Goal: Information Seeking & Learning: Learn about a topic

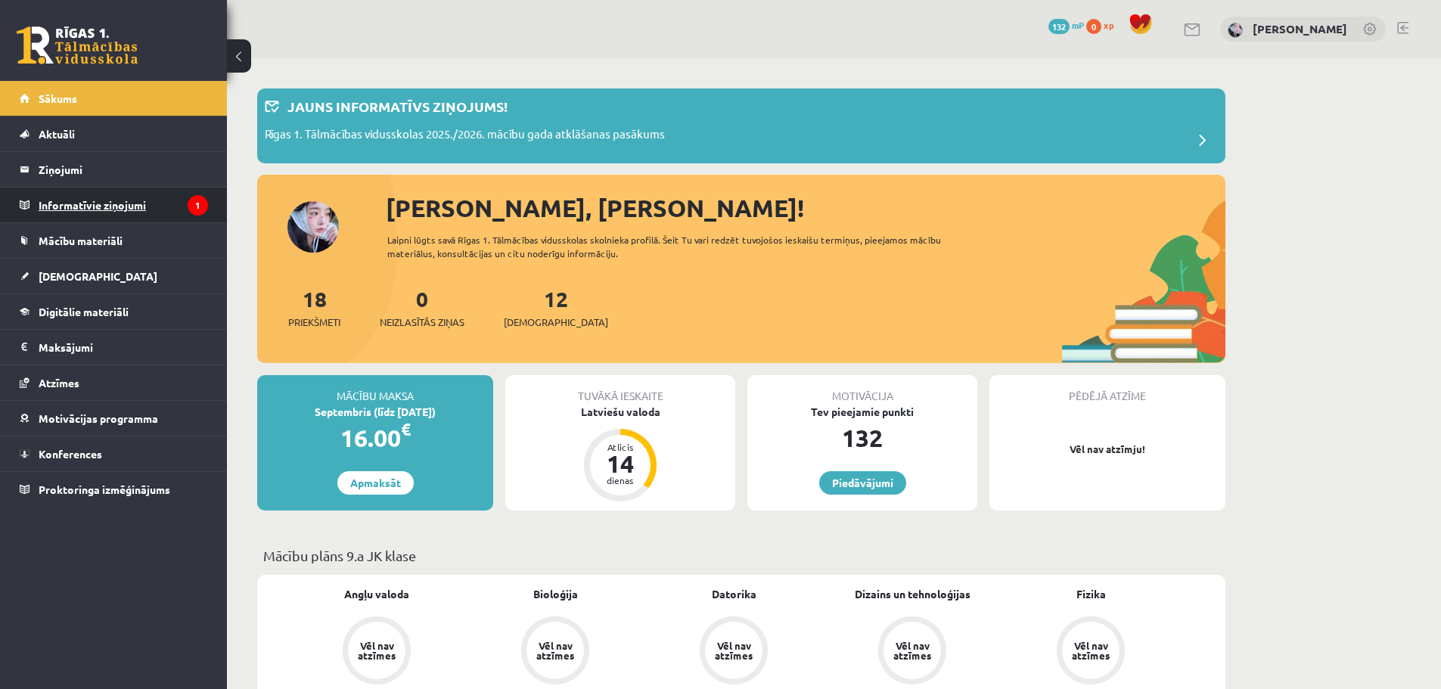
click at [179, 191] on legend "Informatīvie ziņojumi 1" at bounding box center [123, 205] width 169 height 35
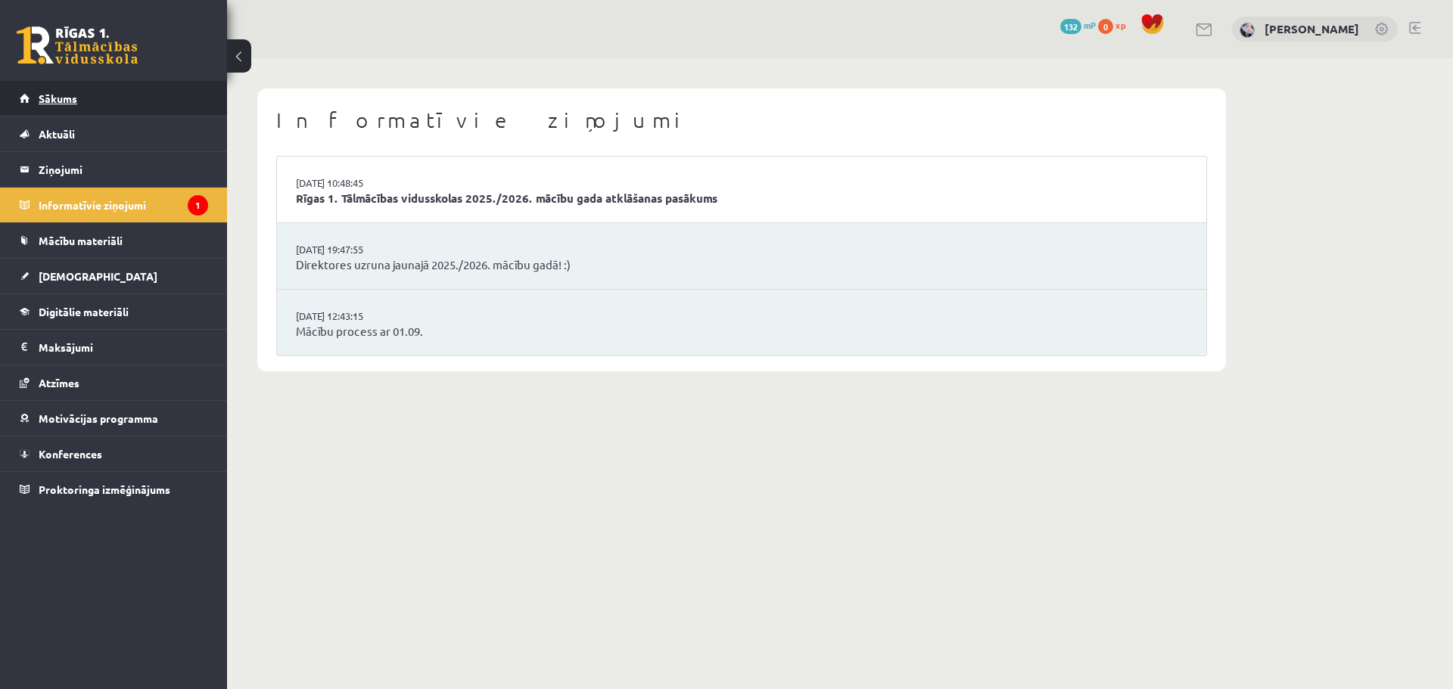
click at [130, 107] on link "Sākums" at bounding box center [114, 98] width 188 height 35
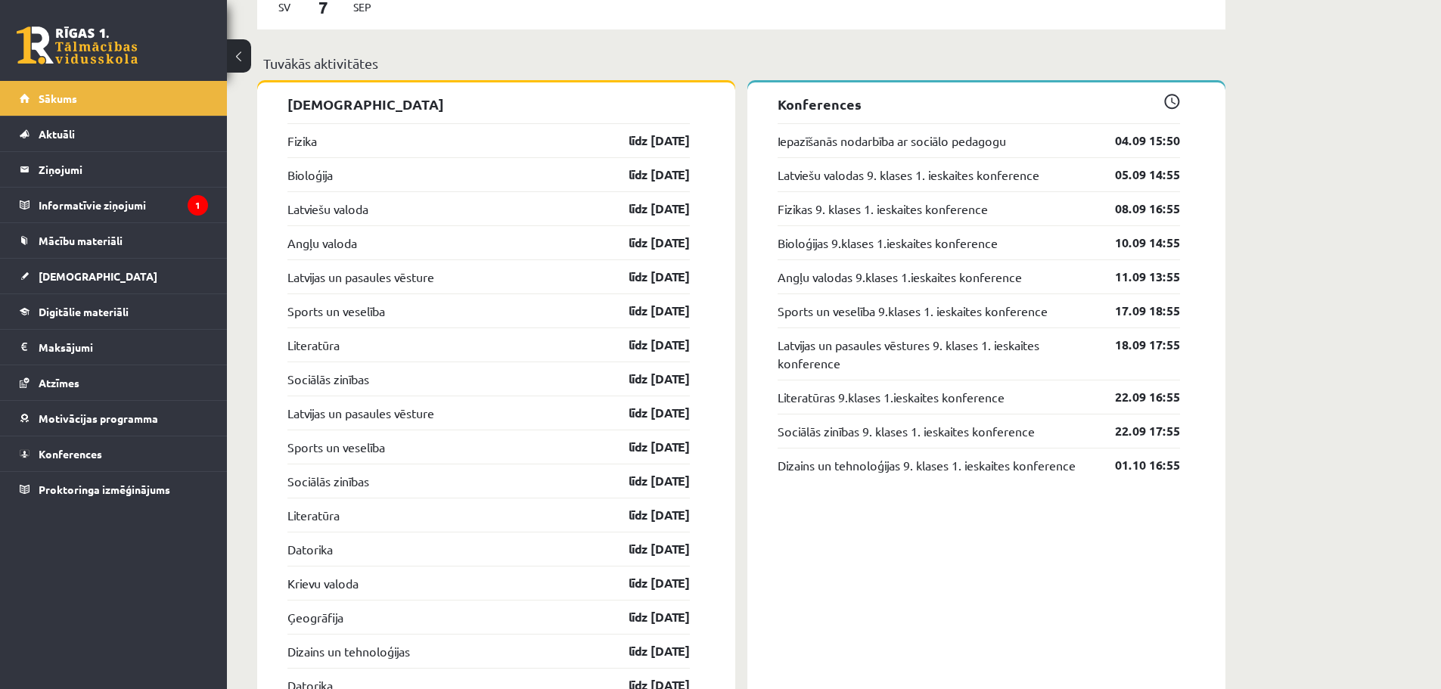
scroll to position [1589, 0]
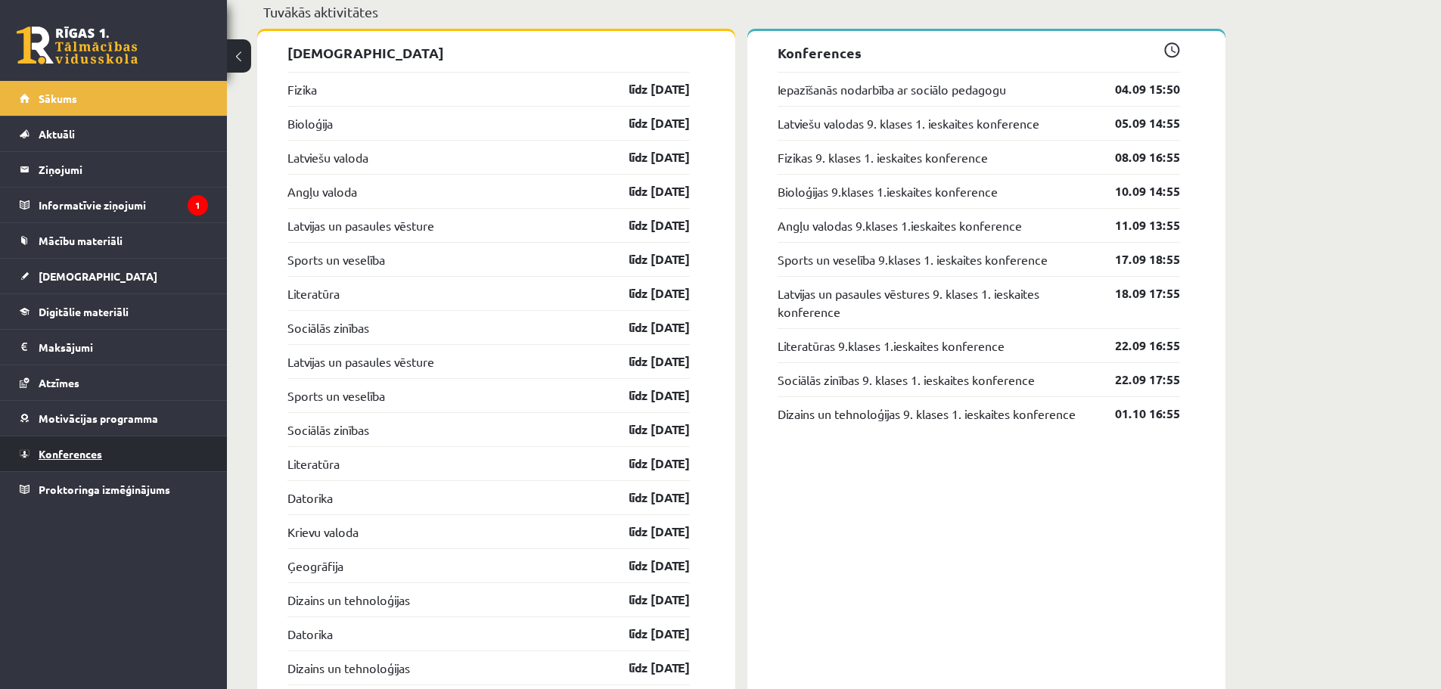
click at [123, 438] on link "Konferences" at bounding box center [114, 454] width 188 height 35
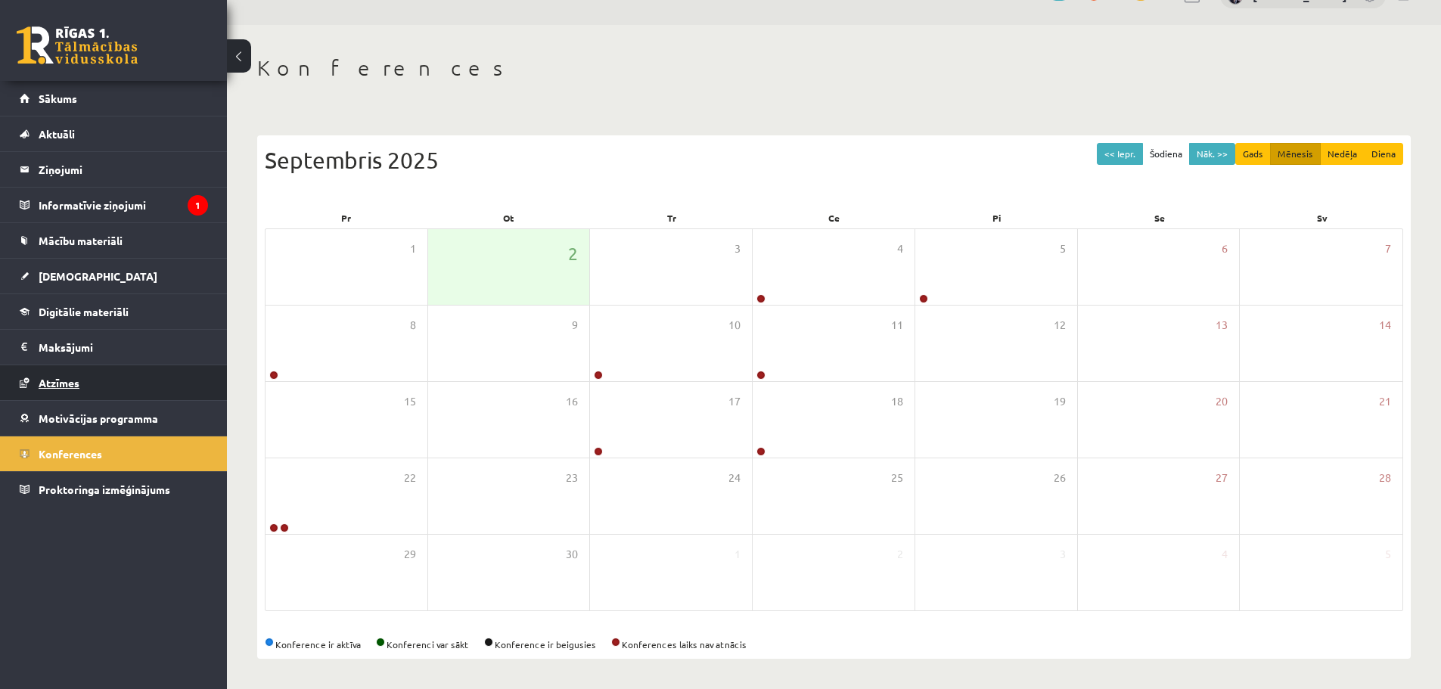
scroll to position [34, 0]
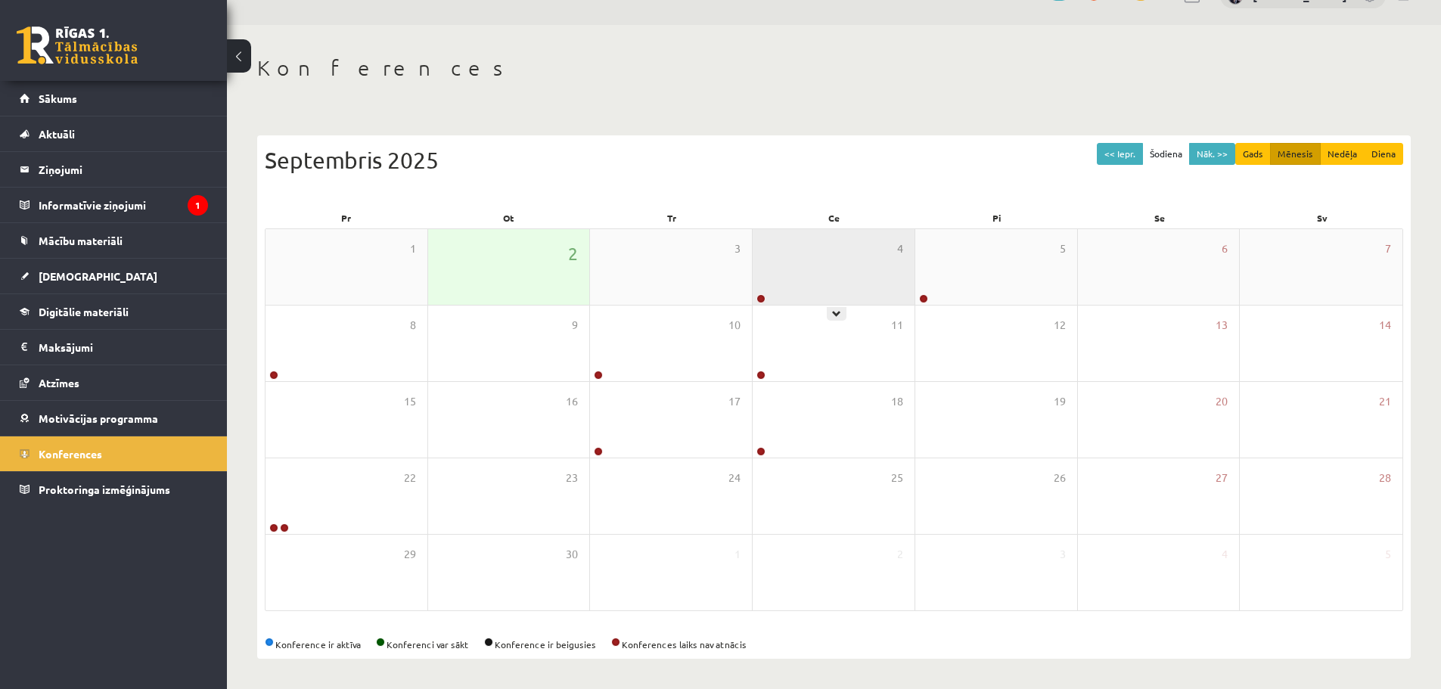
click at [799, 285] on div "4" at bounding box center [834, 267] width 162 height 76
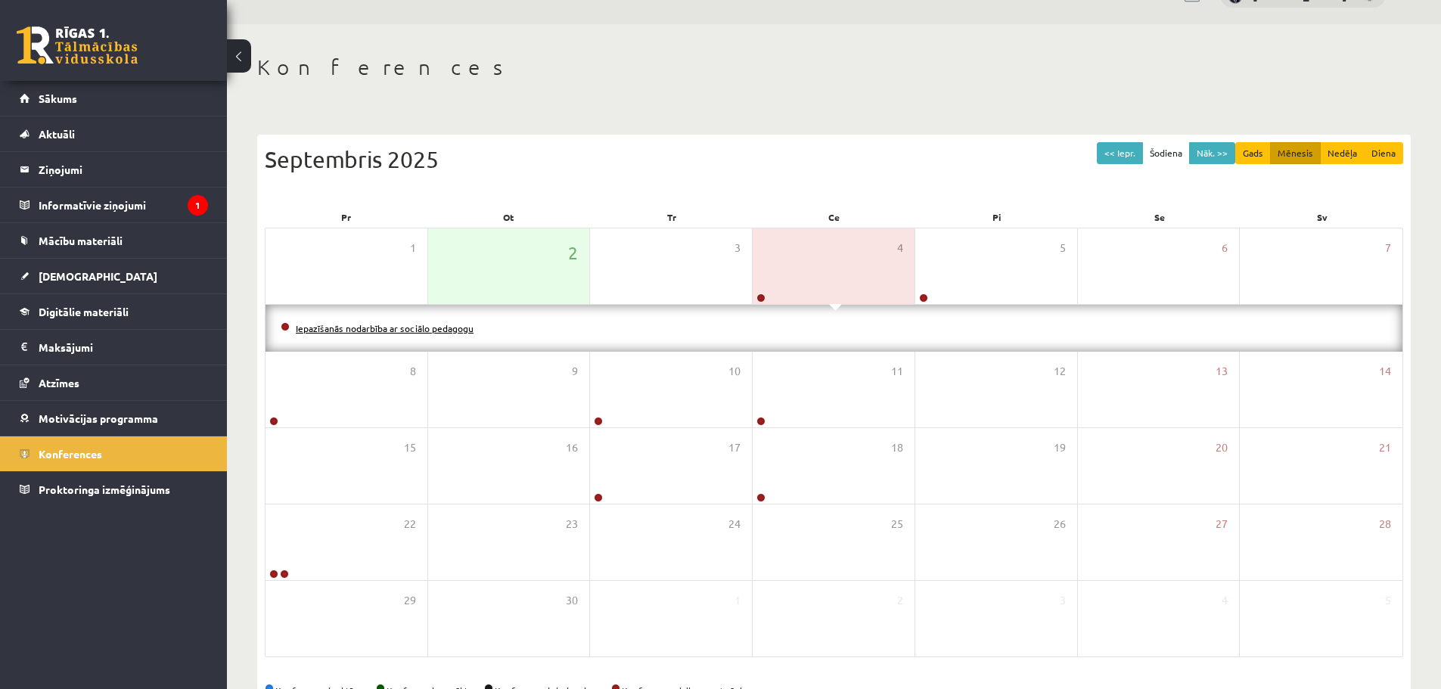
click at [460, 329] on link "Iepazīšanās nodarbība ar sociālo pedagogu" at bounding box center [385, 328] width 178 height 12
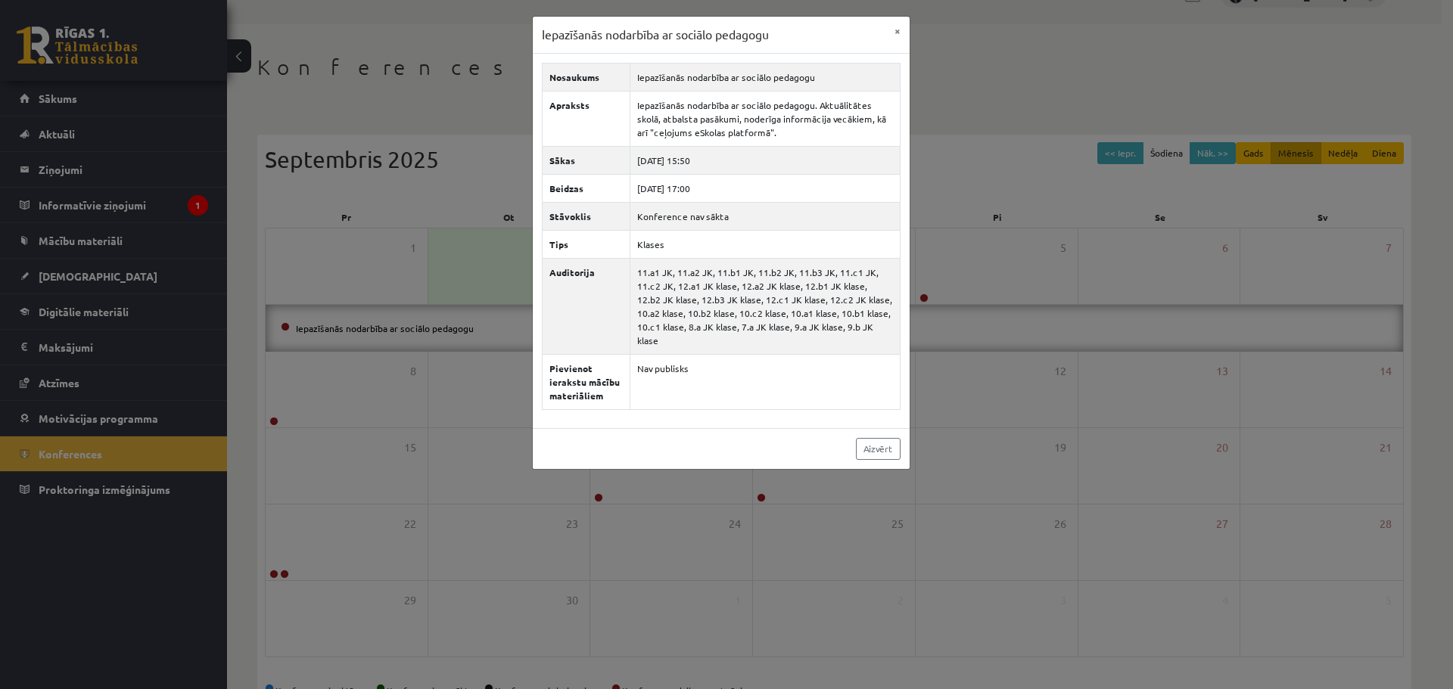
click at [493, 329] on div "Iepazīšanās nodarbība ar sociālo pedagogu × Nosaukums Iepazīšanās nodarbība ar …" at bounding box center [726, 344] width 1453 height 689
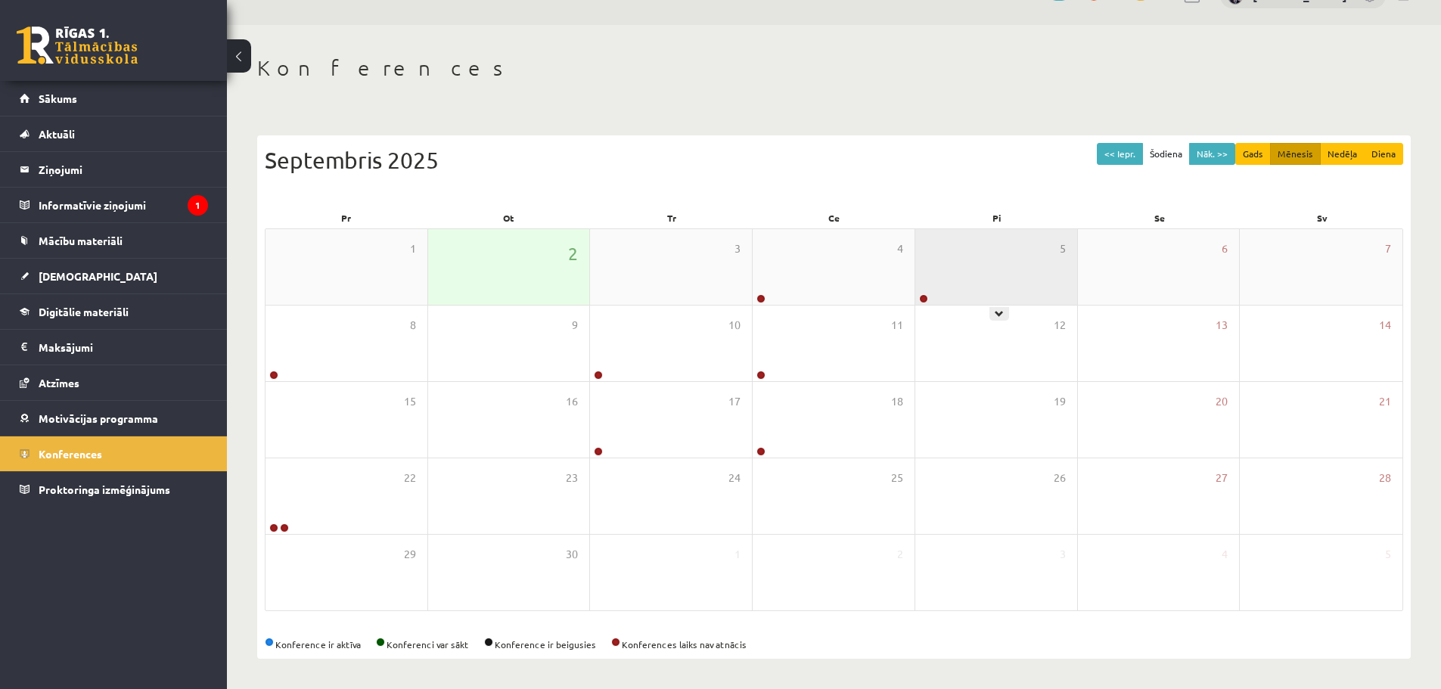
click at [1009, 278] on div "5" at bounding box center [996, 267] width 162 height 76
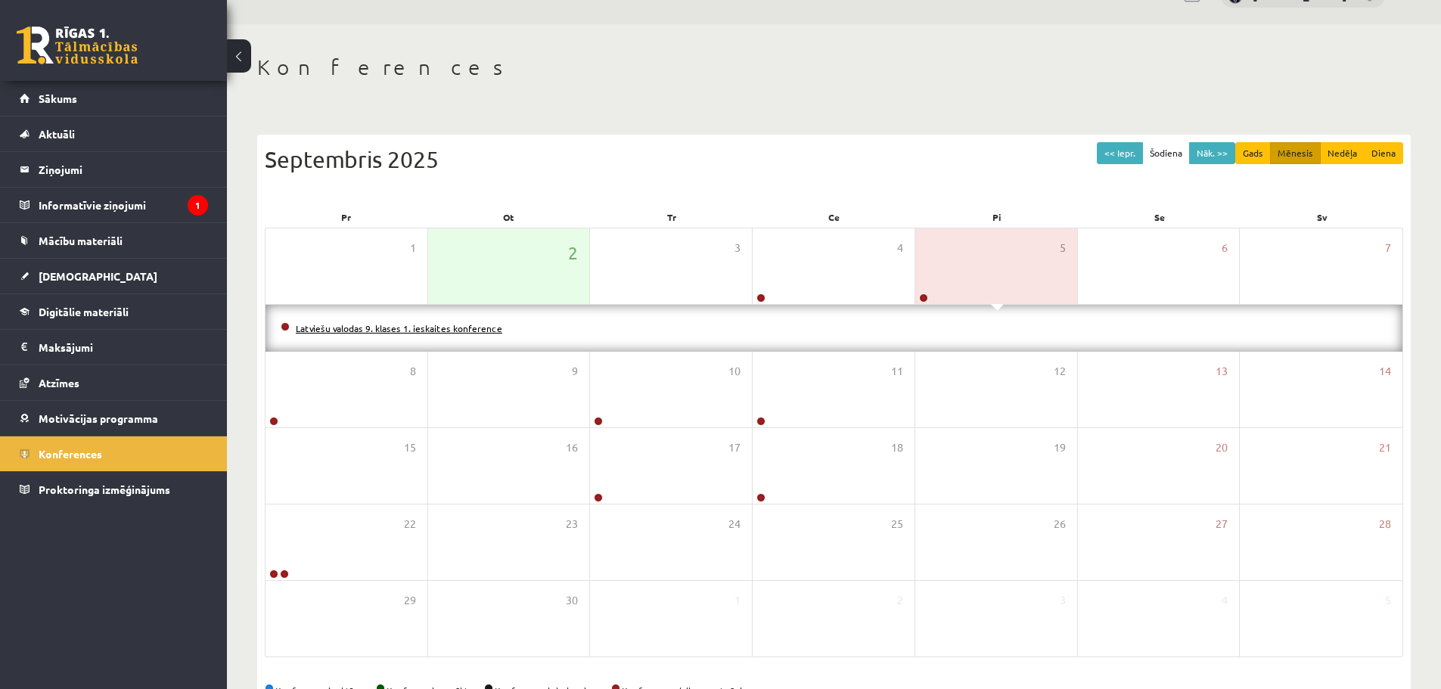
click at [432, 328] on link "Latviešu valodas 9. klases 1. ieskaites konference" at bounding box center [399, 328] width 207 height 12
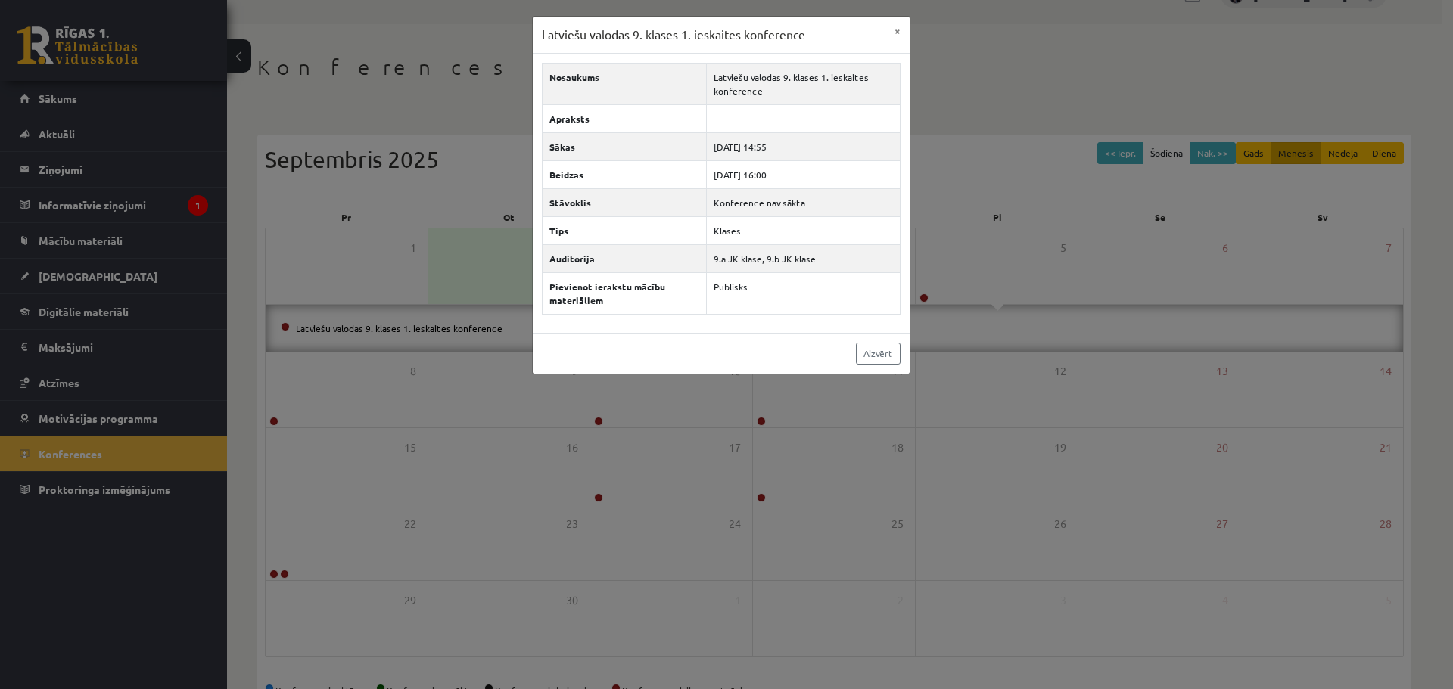
click at [483, 347] on div "Latviešu valodas 9. klases 1. ieskaites konference × Nosaukums Latviešu valodas…" at bounding box center [726, 344] width 1453 height 689
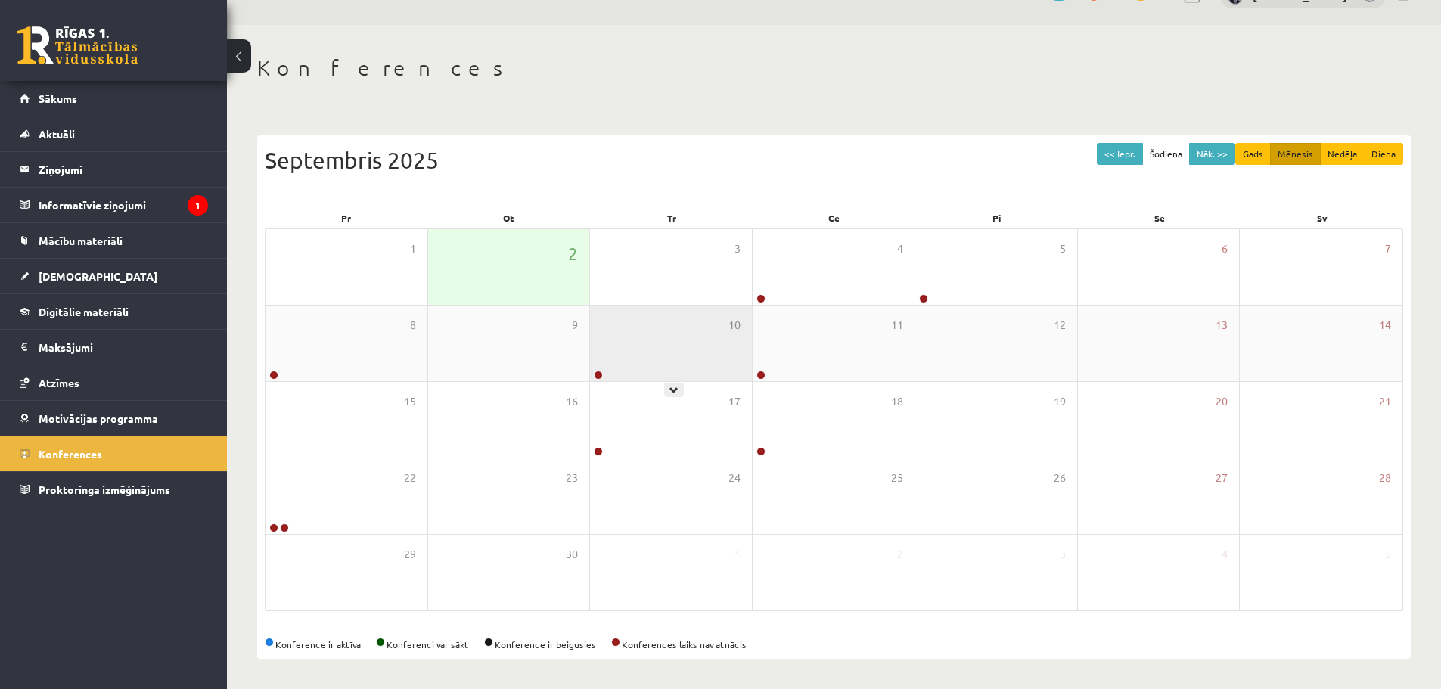
click at [673, 359] on div "10" at bounding box center [671, 344] width 162 height 76
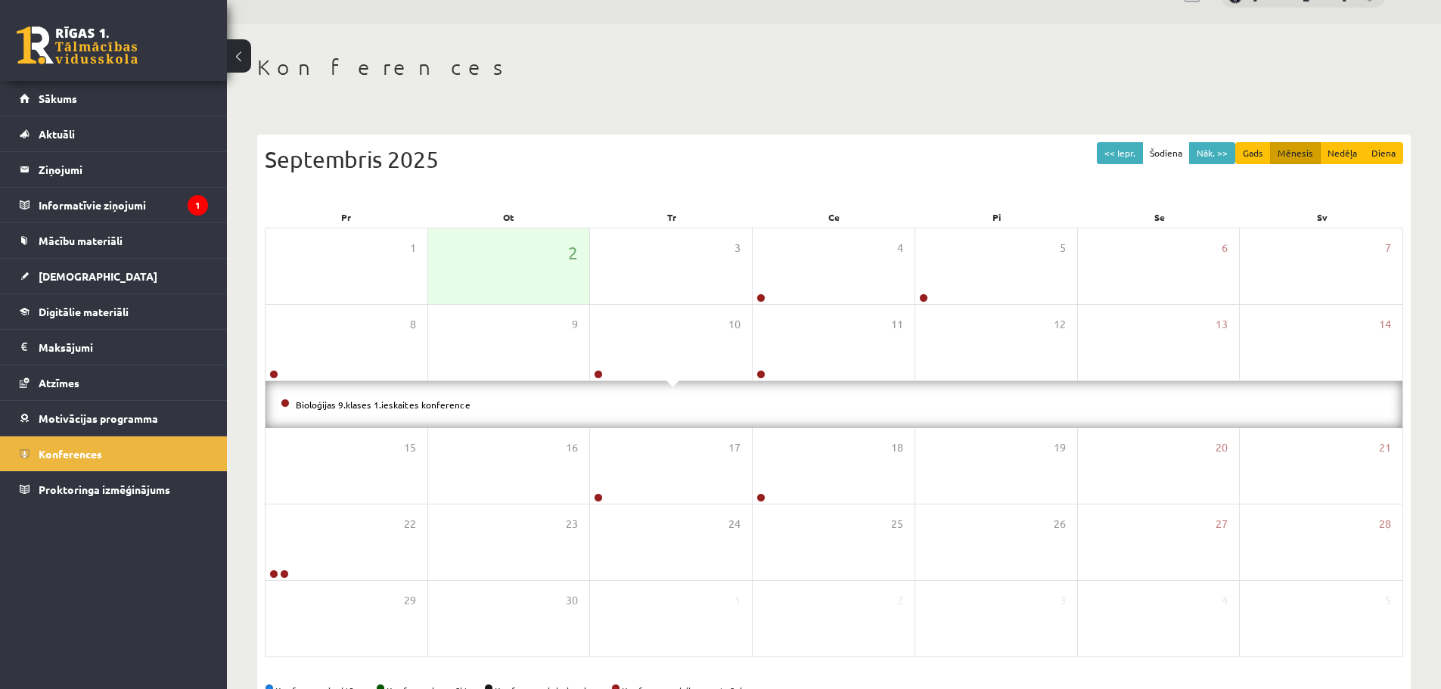
click at [382, 418] on div "Bioloģijas 9.klases 1.ieskaites konference" at bounding box center [834, 404] width 1137 height 47
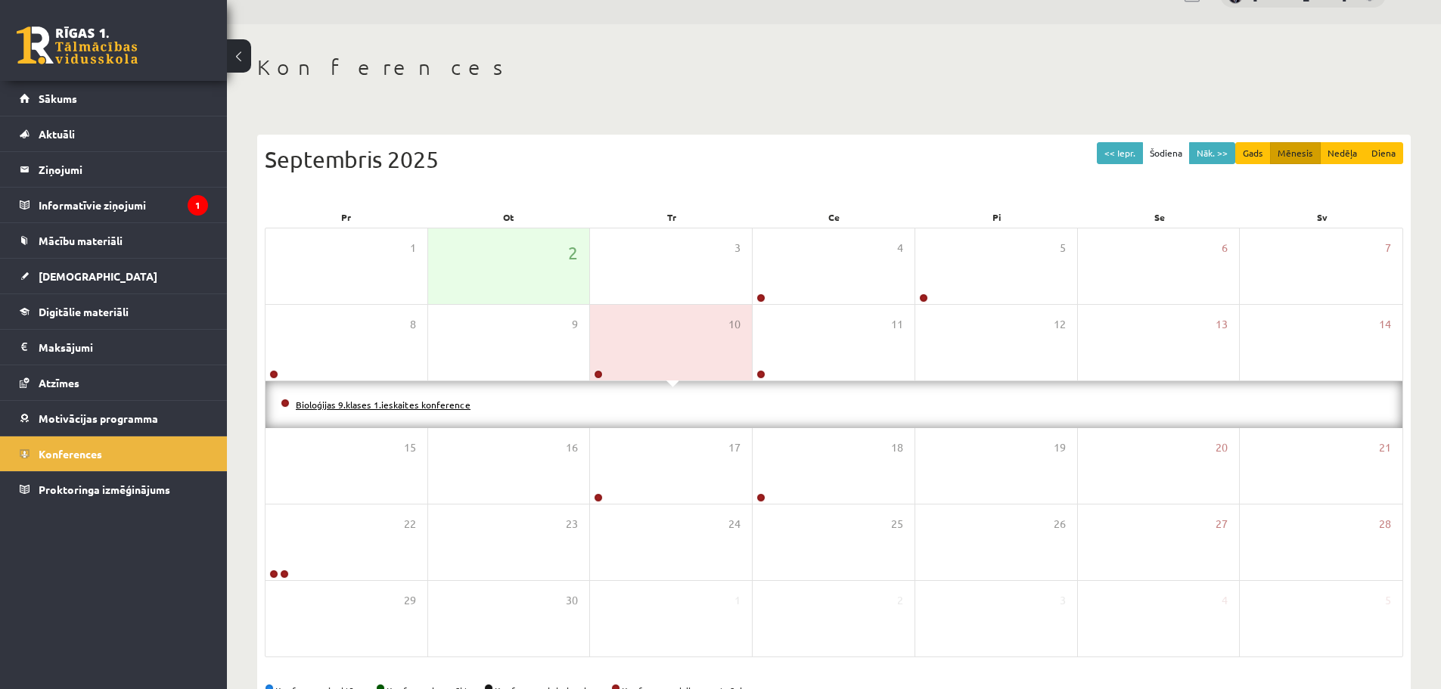
click at [387, 407] on link "Bioloģijas 9.klases 1.ieskaites konference" at bounding box center [383, 405] width 175 height 12
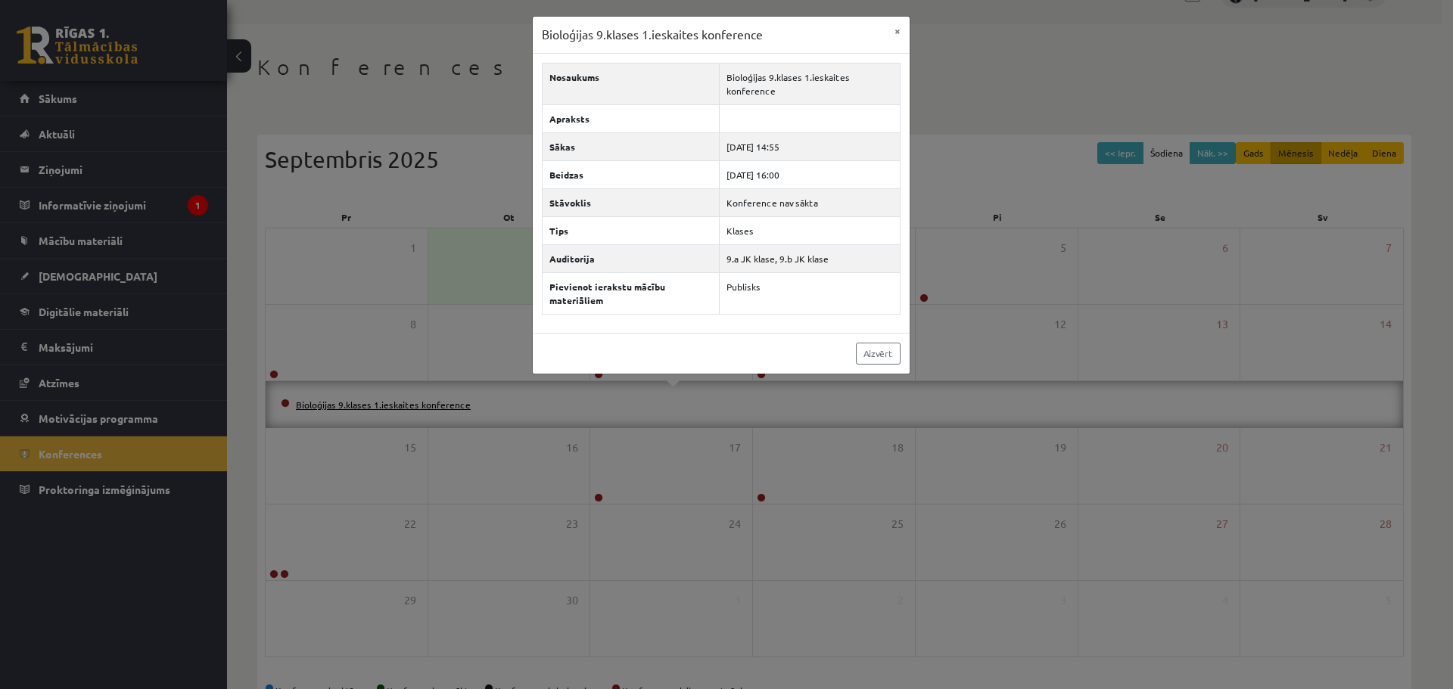
click at [387, 407] on div "Bioloģijas 9.klases 1.ieskaites konference × Nosaukums Bioloģijas 9.klases 1.ie…" at bounding box center [726, 344] width 1453 height 689
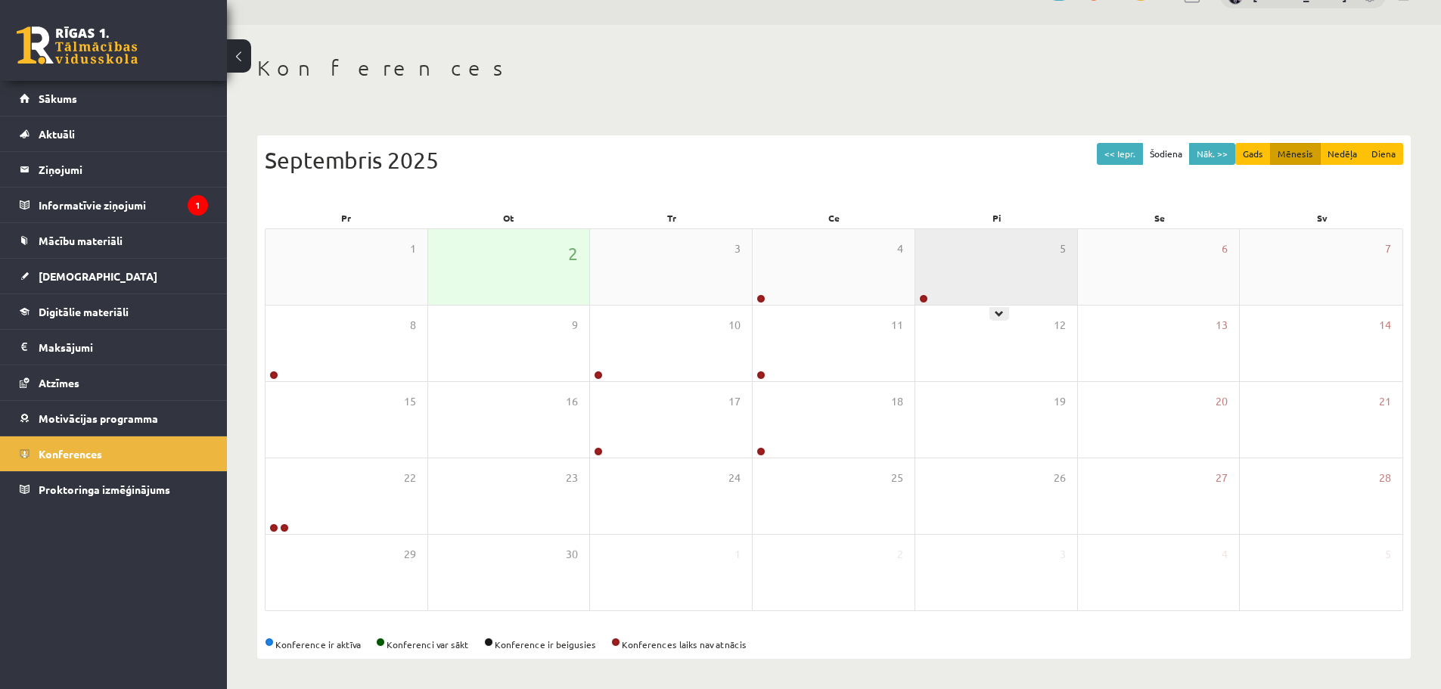
click at [969, 287] on div "5" at bounding box center [996, 267] width 162 height 76
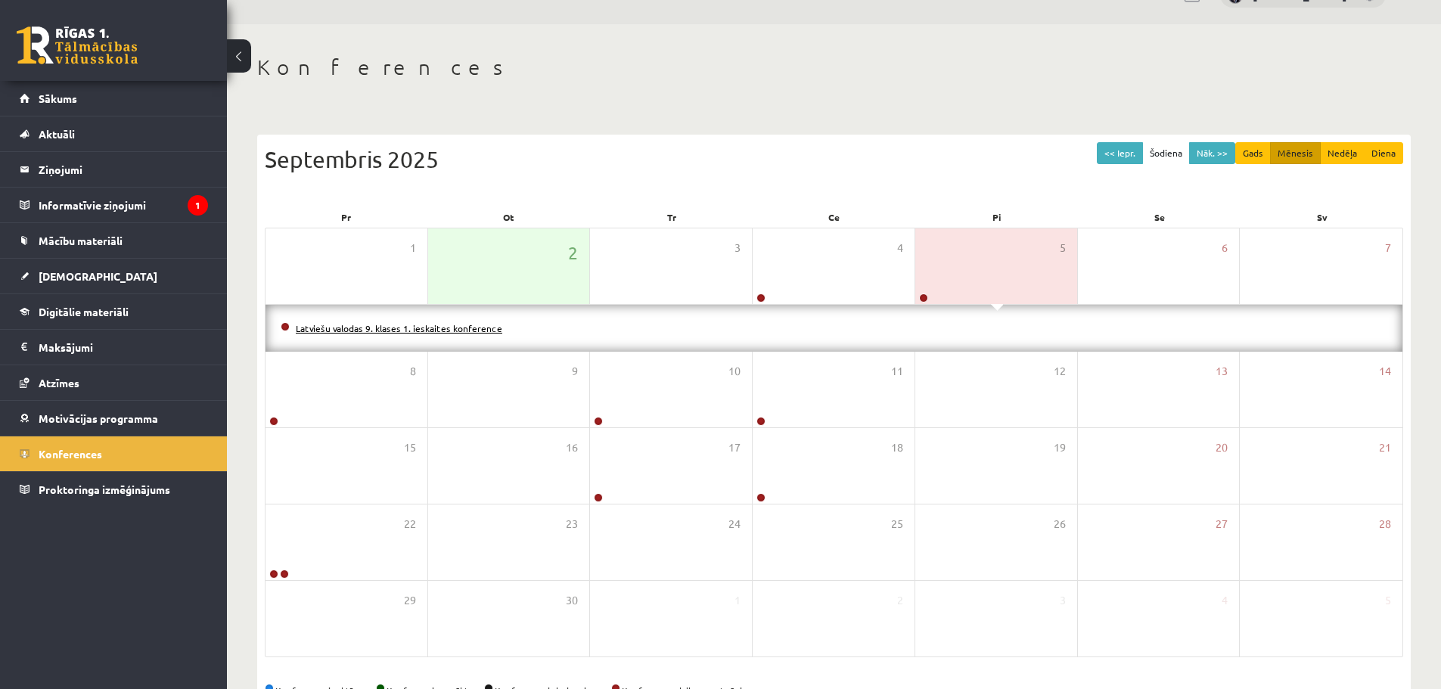
click at [395, 323] on link "Latviešu valodas 9. klases 1. ieskaites konference" at bounding box center [399, 328] width 207 height 12
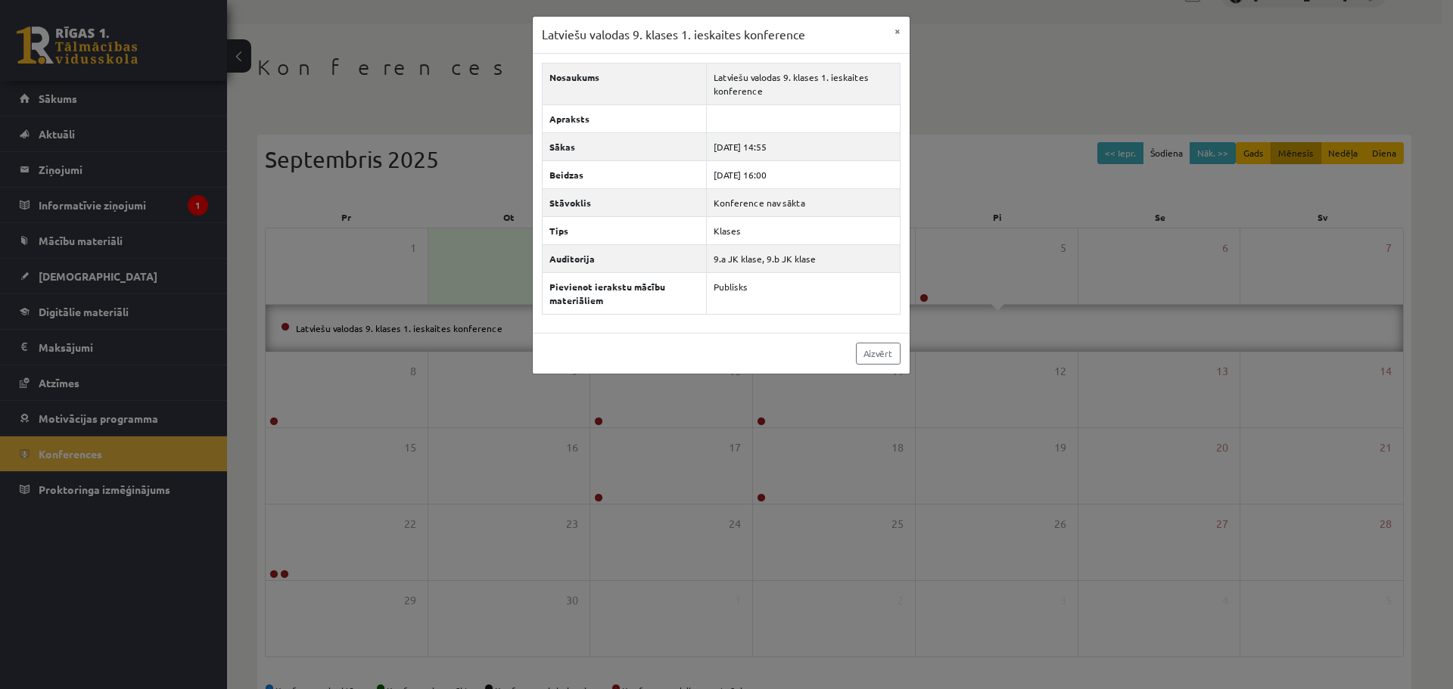
click at [564, 427] on div "Latviešu valodas 9. klases 1. ieskaites konference × Nosaukums Latviešu valodas…" at bounding box center [726, 344] width 1453 height 689
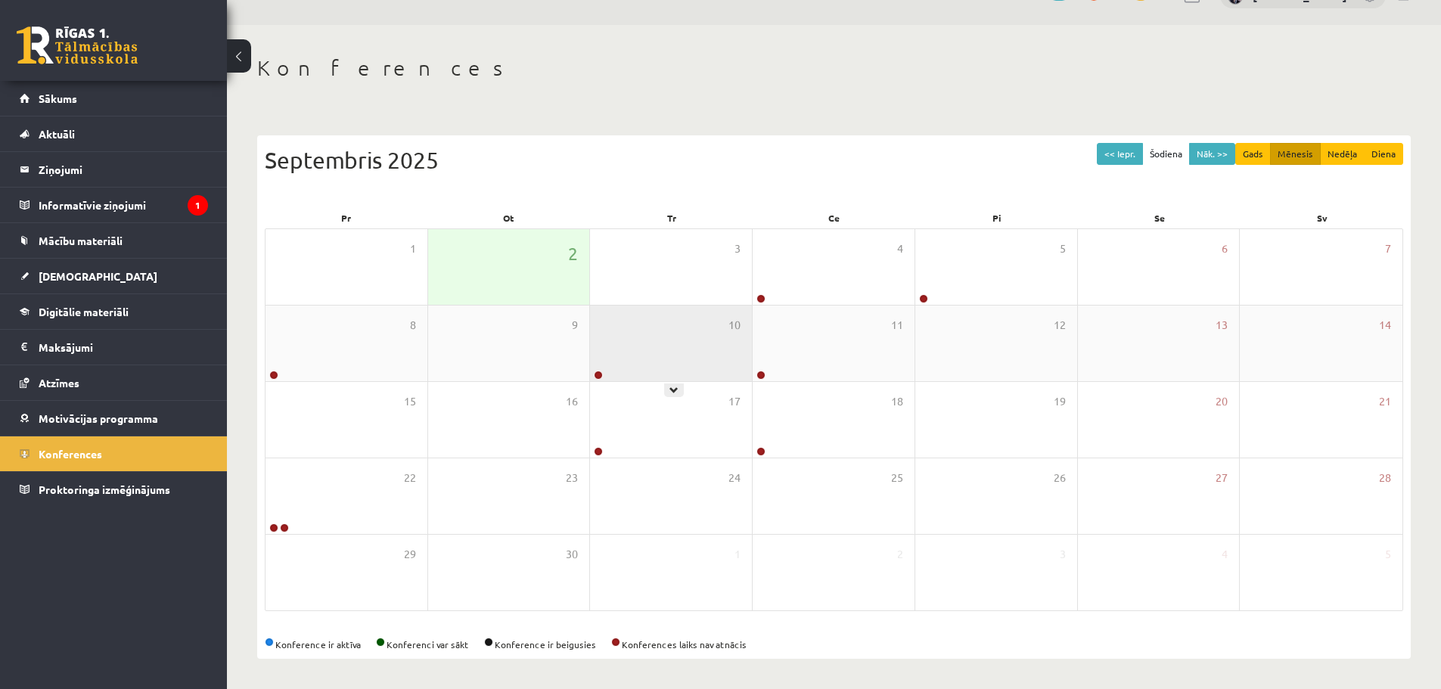
drag, startPoint x: 730, startPoint y: 334, endPoint x: 716, endPoint y: 356, distance: 25.6
click at [728, 336] on div "10" at bounding box center [671, 344] width 162 height 76
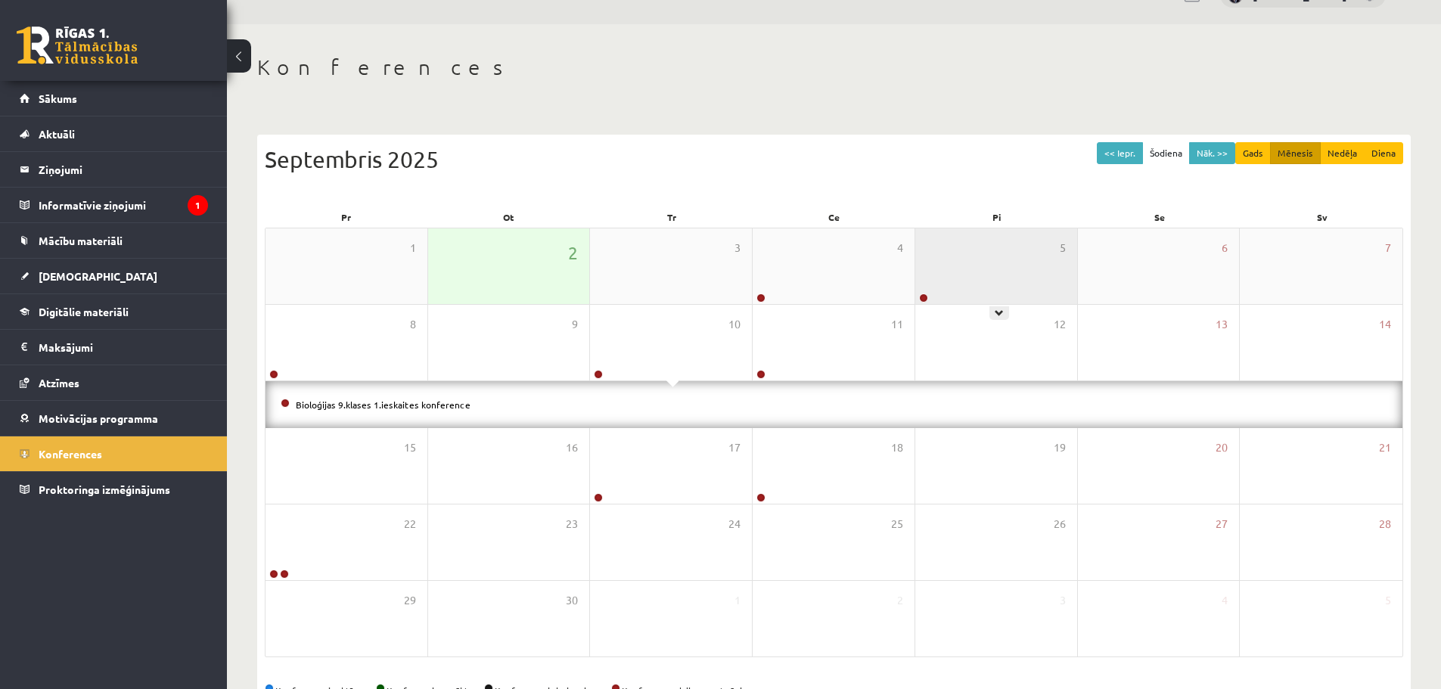
click at [961, 275] on div "5" at bounding box center [996, 266] width 162 height 76
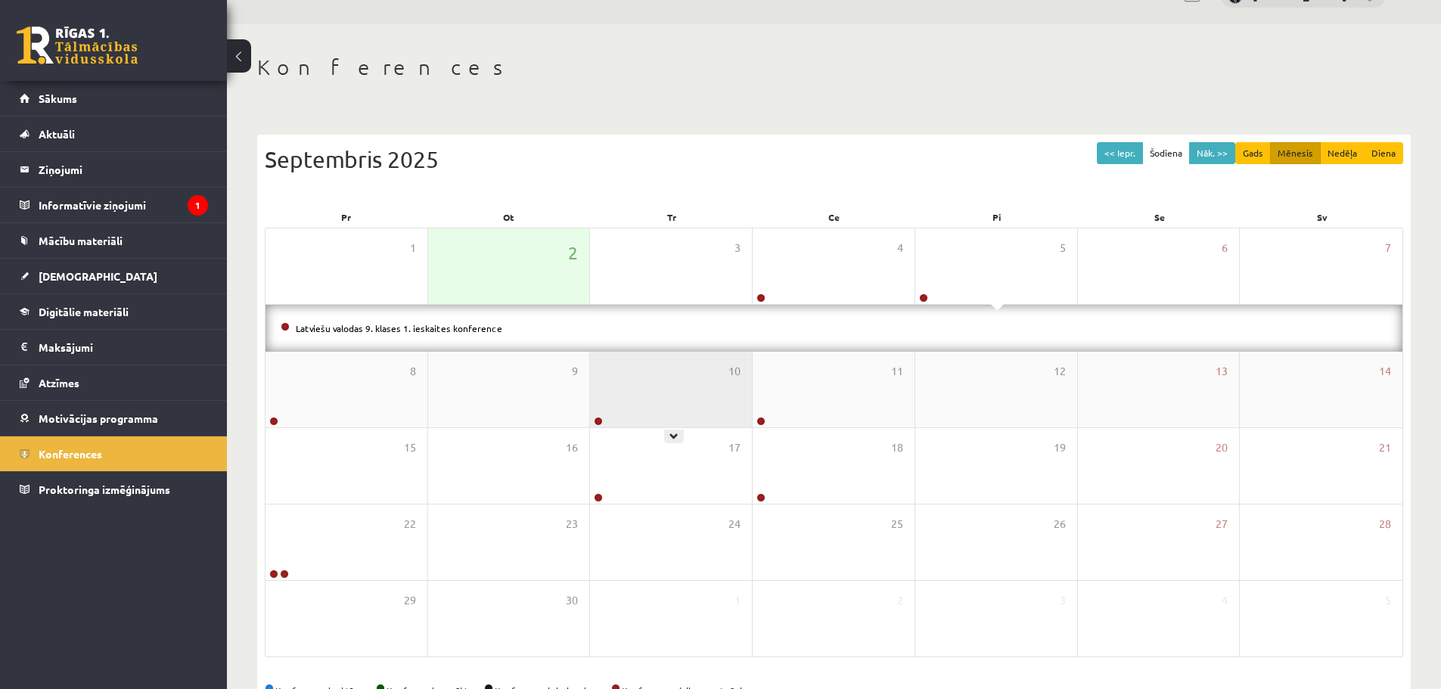
click at [678, 376] on div "10" at bounding box center [671, 390] width 162 height 76
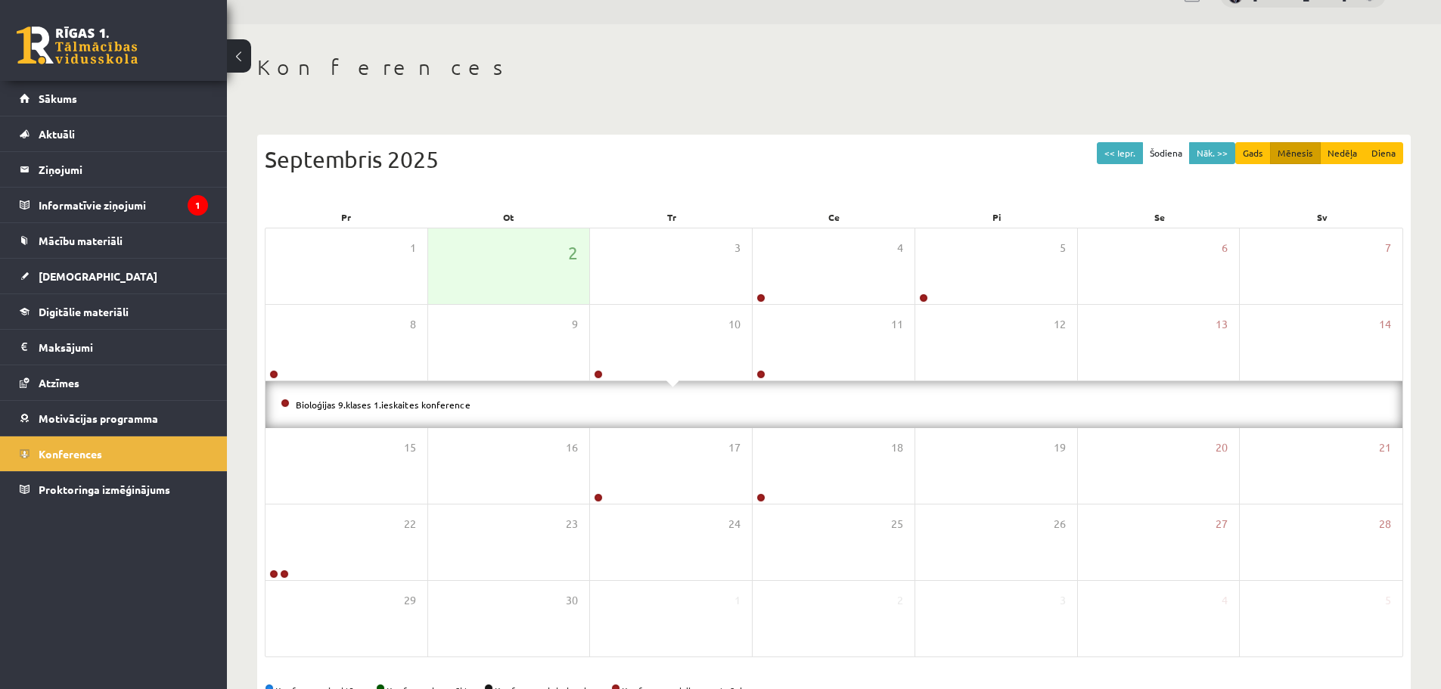
click at [411, 412] on li "Bioloģijas 9.klases 1.ieskaites konference" at bounding box center [834, 404] width 1107 height 17
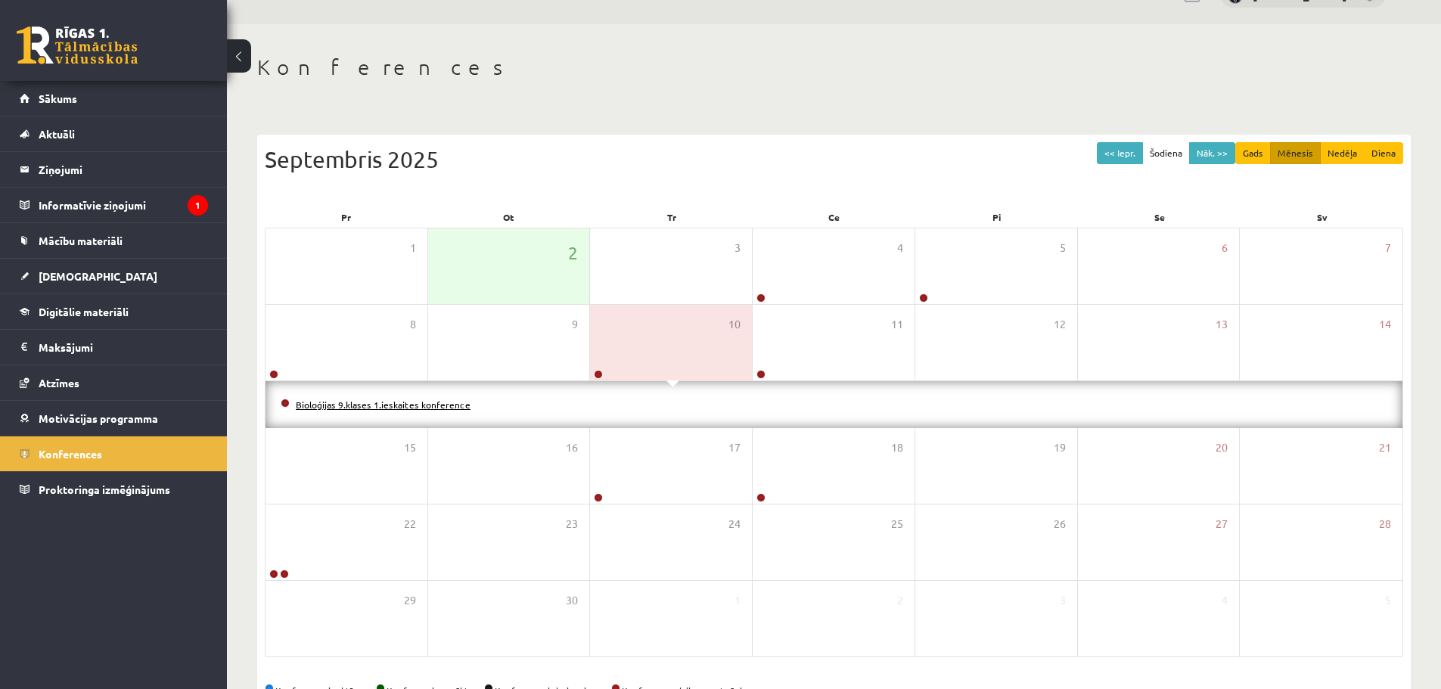
click at [424, 406] on link "Bioloģijas 9.klases 1.ieskaites konference" at bounding box center [383, 405] width 175 height 12
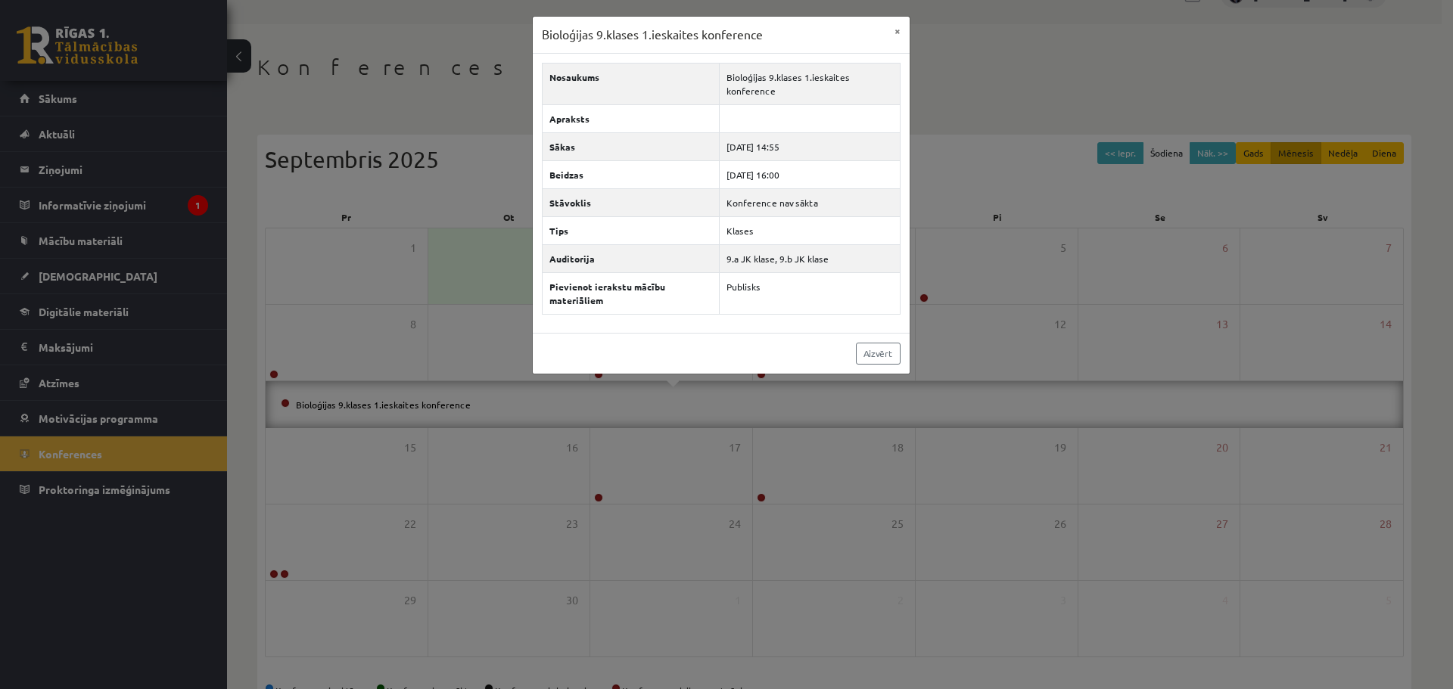
click at [536, 433] on div "Bioloģijas 9.klases 1.ieskaites konference × Nosaukums Bioloģijas 9.klases 1.ie…" at bounding box center [726, 344] width 1453 height 689
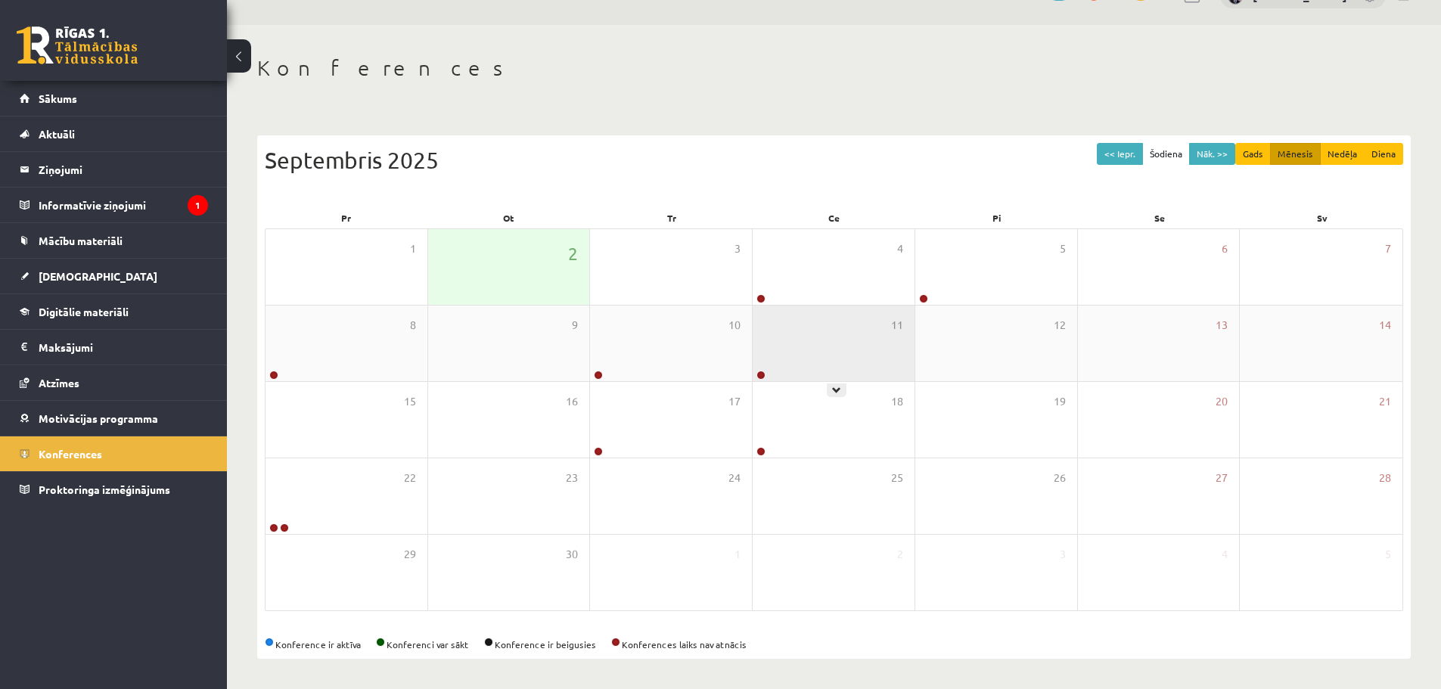
click at [781, 347] on div "11" at bounding box center [834, 344] width 162 height 76
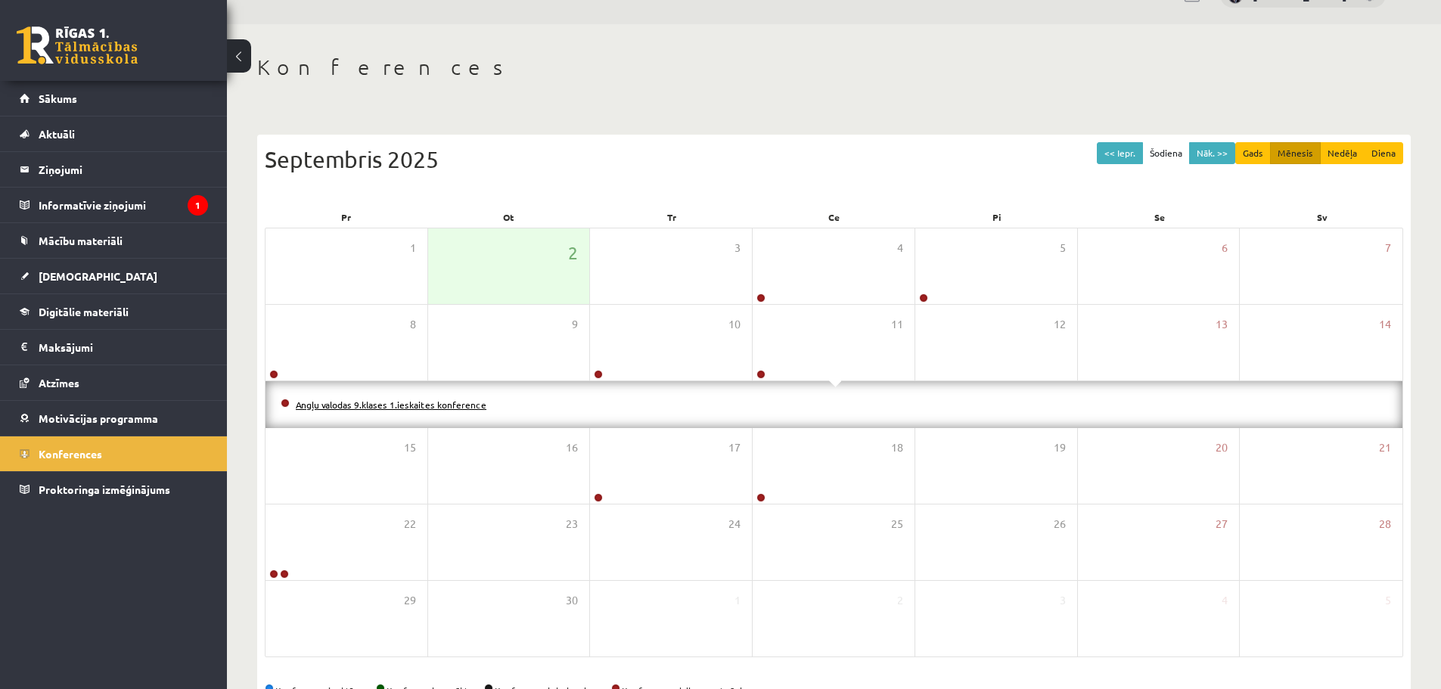
click at [373, 405] on link "Angļu valodas 9.klases 1.ieskaites konference" at bounding box center [391, 405] width 191 height 12
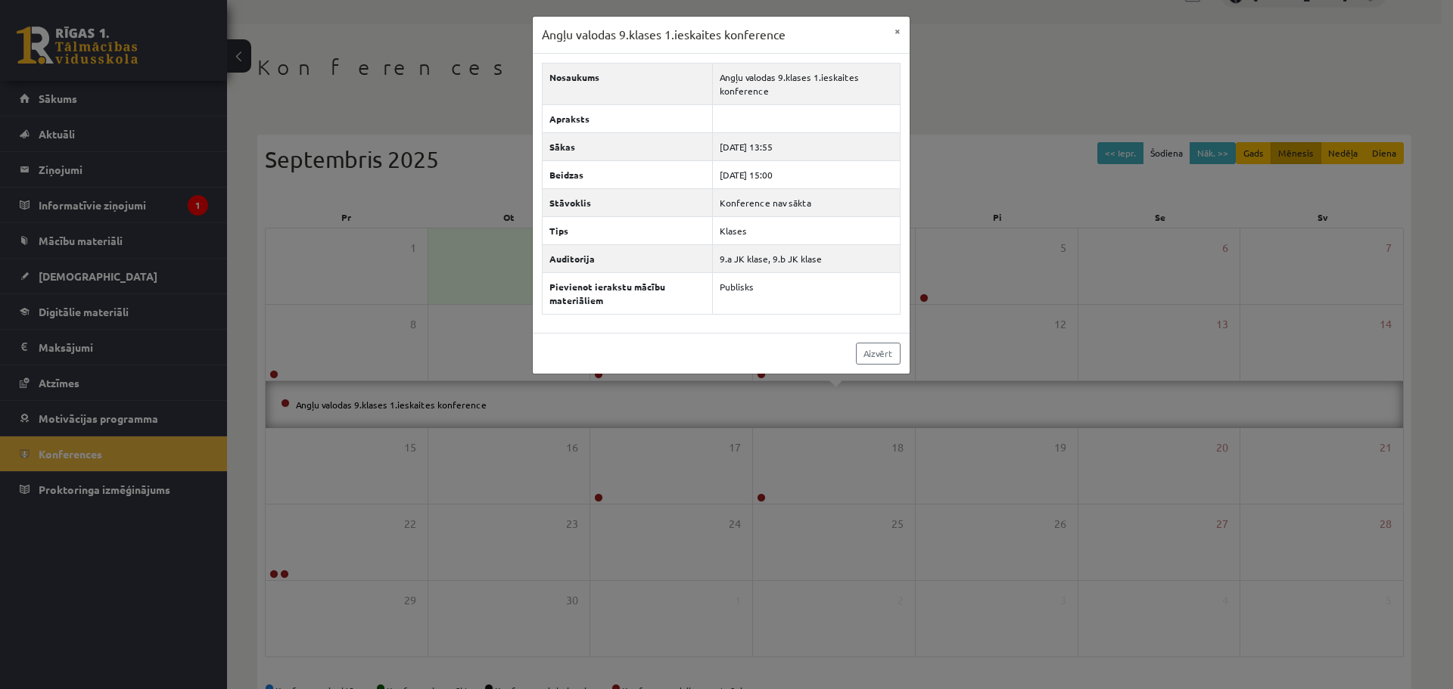
click at [537, 416] on div "Angļu valodas 9.klases 1.ieskaites konference × Nosaukums Angļu valodas 9.klase…" at bounding box center [726, 344] width 1453 height 689
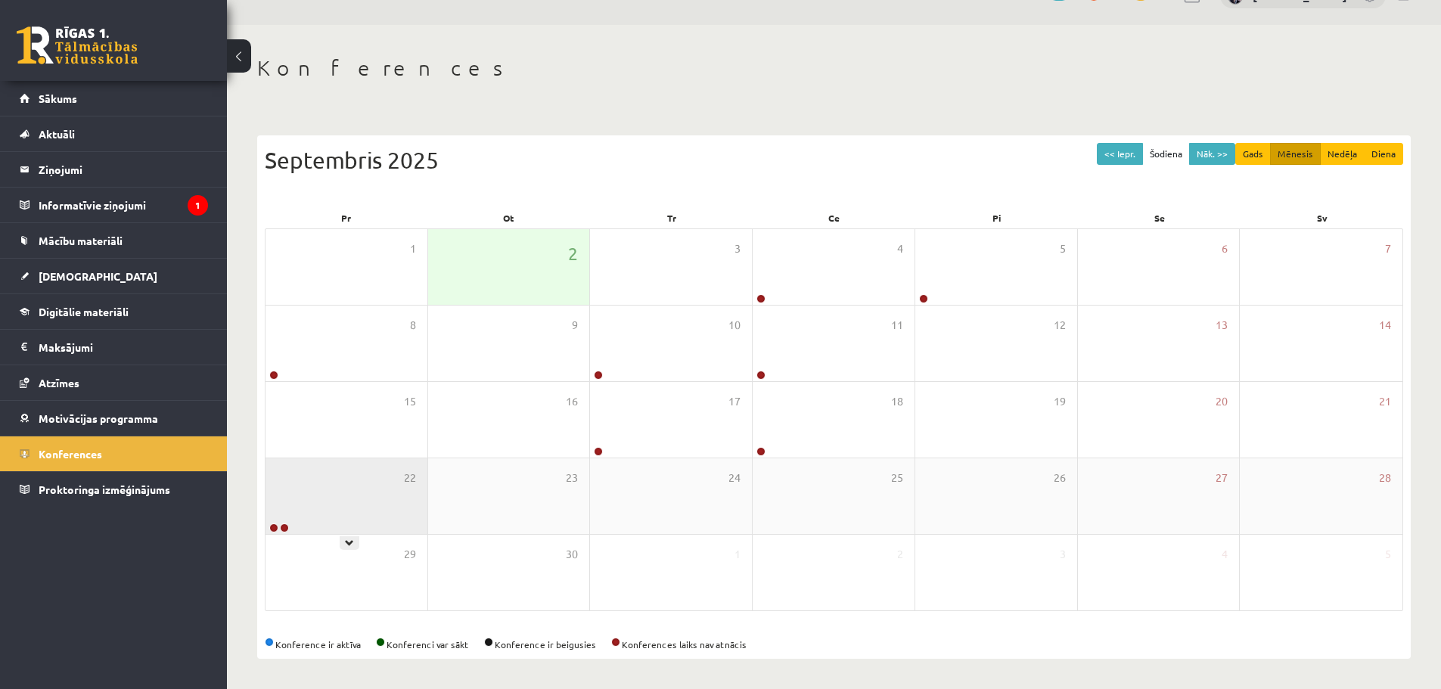
click at [325, 489] on div "22" at bounding box center [347, 496] width 162 height 76
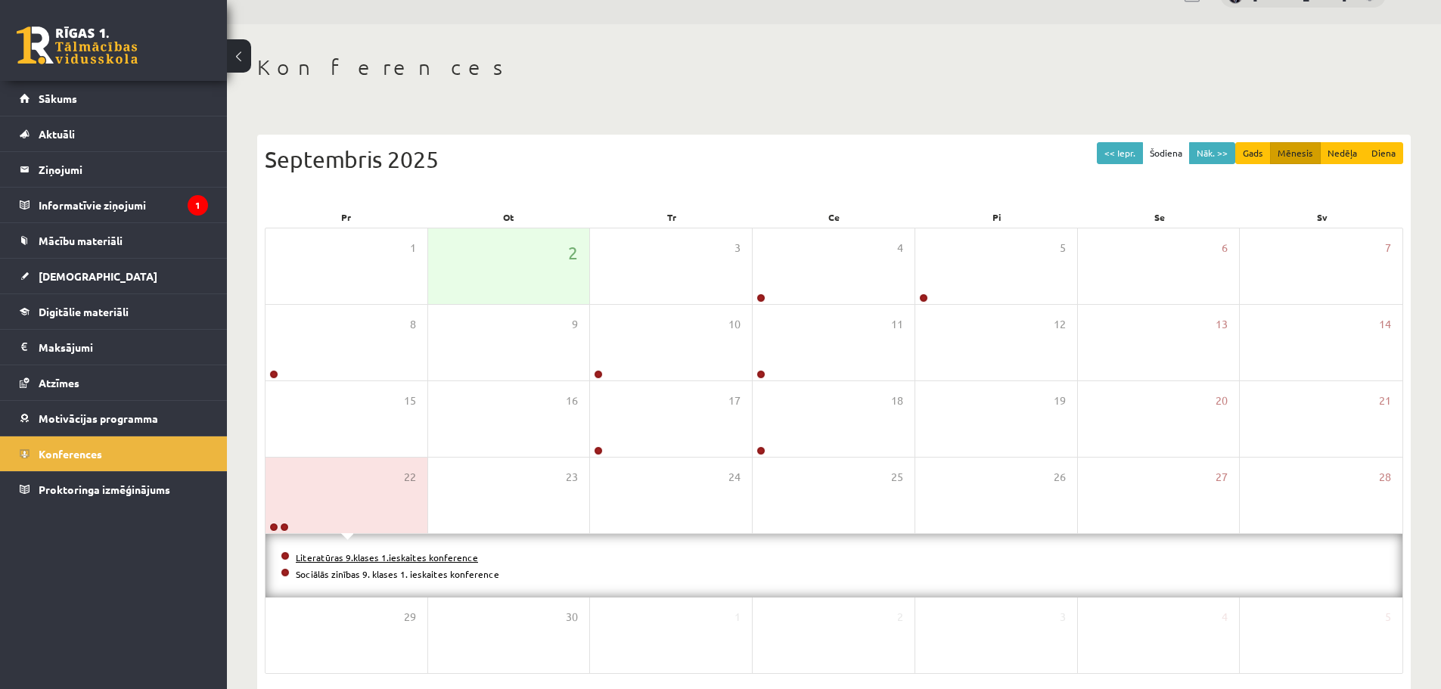
click at [387, 553] on link "Literatūras 9.klases 1.ieskaites konference" at bounding box center [387, 558] width 182 height 12
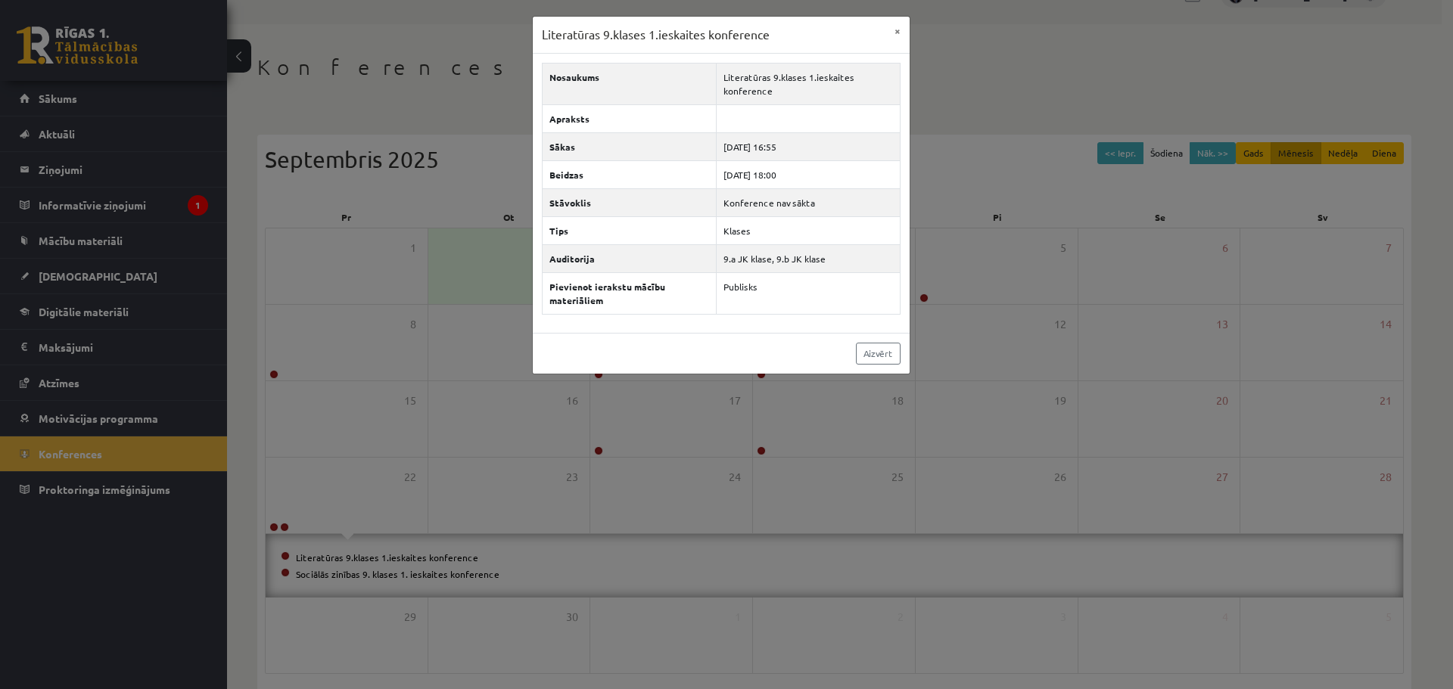
click at [412, 564] on div "Literatūras 9.klases 1.ieskaites konference × Nosaukums Literatūras 9.klases 1.…" at bounding box center [726, 344] width 1453 height 689
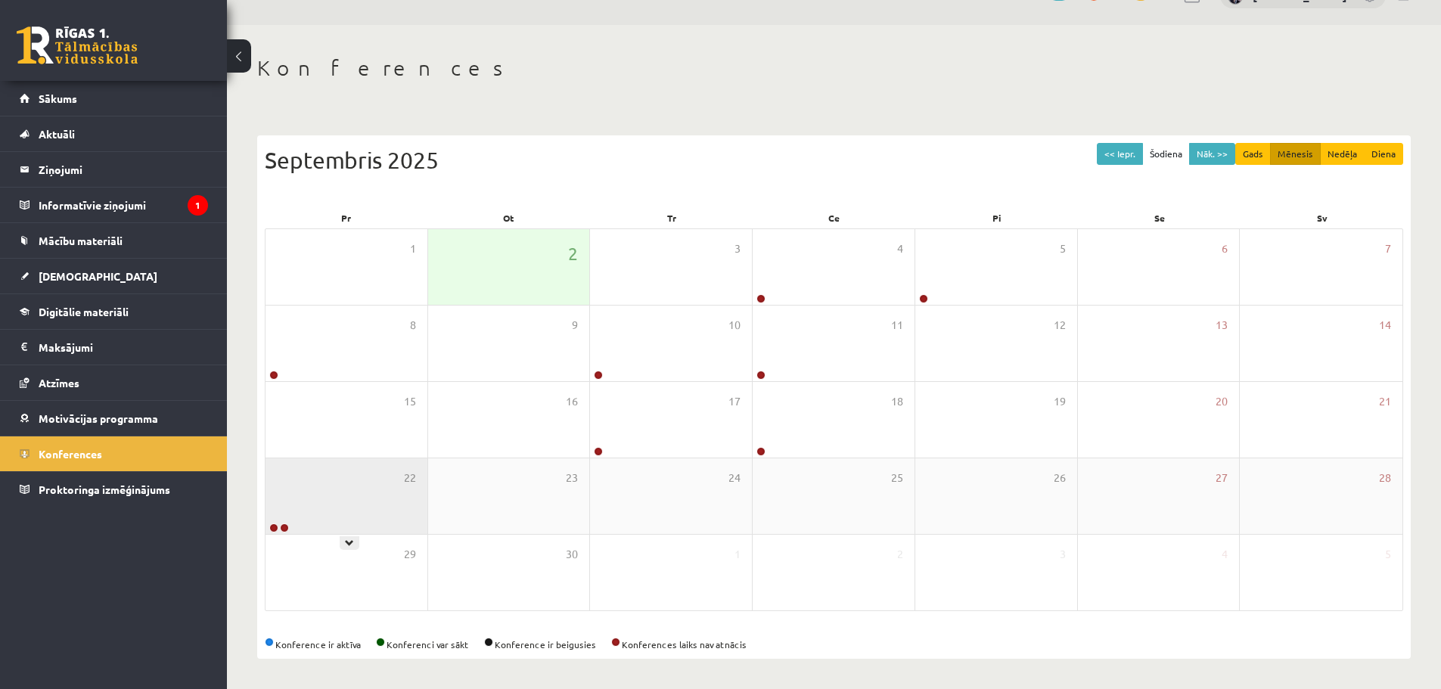
click at [402, 520] on div "22" at bounding box center [347, 496] width 162 height 76
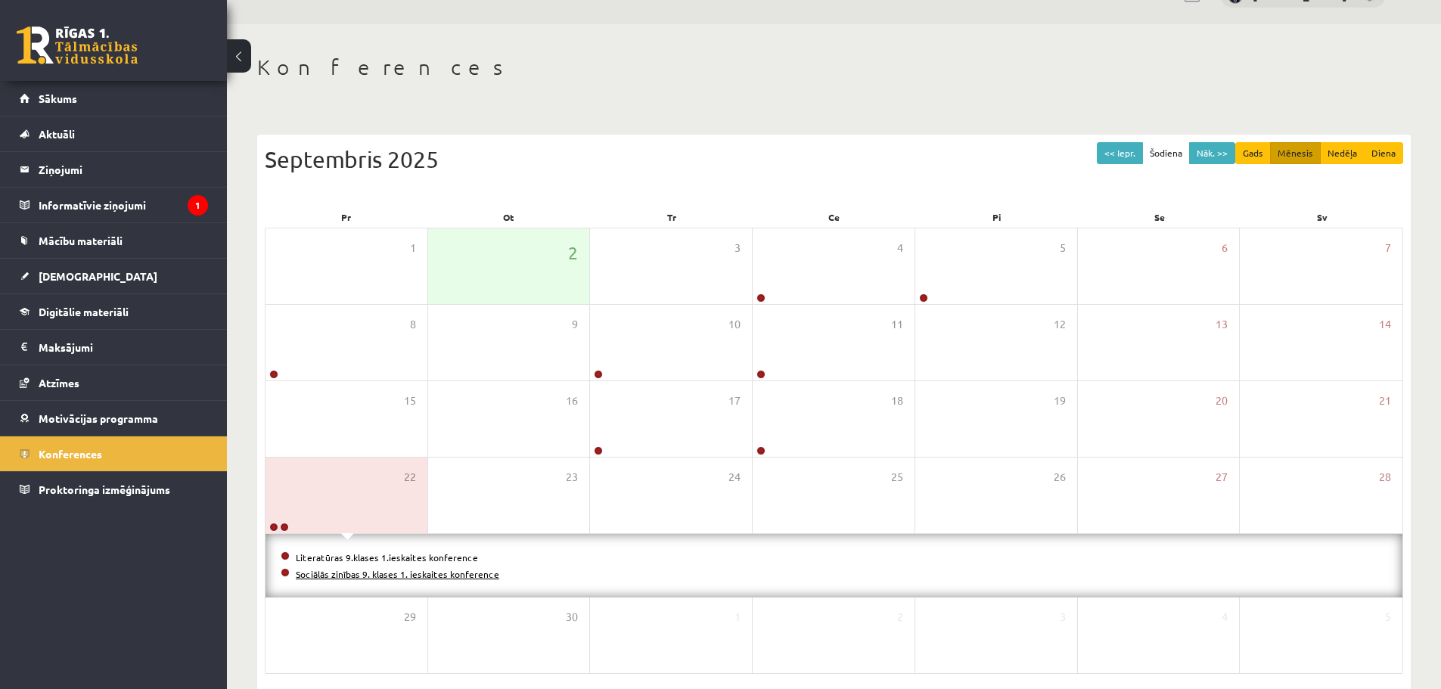
click at [397, 571] on link "Sociālās zinības 9. klases 1. ieskaites konference" at bounding box center [398, 574] width 204 height 12
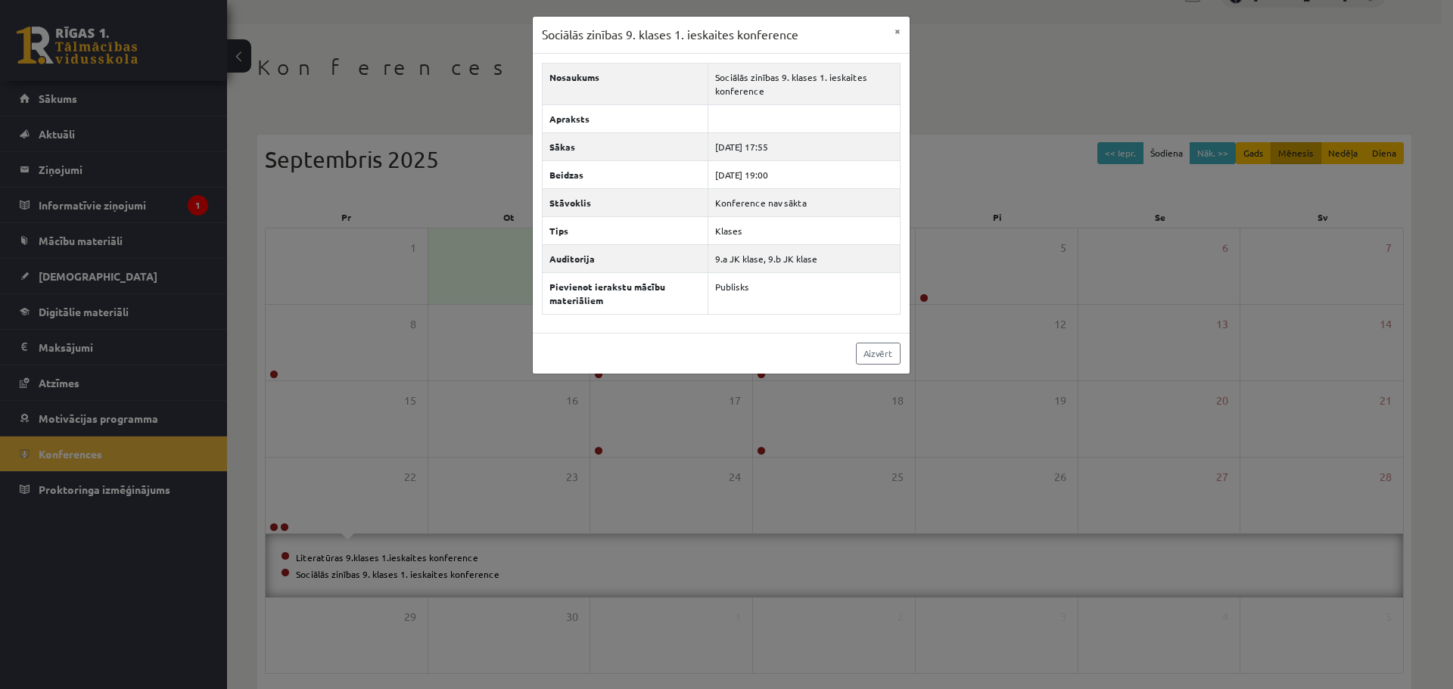
click at [406, 551] on div "Sociālās zinības 9. klases 1. ieskaites konference × Nosaukums Sociālās zinības…" at bounding box center [726, 344] width 1453 height 689
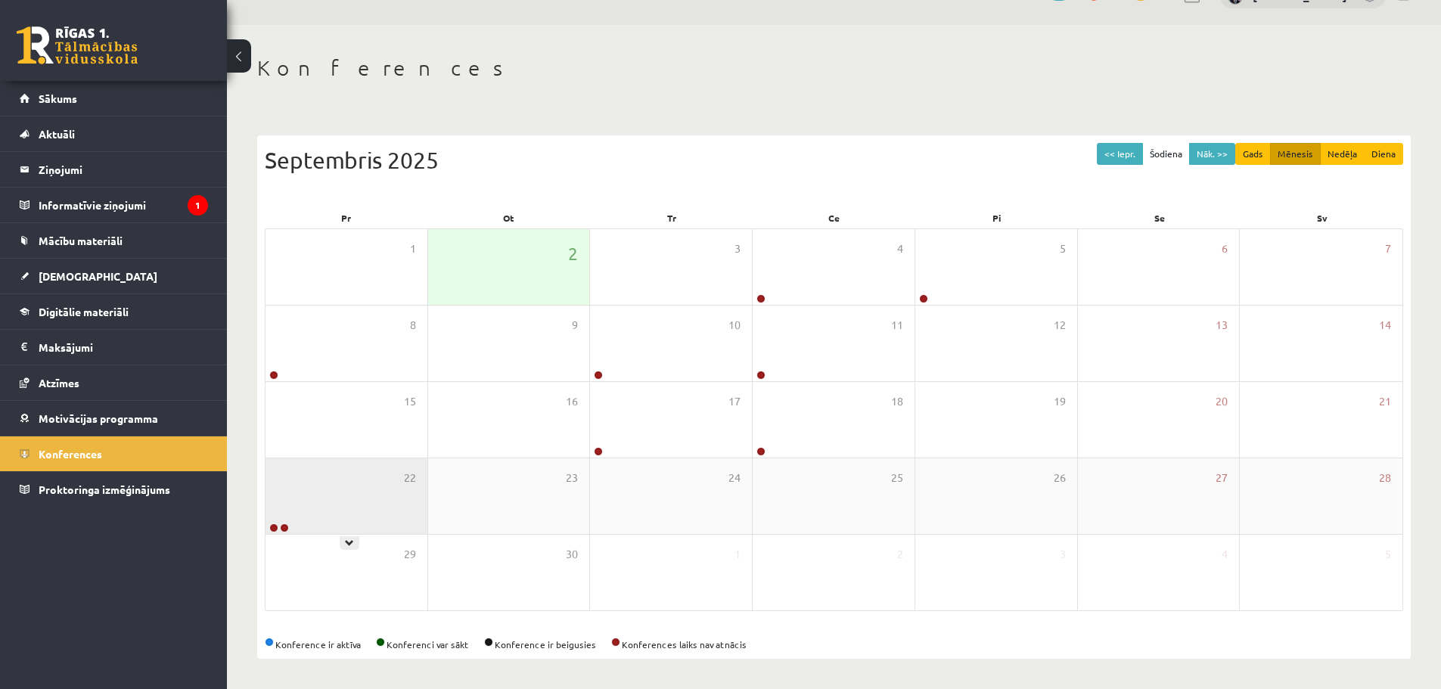
click at [402, 523] on div "22" at bounding box center [347, 496] width 162 height 76
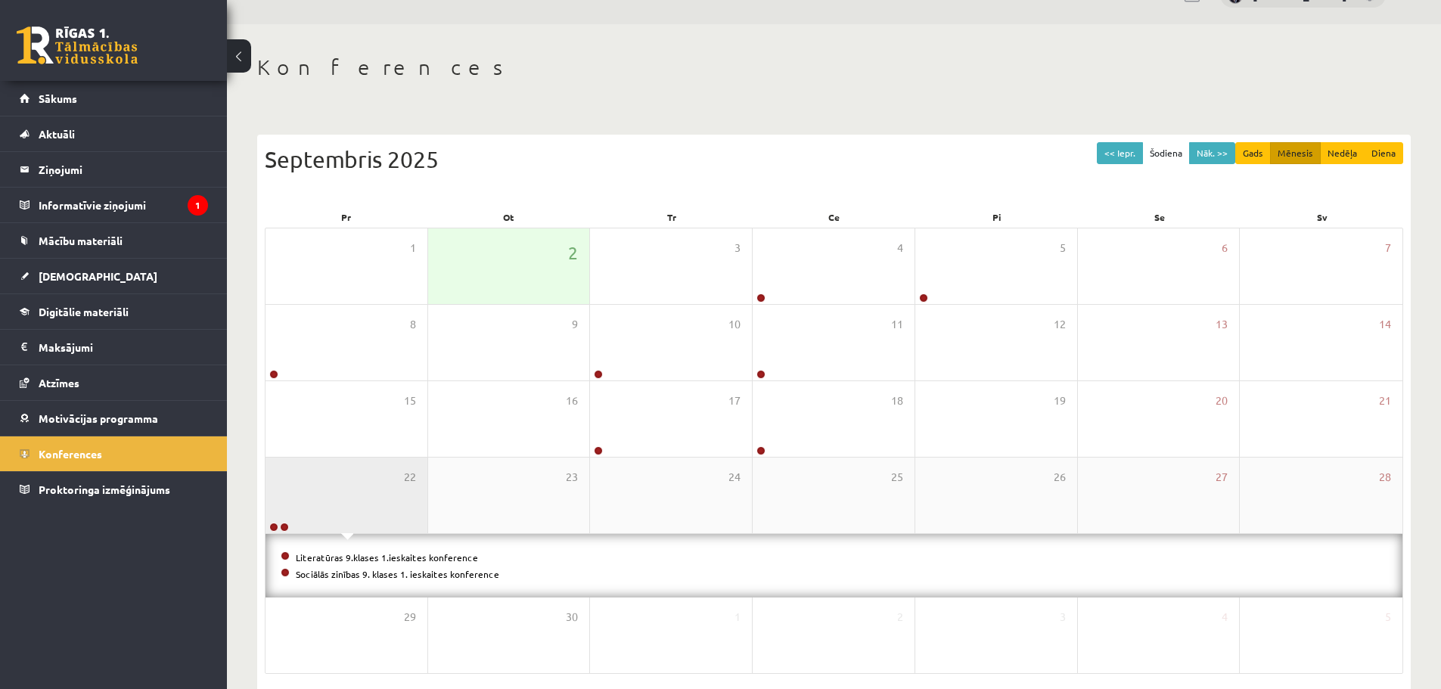
click at [410, 552] on link "Literatūras 9.klases 1.ieskaites konference" at bounding box center [387, 558] width 182 height 12
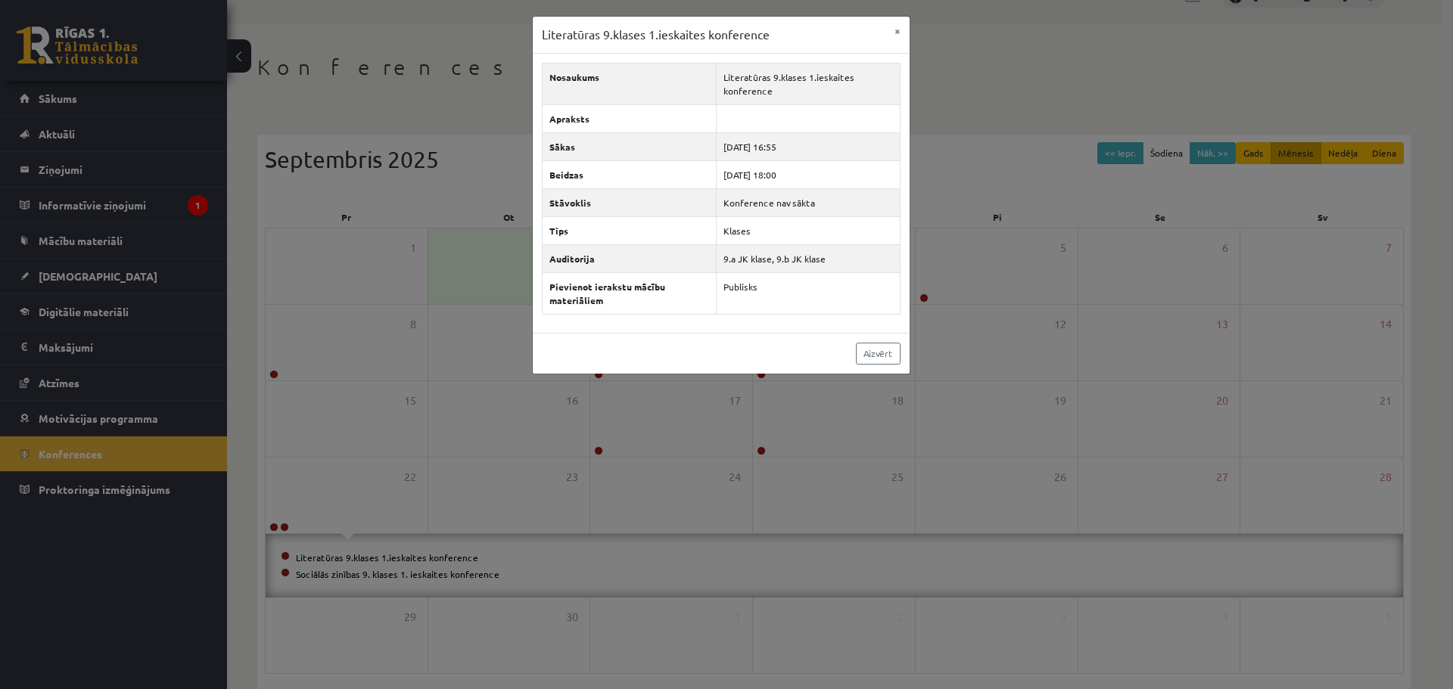
drag, startPoint x: 404, startPoint y: 527, endPoint x: 412, endPoint y: 556, distance: 29.7
click at [412, 555] on div "Literatūras 9.klases 1.ieskaites konference × Nosaukums Literatūras 9.klases 1.…" at bounding box center [726, 344] width 1453 height 689
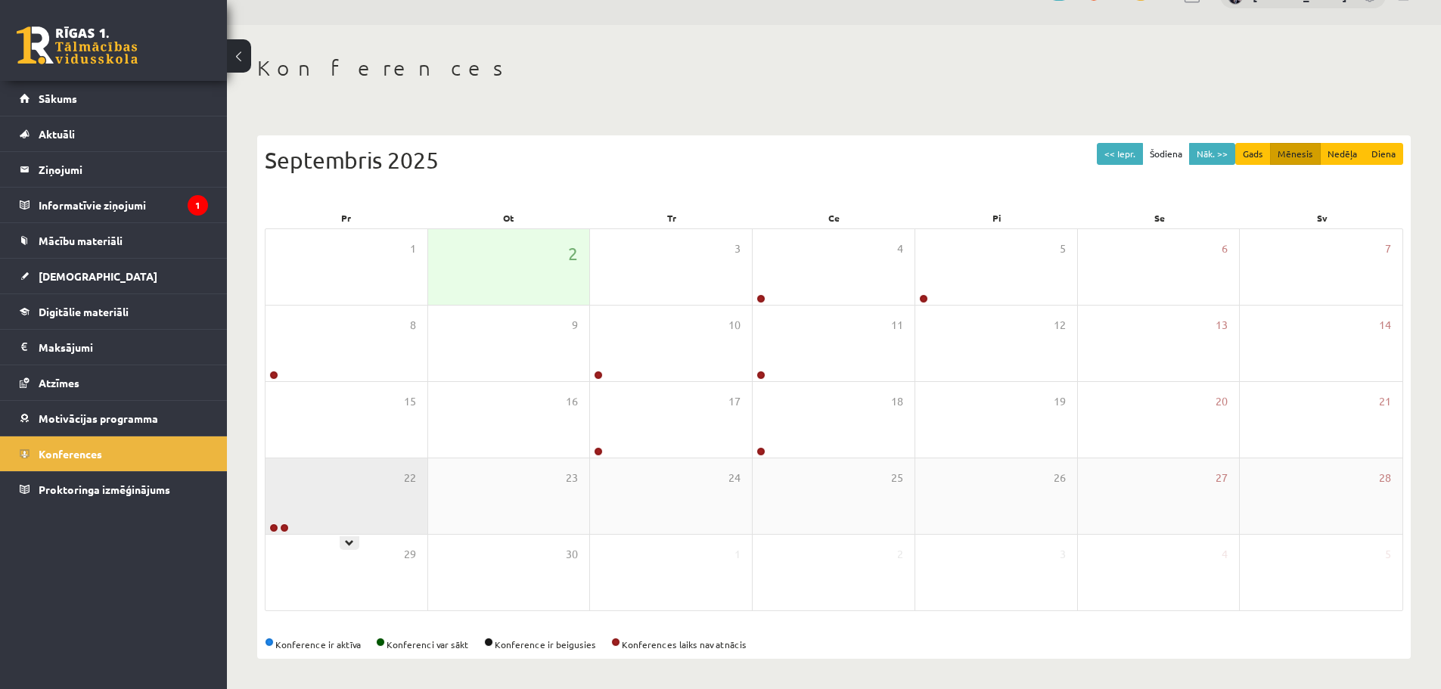
click at [374, 512] on div "22" at bounding box center [347, 496] width 162 height 76
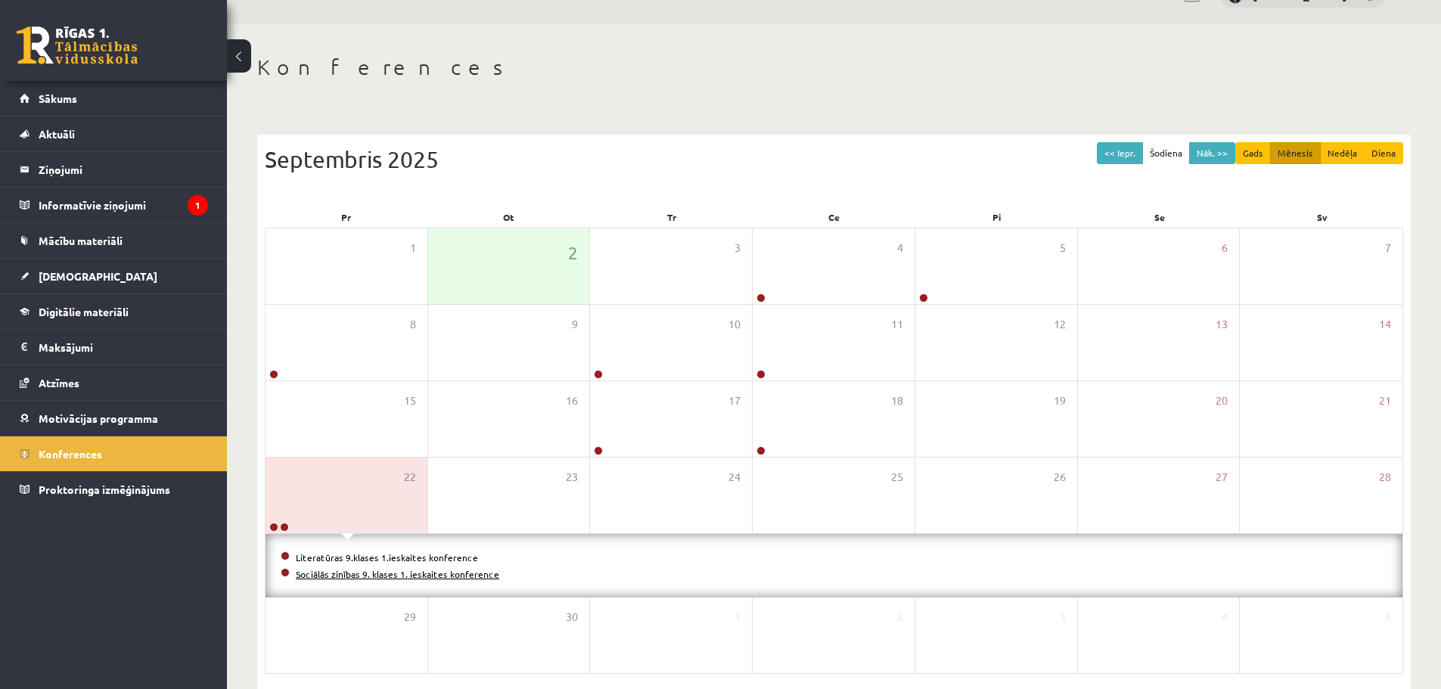
click at [396, 568] on link "Sociālās zinības 9. klases 1. ieskaites konference" at bounding box center [398, 574] width 204 height 12
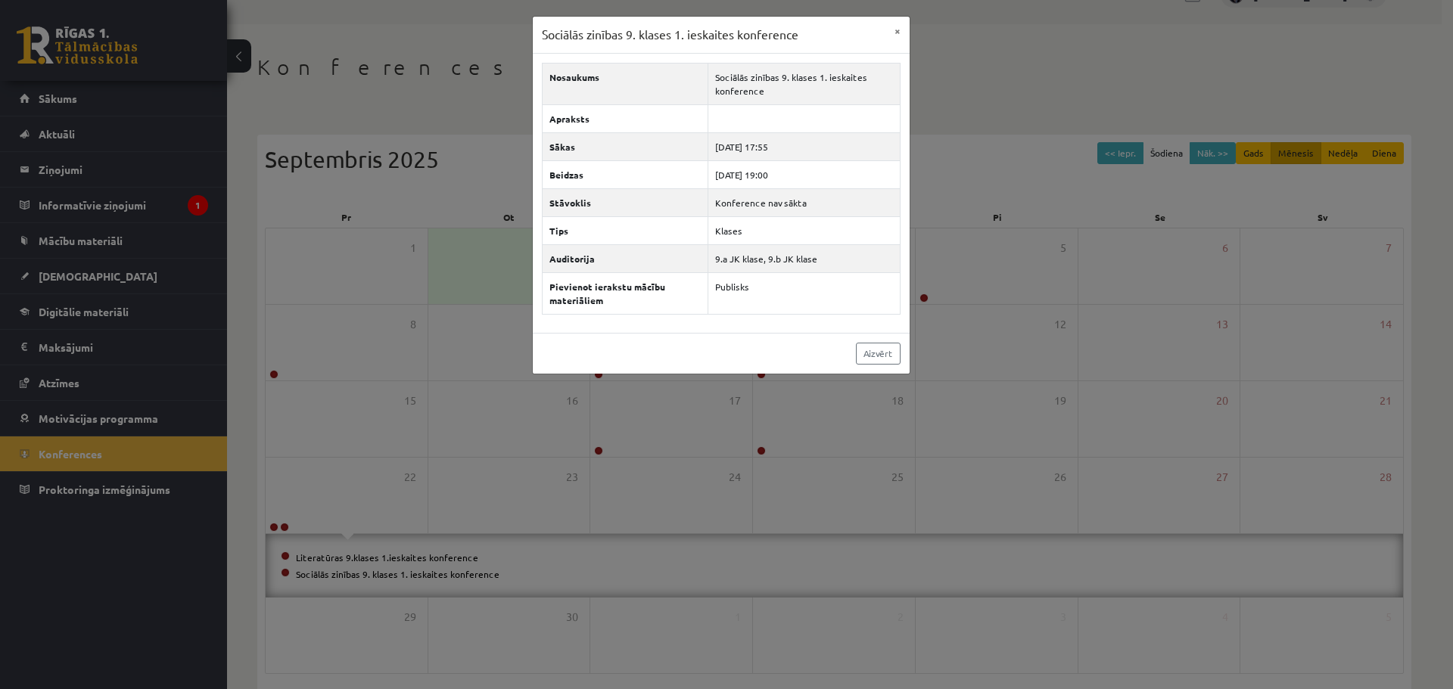
click at [439, 526] on div "Sociālās zinības 9. klases 1. ieskaites konference × Nosaukums Sociālās zinības…" at bounding box center [726, 344] width 1453 height 689
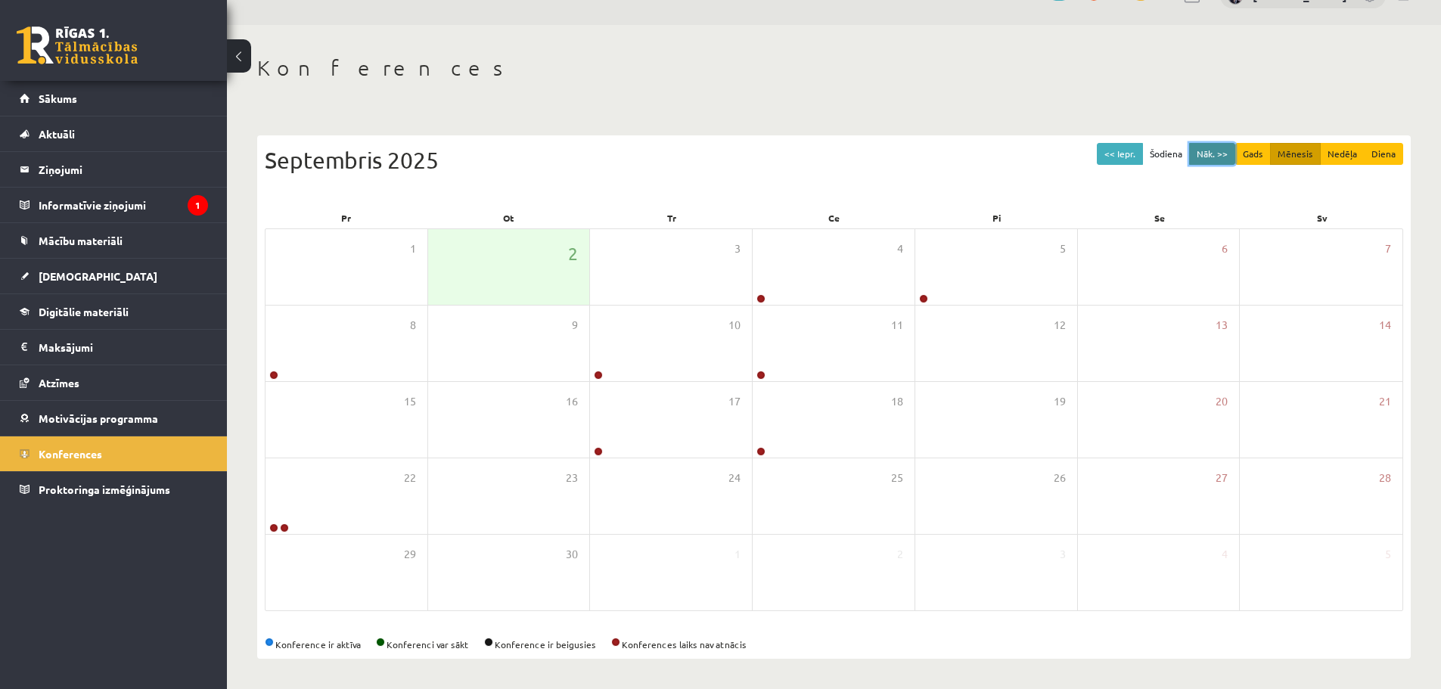
click at [1208, 158] on button "Nāk. >>" at bounding box center [1212, 154] width 46 height 22
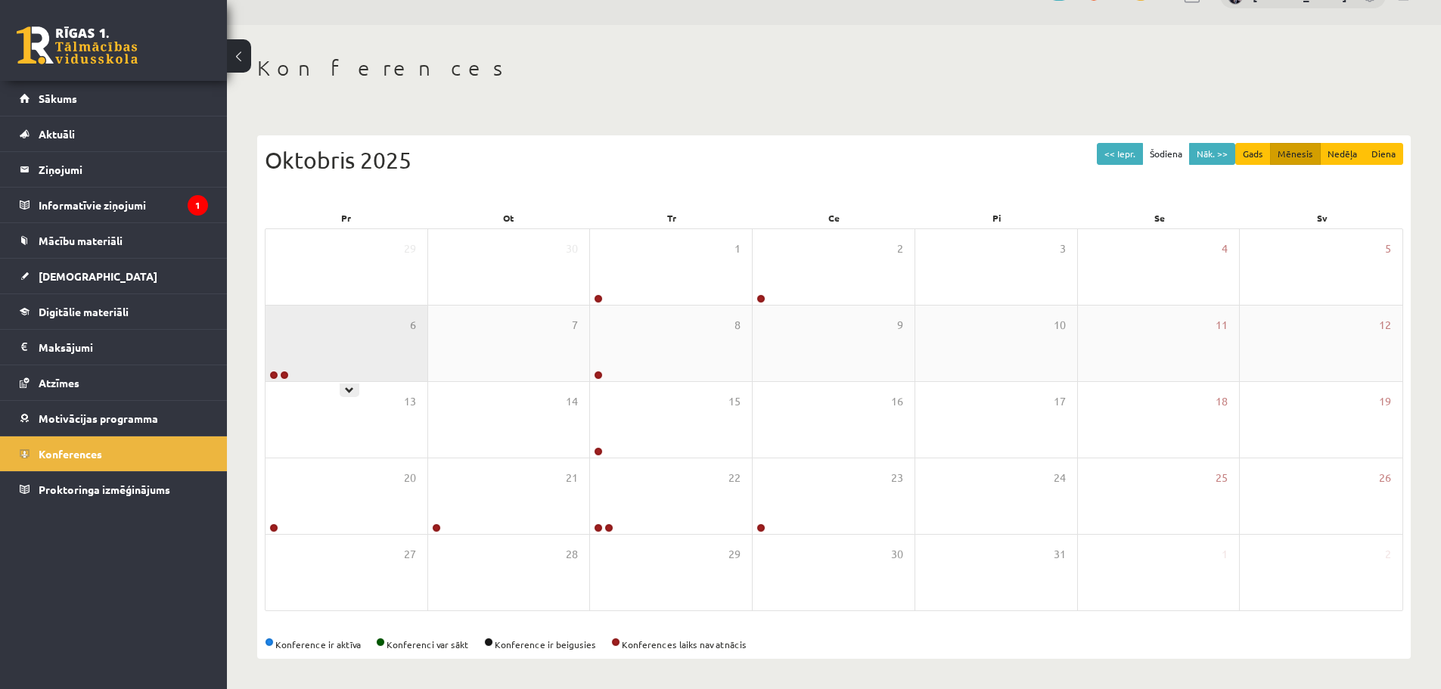
drag, startPoint x: 396, startPoint y: 311, endPoint x: 399, endPoint y: 319, distance: 8.6
click at [397, 315] on div "6" at bounding box center [347, 344] width 162 height 76
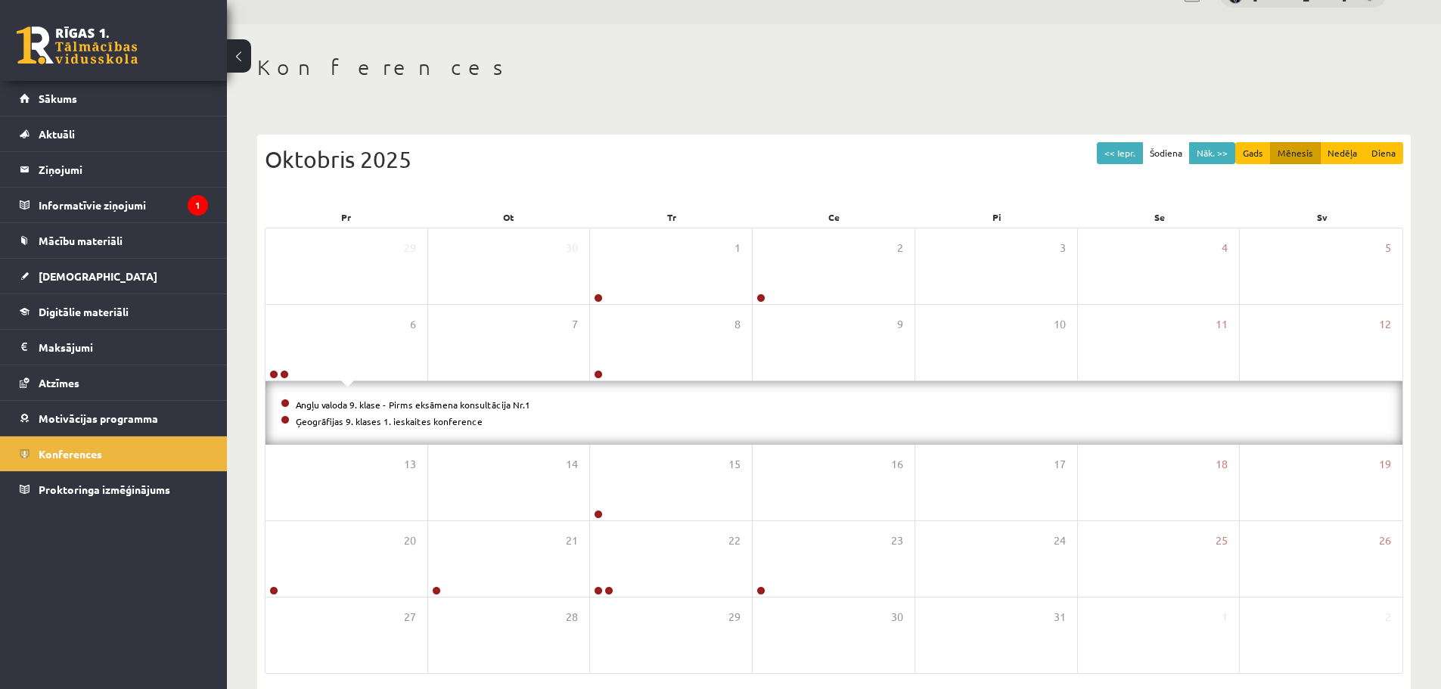
click at [418, 410] on li "Angļu valoda 9. klase - Pirms eksāmena konsultācija Nr.1" at bounding box center [834, 404] width 1107 height 17
click at [418, 393] on div "Angļu valoda 9. klase - Pirms eksāmena konsultācija Nr.1 Ģeogrāfijas 9. klases …" at bounding box center [834, 413] width 1137 height 64
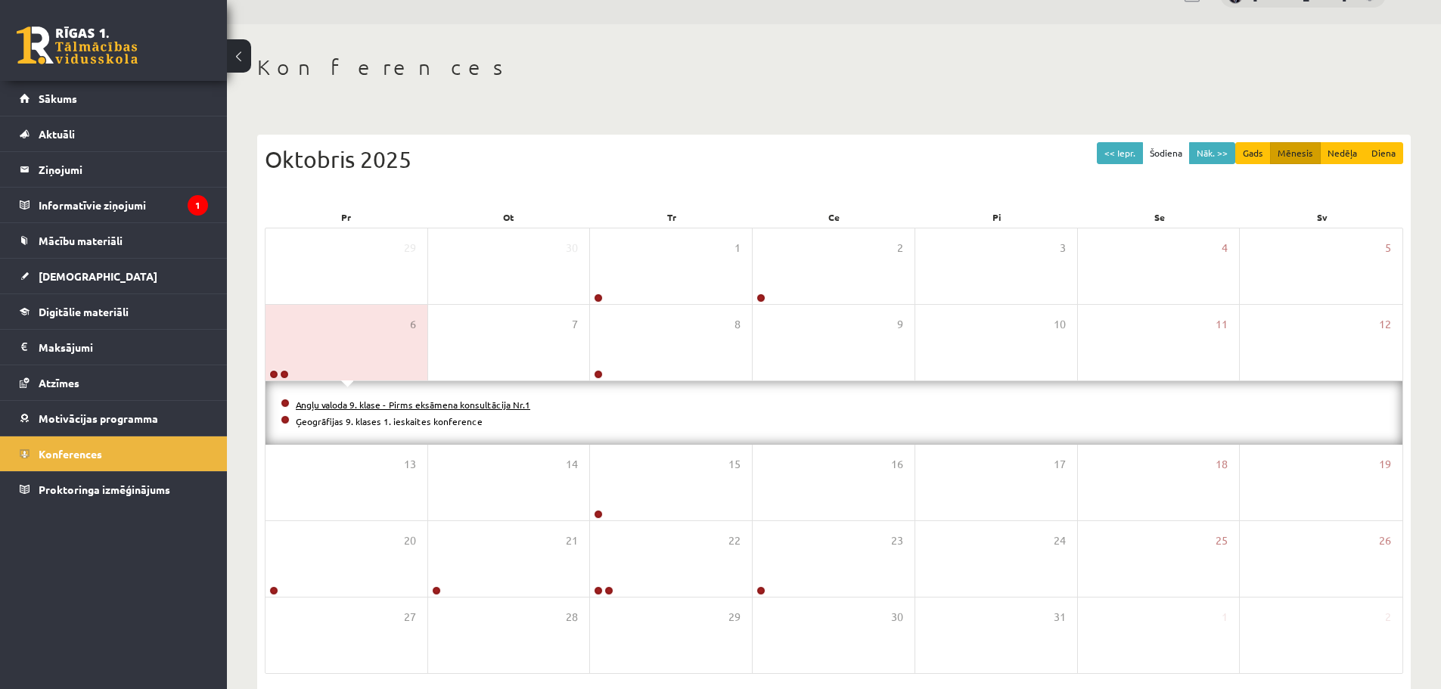
click at [417, 400] on link "Angļu valoda 9. klase - Pirms eksāmena konsultācija Nr.1" at bounding box center [413, 405] width 235 height 12
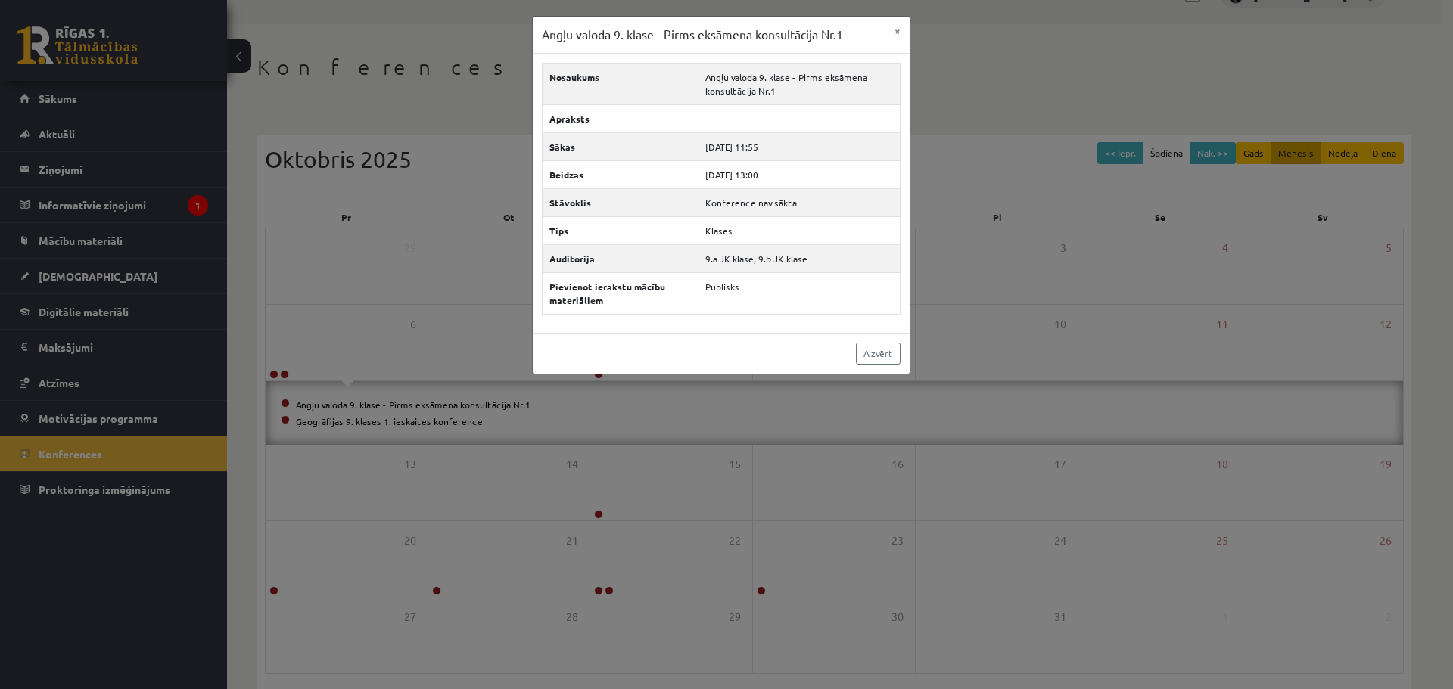
click at [415, 421] on div "Angļu valoda 9. klase - Pirms eksāmena konsultācija Nr.1 × Nosaukums Angļu valo…" at bounding box center [726, 344] width 1453 height 689
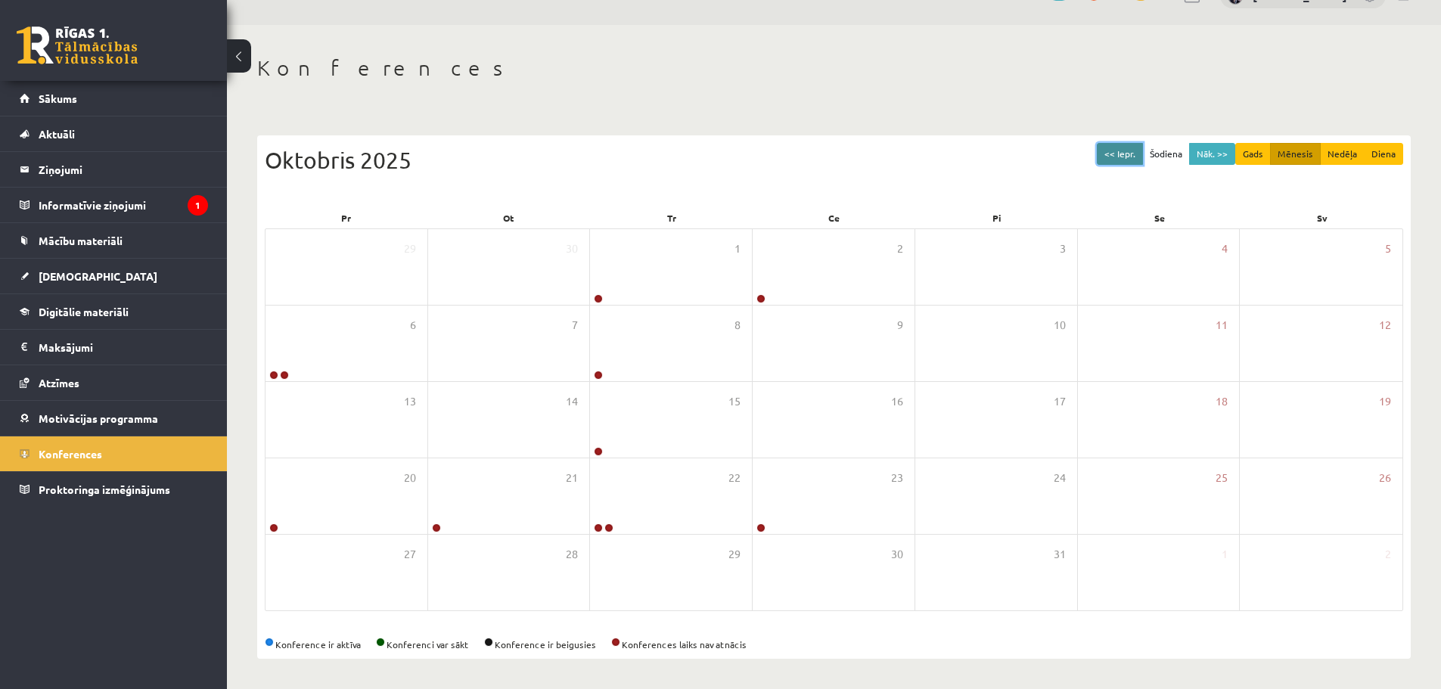
click at [1117, 160] on button "<< Iepr." at bounding box center [1120, 154] width 46 height 22
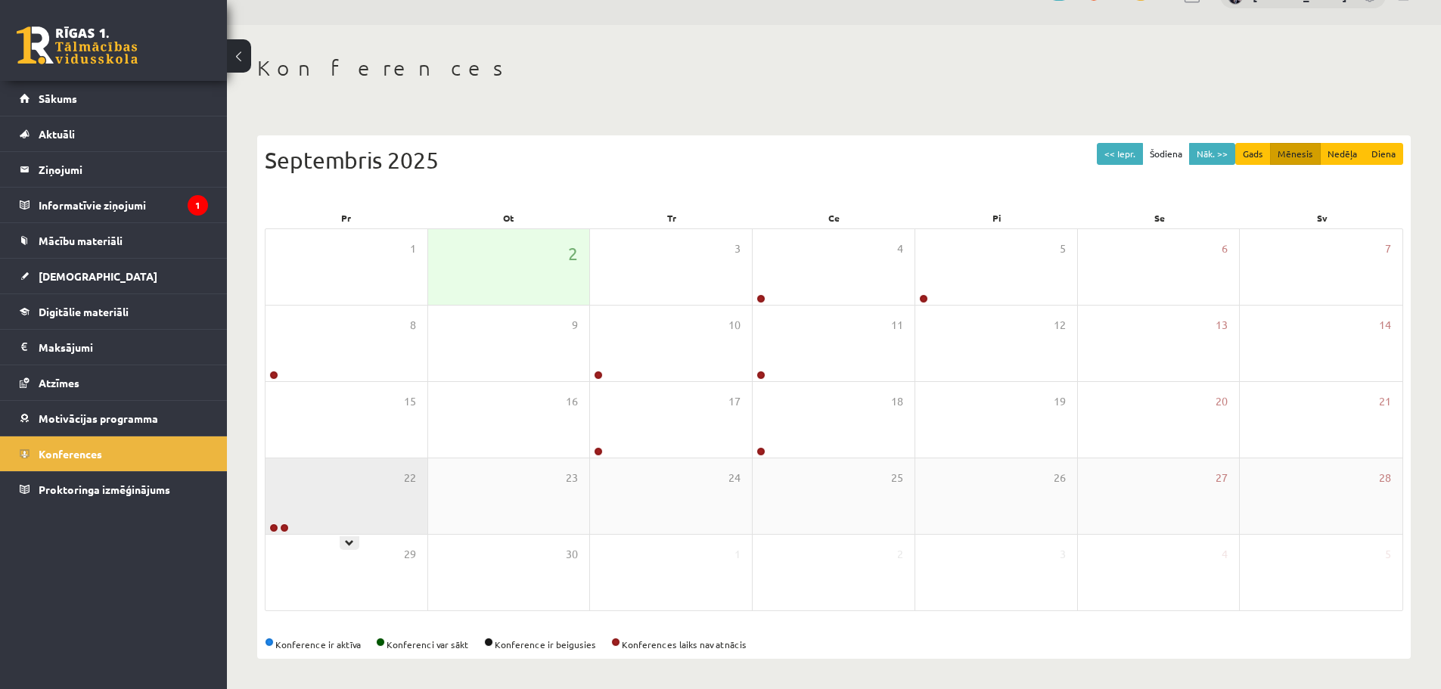
click at [344, 487] on div "22" at bounding box center [347, 496] width 162 height 76
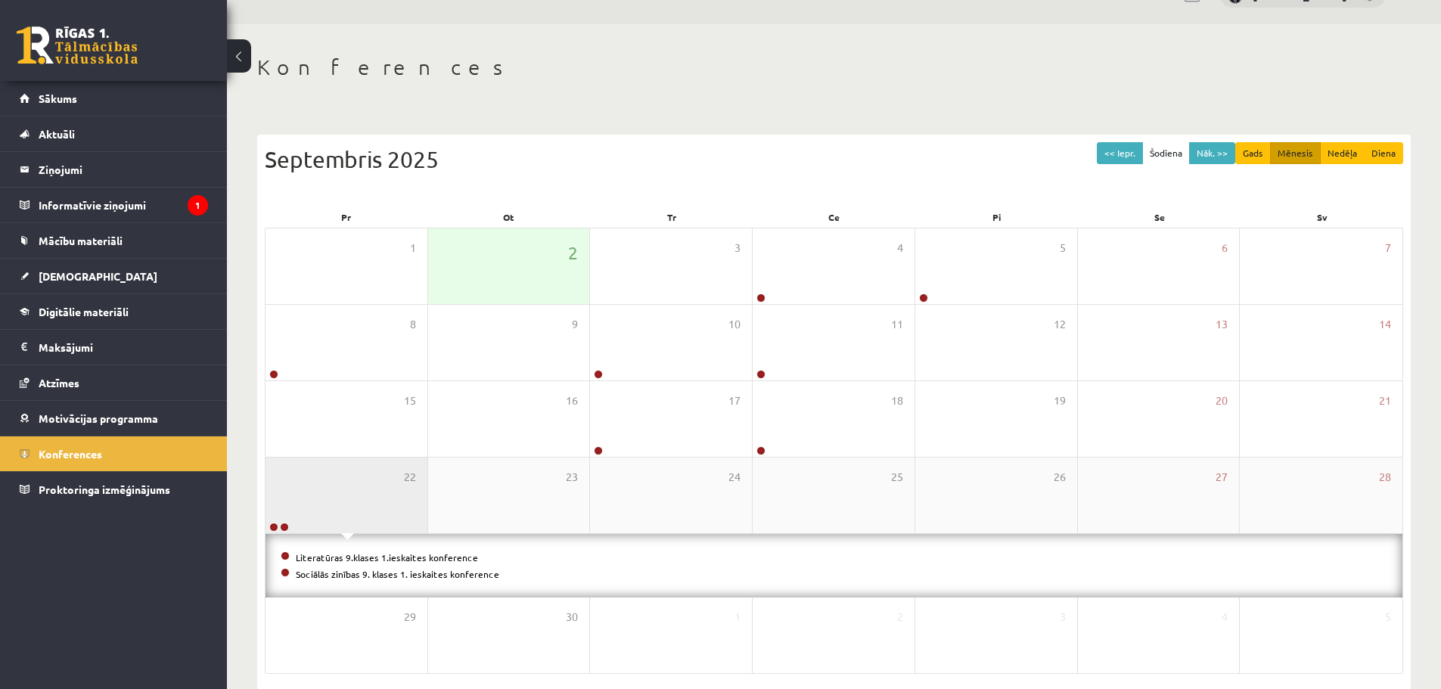
click at [344, 488] on div "22" at bounding box center [347, 496] width 162 height 76
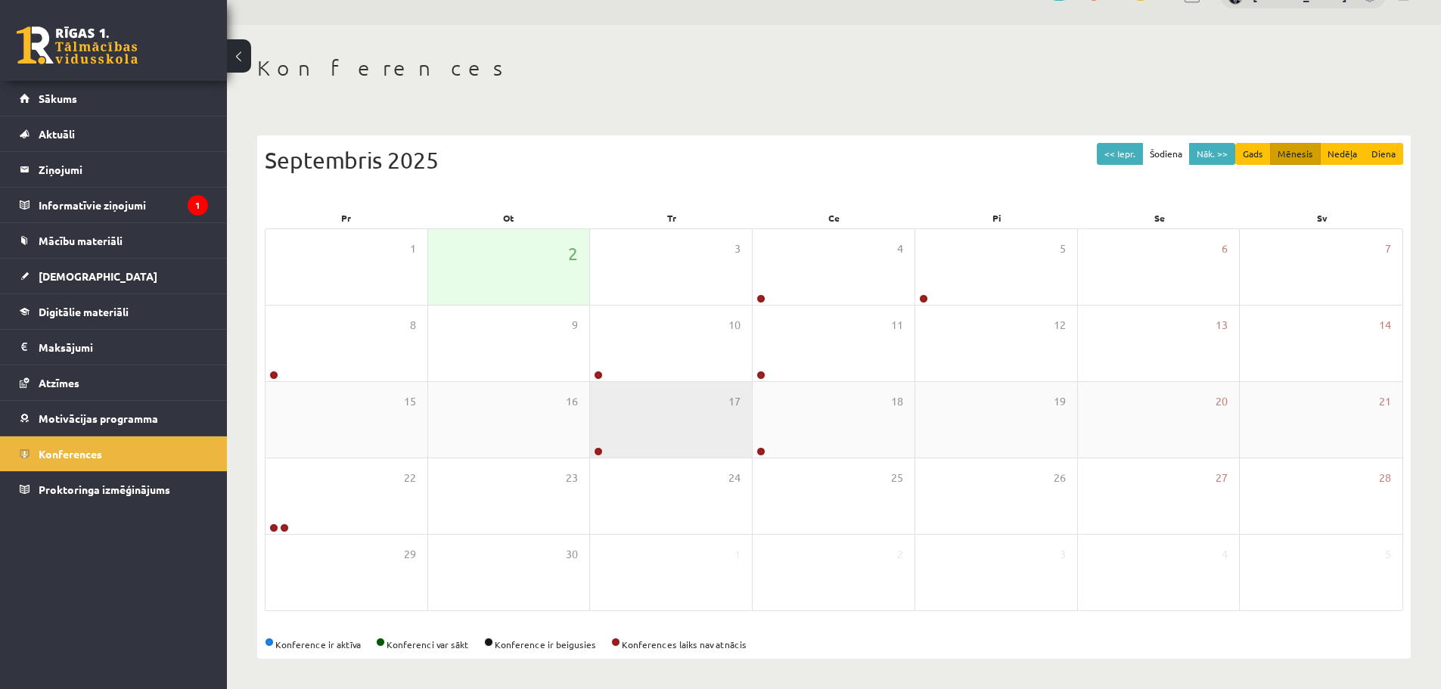
click at [642, 416] on div "17" at bounding box center [671, 420] width 162 height 76
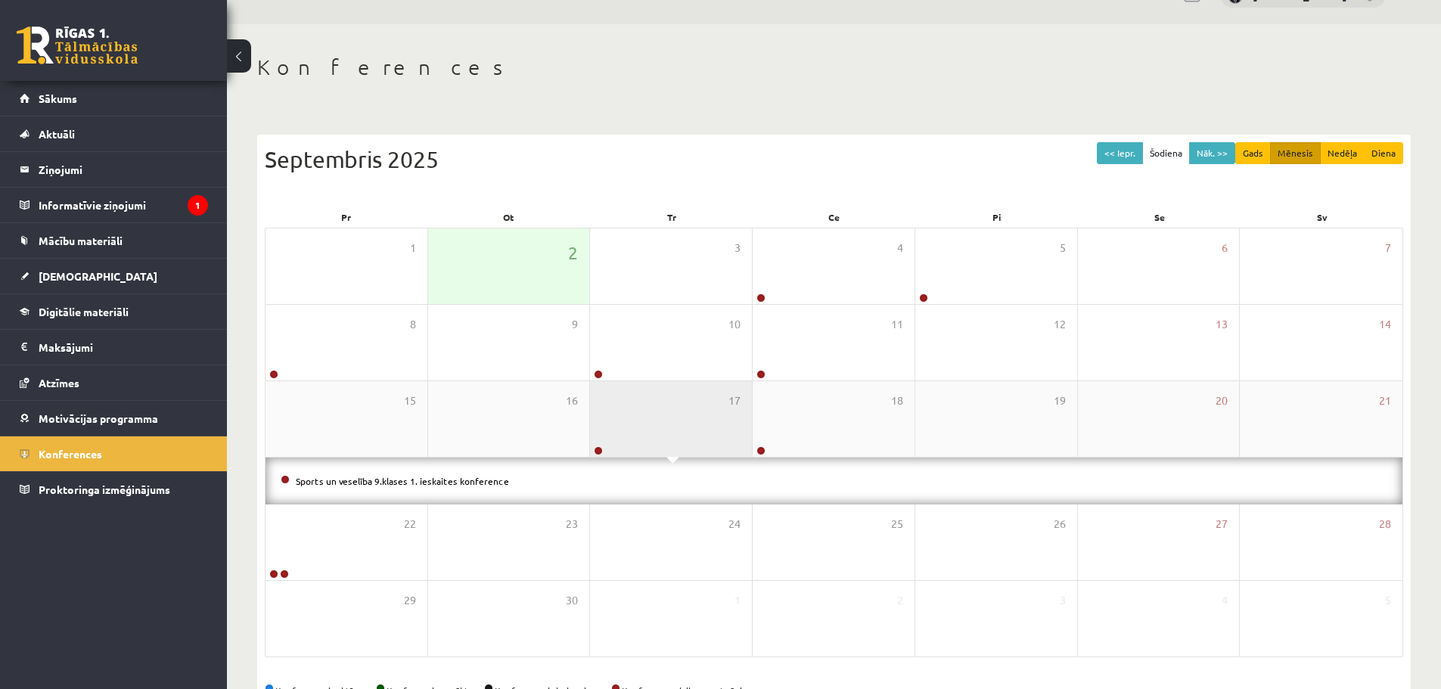
click at [642, 416] on div "17" at bounding box center [671, 419] width 162 height 76
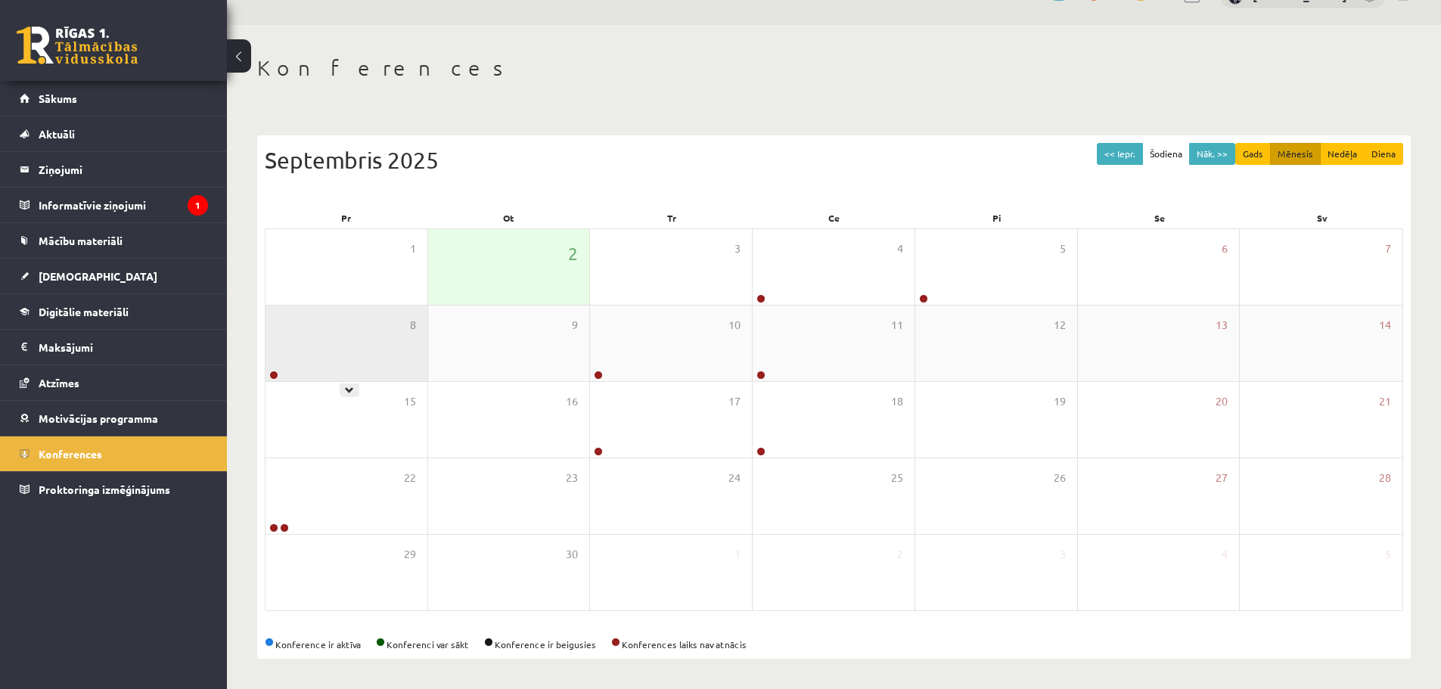
click at [340, 354] on div "8" at bounding box center [347, 344] width 162 height 76
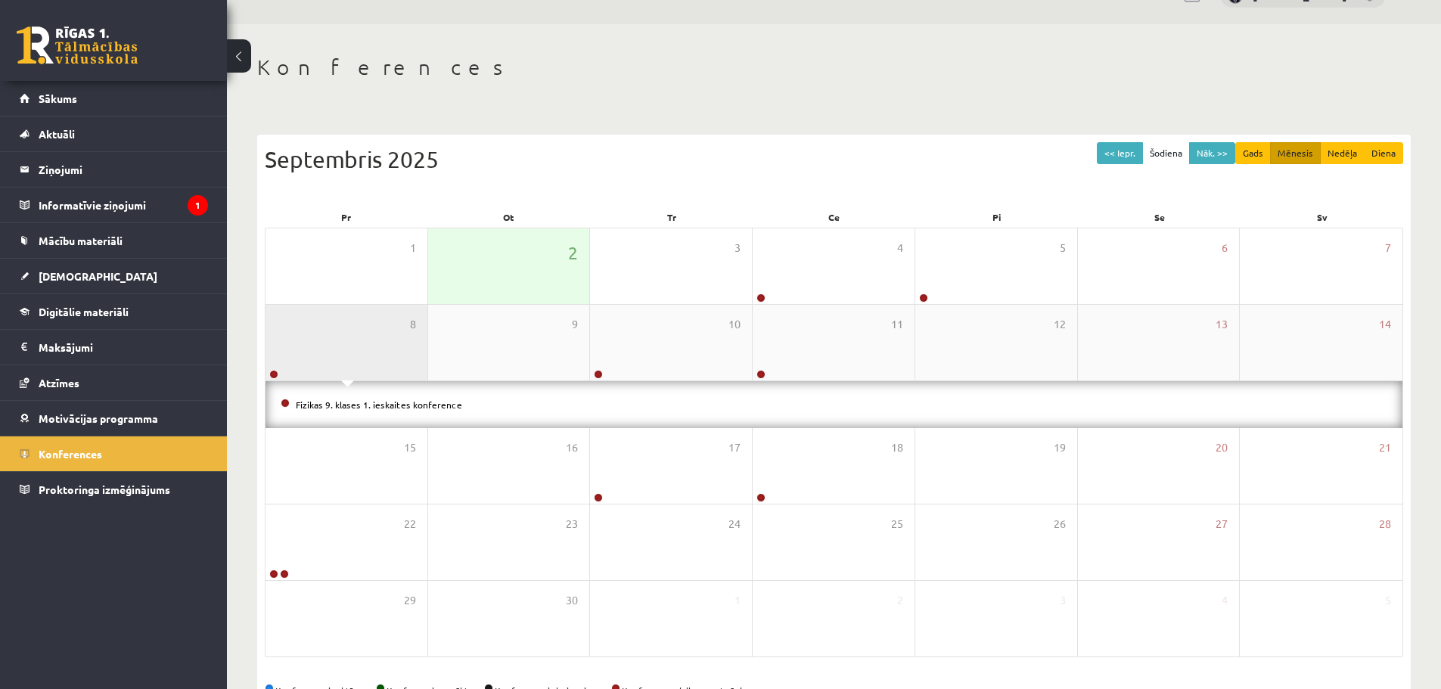
click at [340, 354] on div "8" at bounding box center [347, 343] width 162 height 76
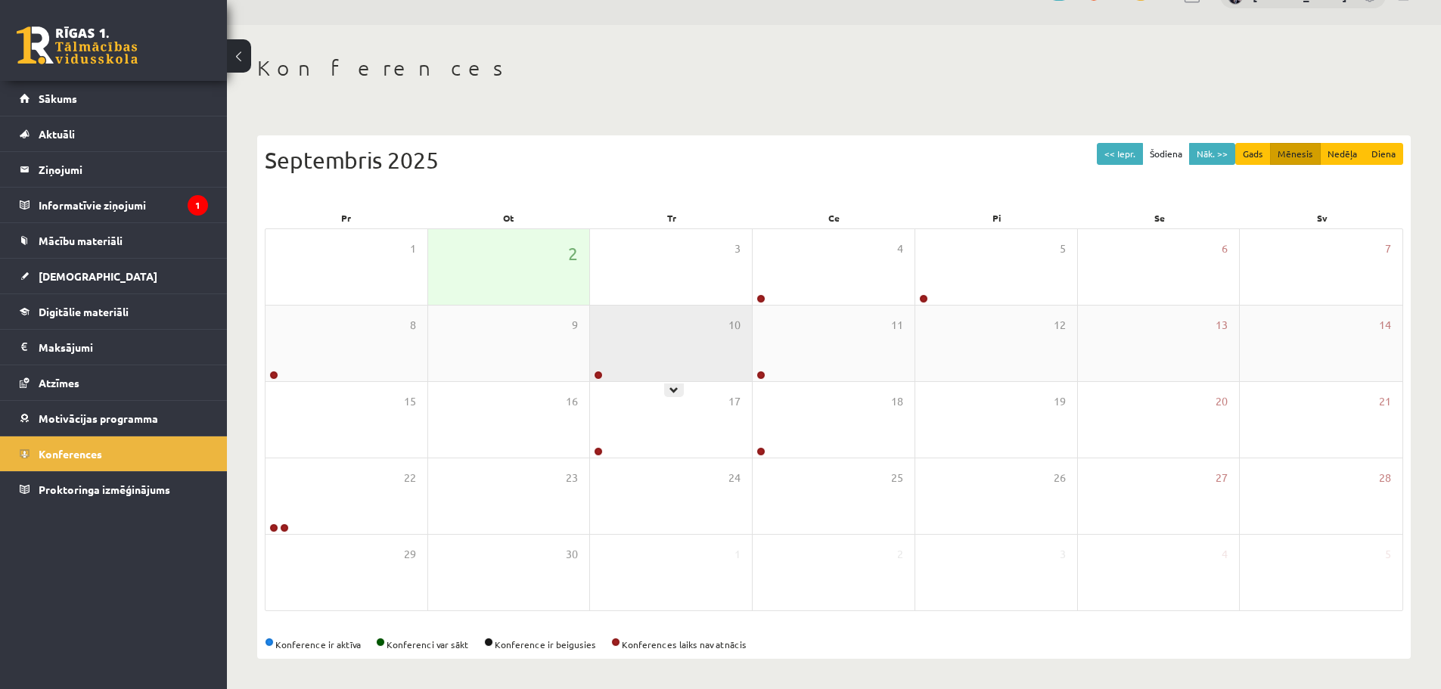
click at [699, 325] on div "10" at bounding box center [671, 344] width 162 height 76
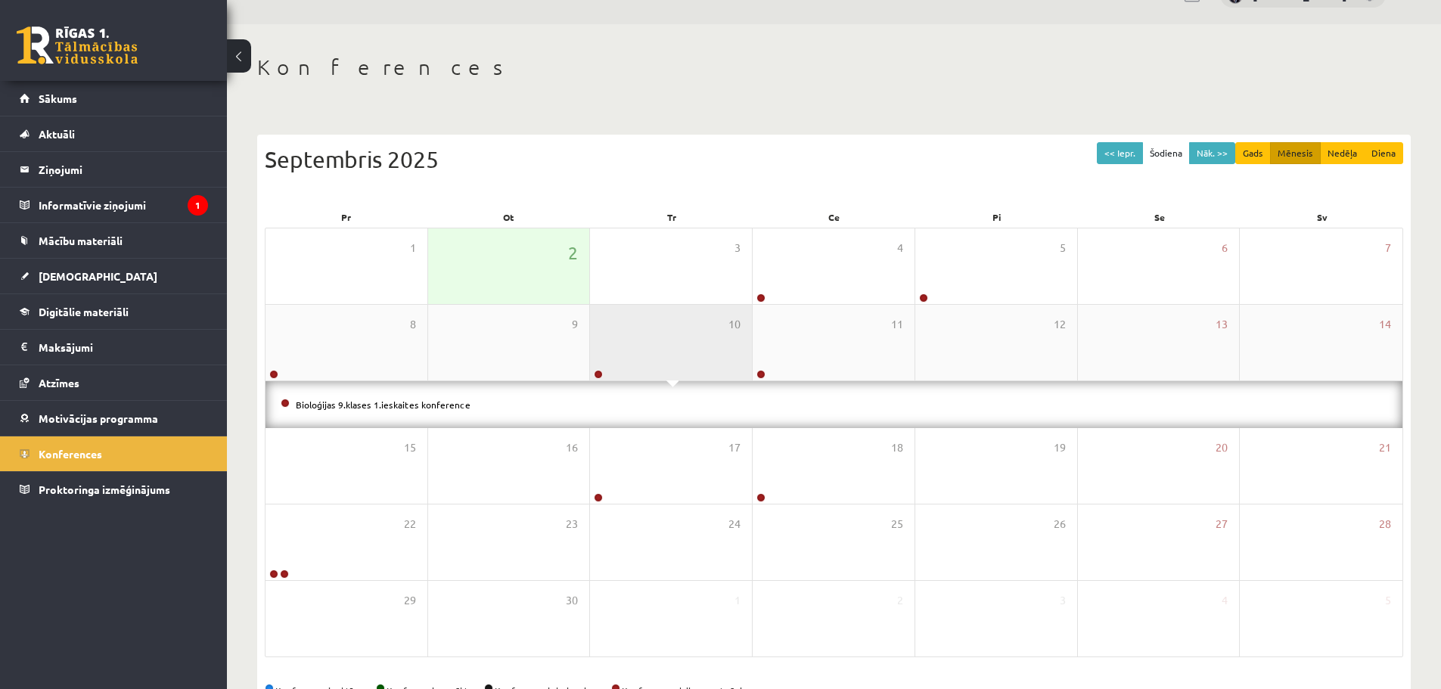
click at [701, 327] on div "10" at bounding box center [671, 343] width 162 height 76
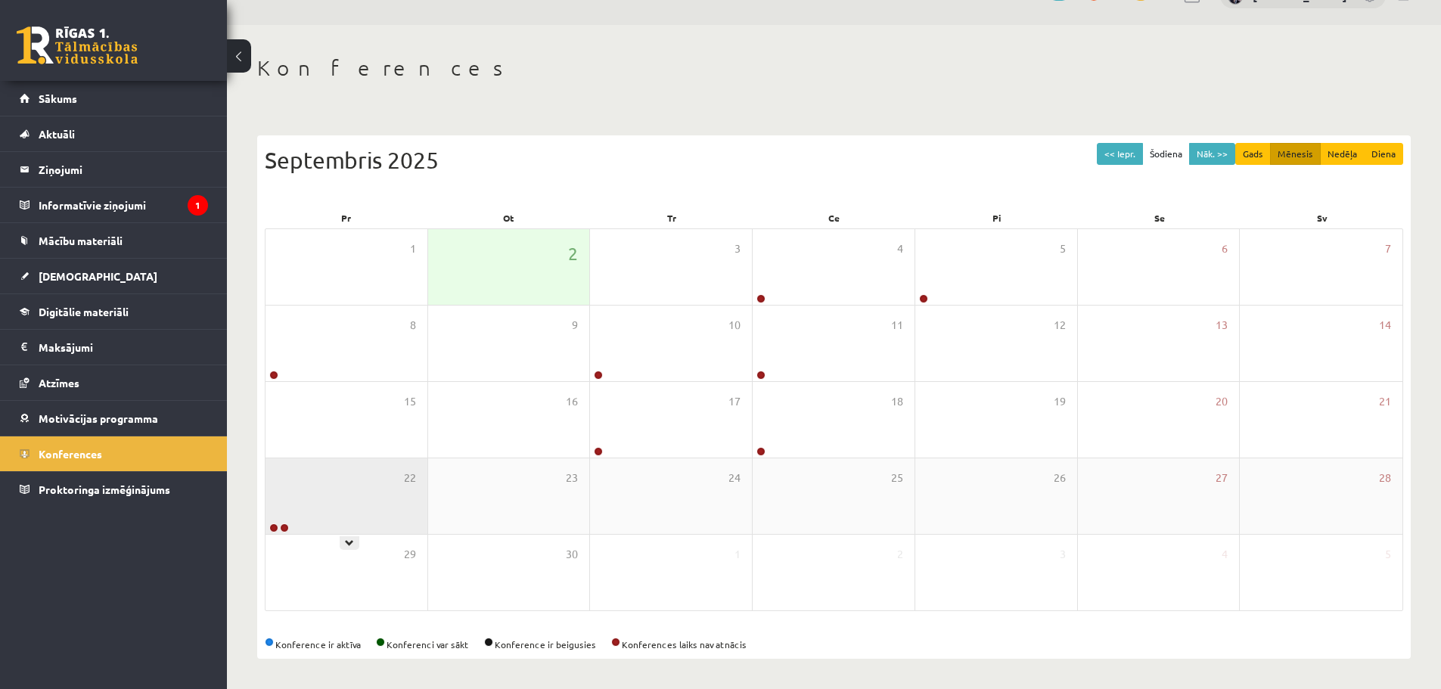
click at [390, 480] on div "22" at bounding box center [347, 496] width 162 height 76
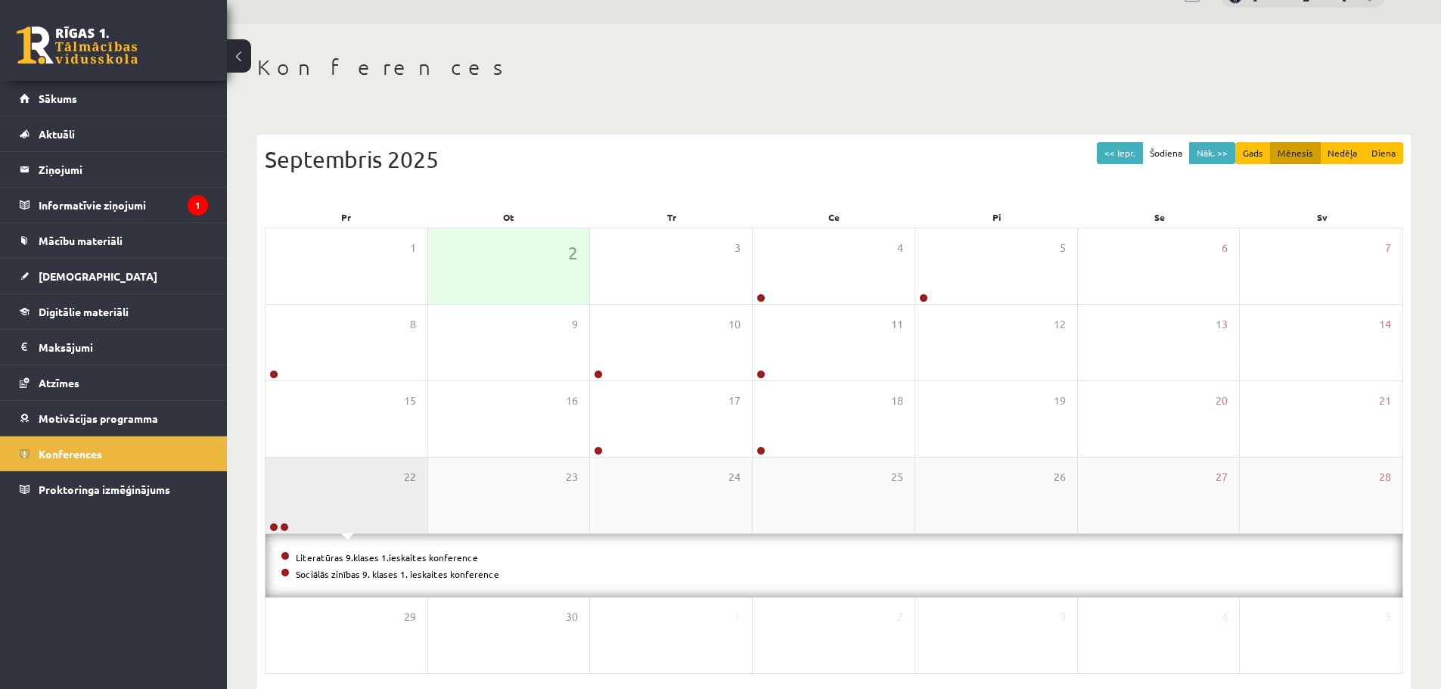
click at [390, 480] on div "22" at bounding box center [347, 496] width 162 height 76
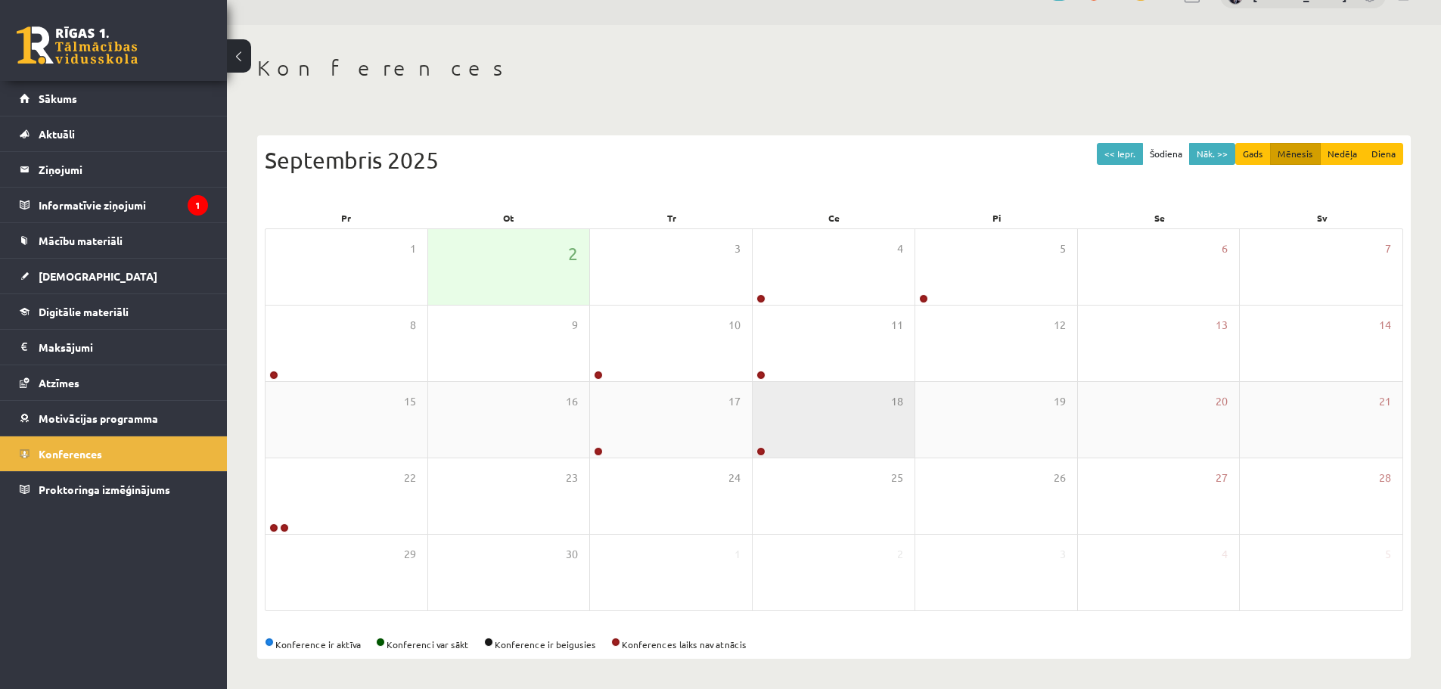
click at [839, 428] on div "18" at bounding box center [834, 420] width 162 height 76
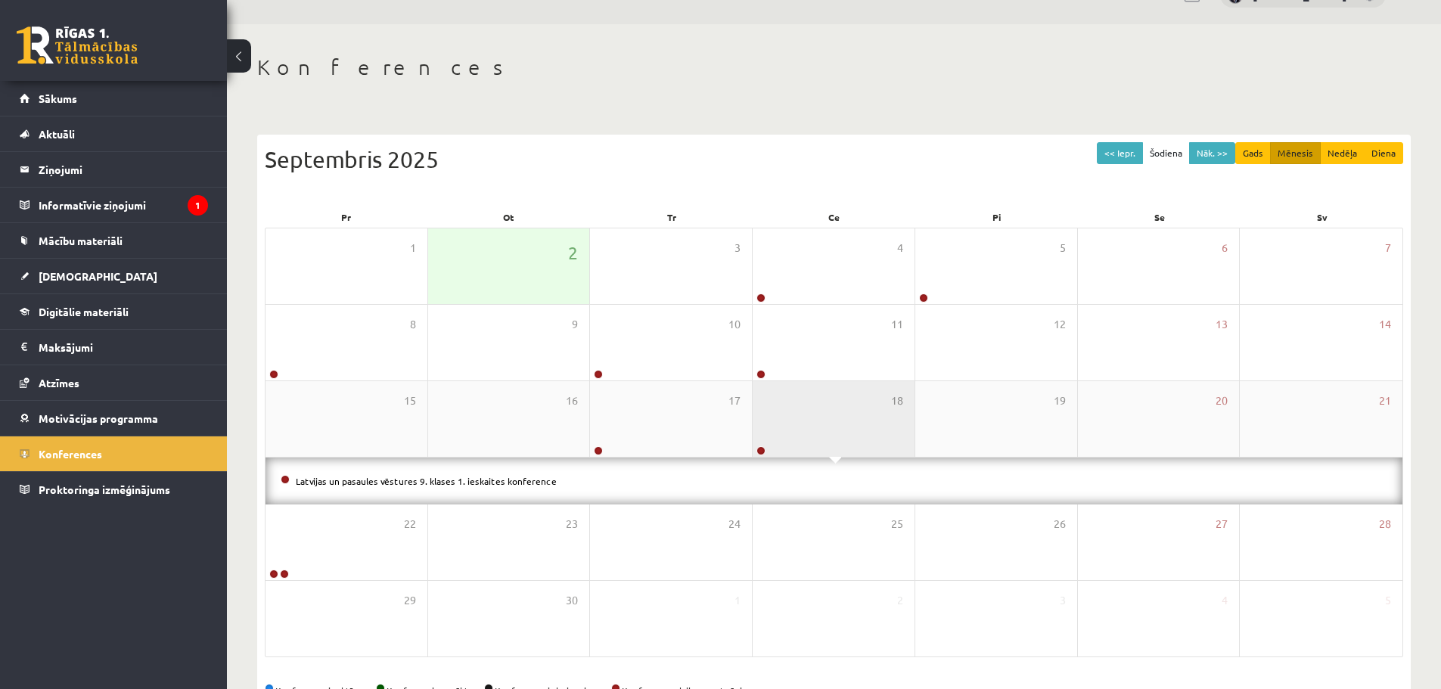
click at [837, 428] on div "18" at bounding box center [834, 419] width 162 height 76
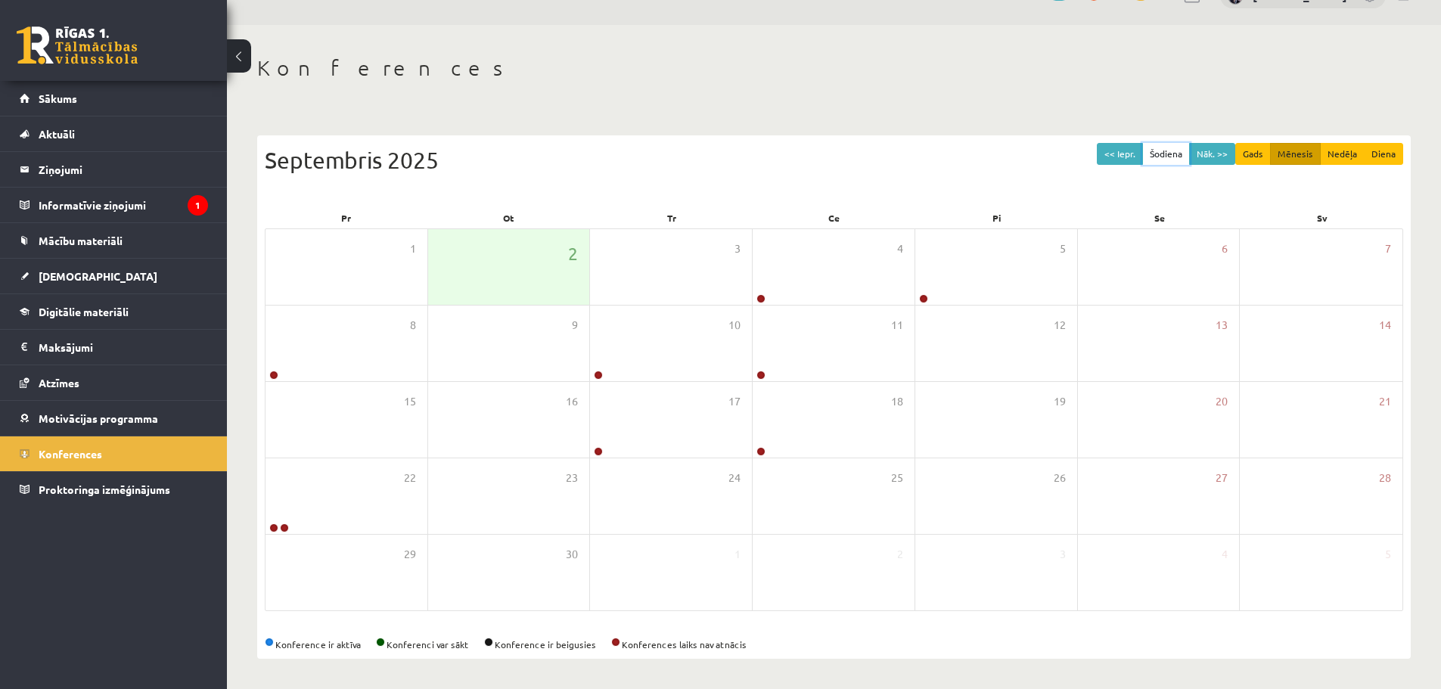
click at [1190, 154] on button "Šodiena" at bounding box center [1166, 154] width 48 height 22
drag, startPoint x: 1208, startPoint y: 151, endPoint x: 1205, endPoint y: 163, distance: 13.2
click at [1205, 163] on button "Nāk. >>" at bounding box center [1212, 154] width 46 height 22
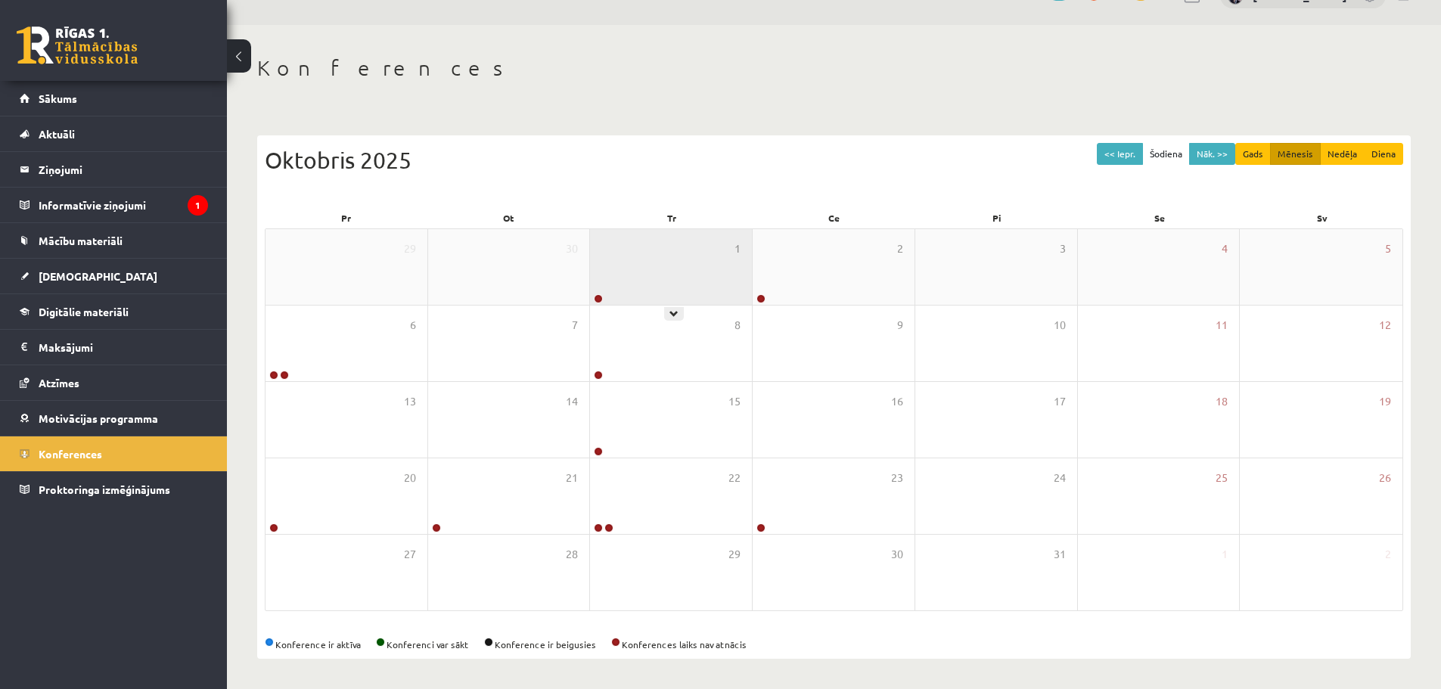
click at [679, 277] on div "1" at bounding box center [671, 267] width 162 height 76
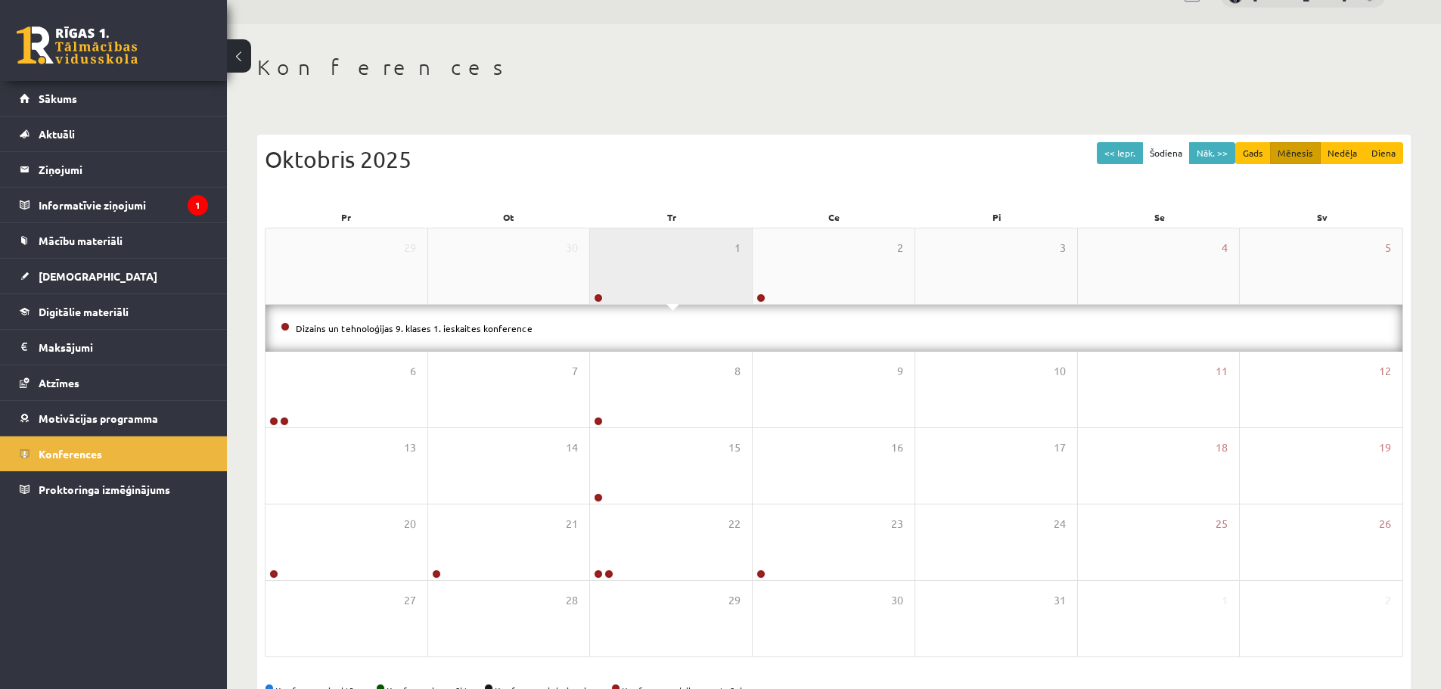
click at [679, 277] on div "1" at bounding box center [671, 266] width 162 height 76
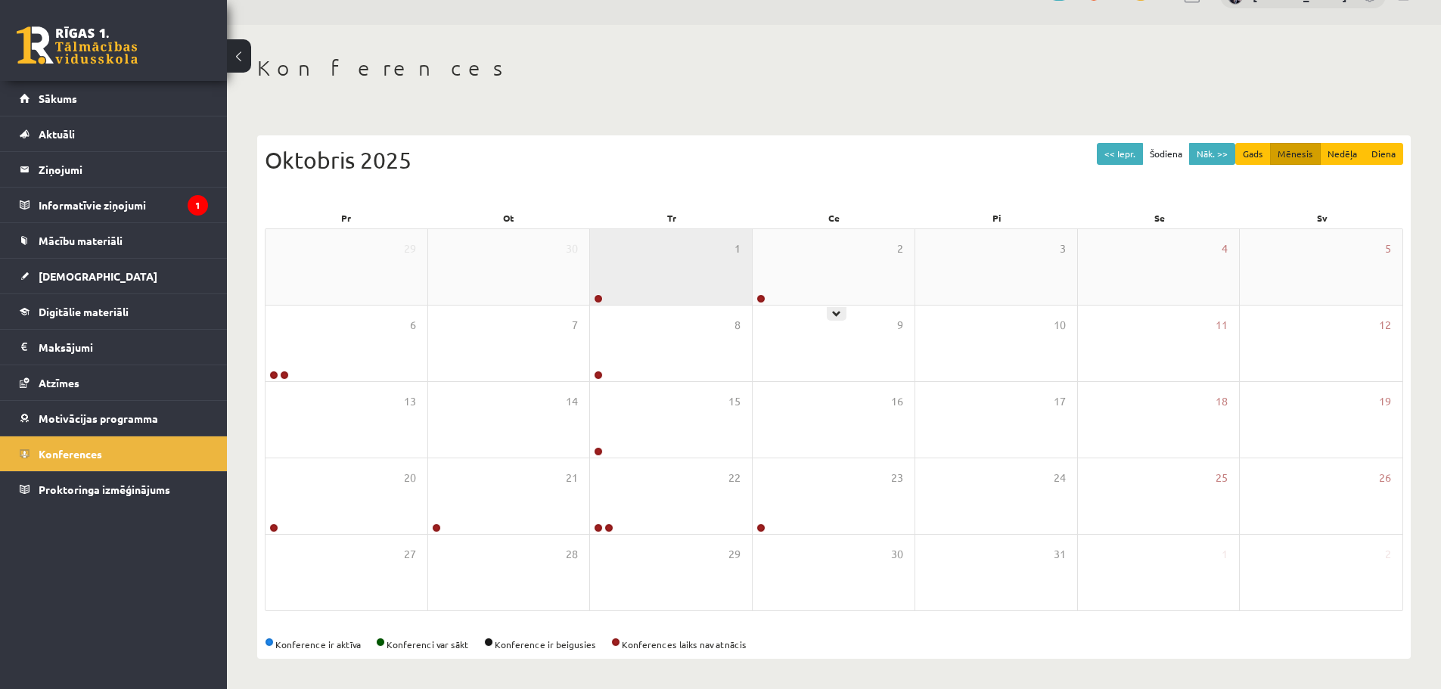
click at [742, 284] on div "1" at bounding box center [671, 267] width 162 height 76
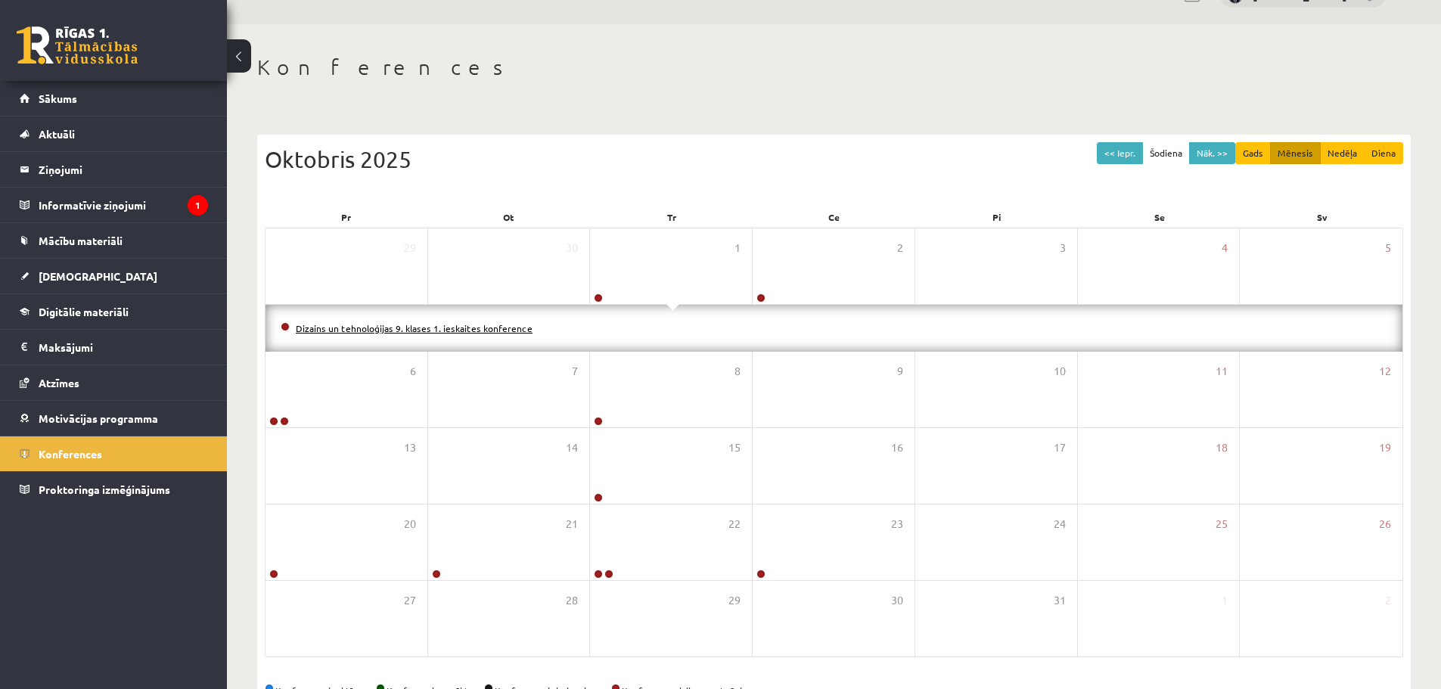
click at [420, 326] on link "Dizains un tehnoloģijas 9. klases 1. ieskaites konference" at bounding box center [414, 328] width 237 height 12
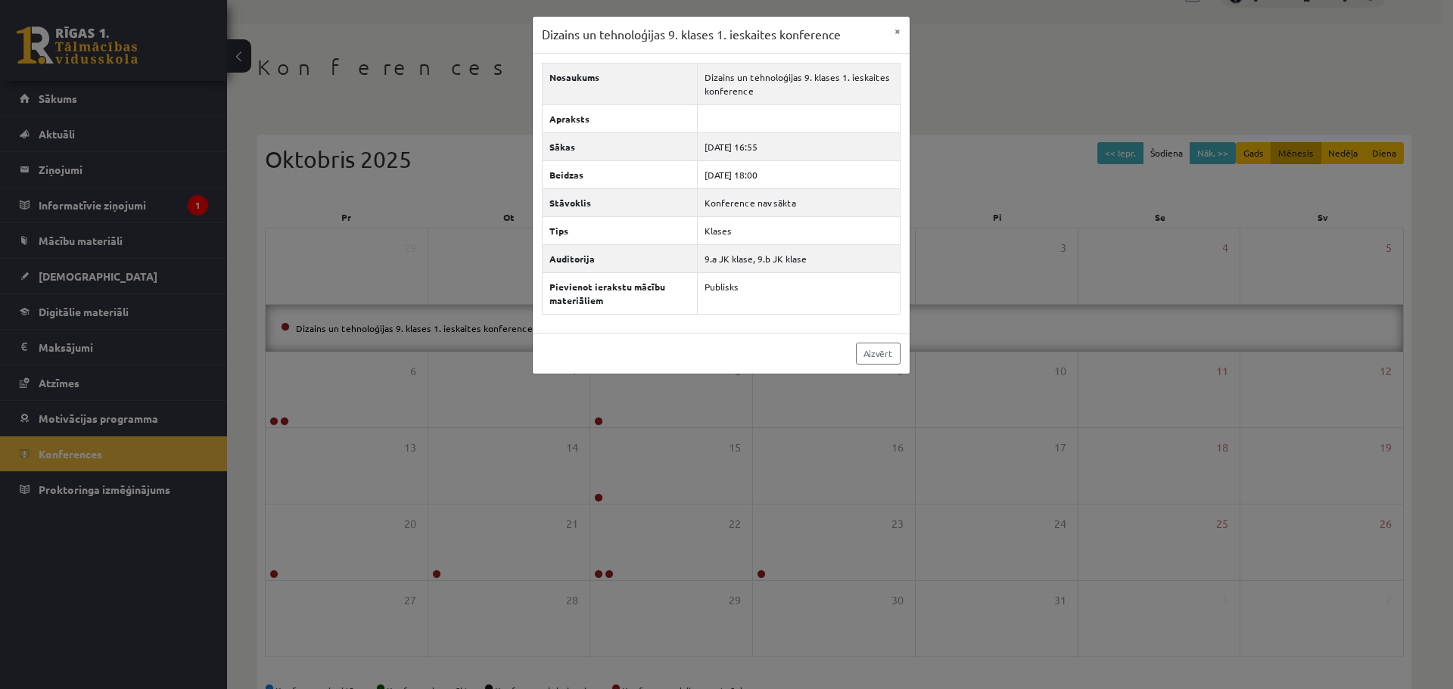
click at [455, 364] on div "Dizains un tehnoloģijas 9. klases 1. ieskaites konference × Nosaukums Dizains u…" at bounding box center [726, 344] width 1453 height 689
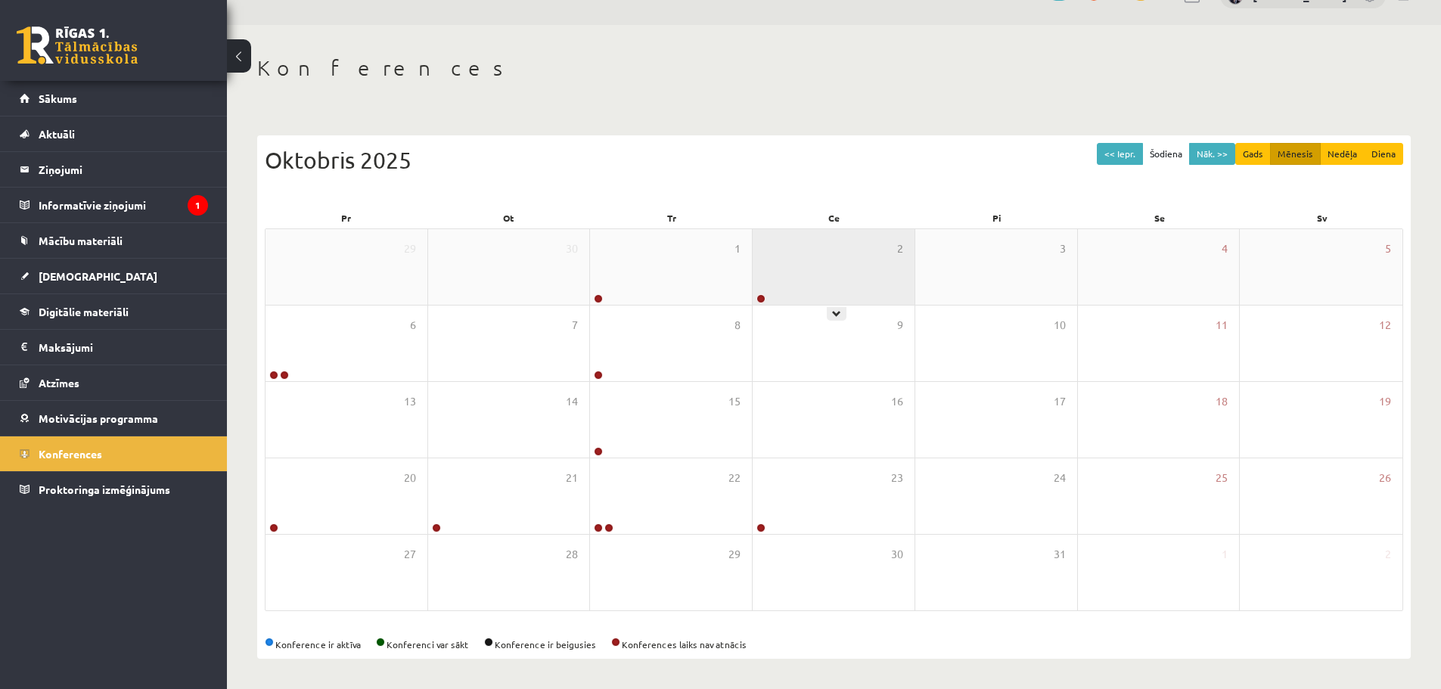
click at [806, 259] on div "2" at bounding box center [834, 267] width 162 height 76
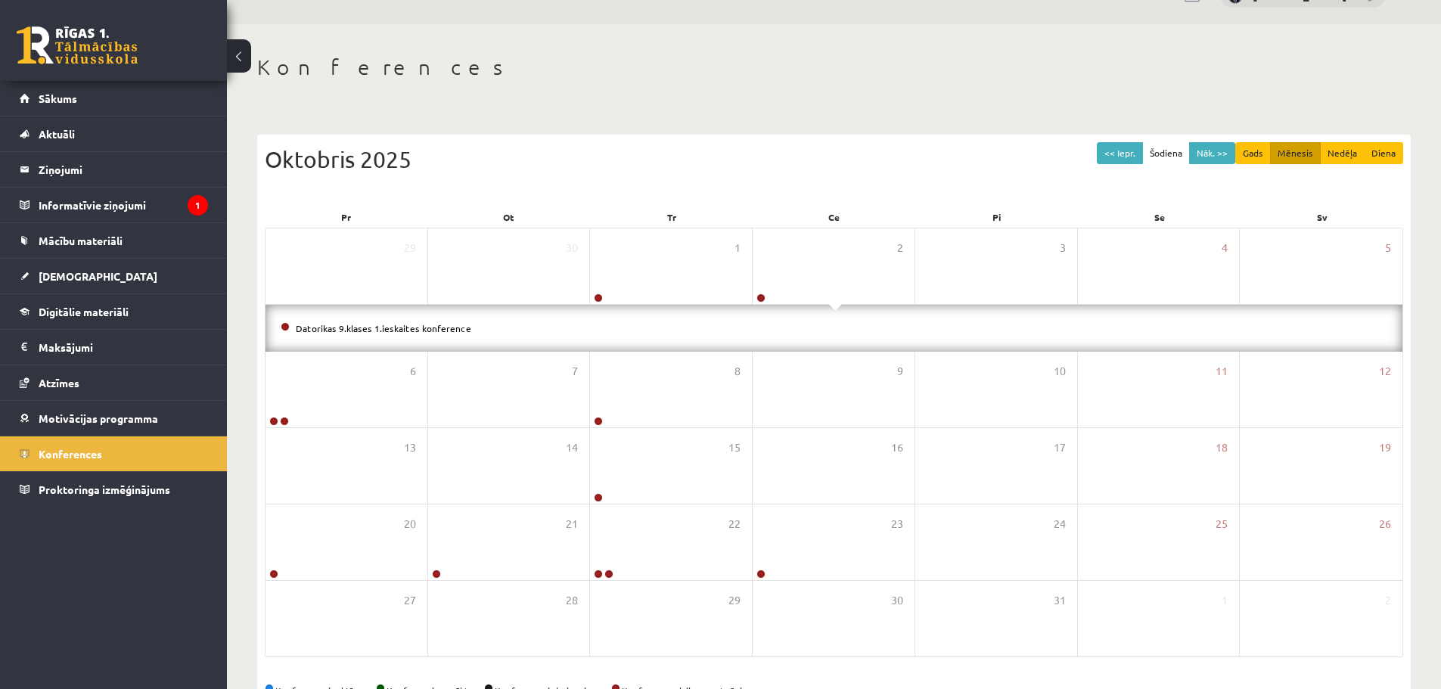
click at [440, 334] on li "Datorikas 9.klases 1.ieskaites konference" at bounding box center [834, 328] width 1107 height 17
click at [440, 331] on link "Datorikas 9.klases 1.ieskaites konference" at bounding box center [384, 328] width 176 height 12
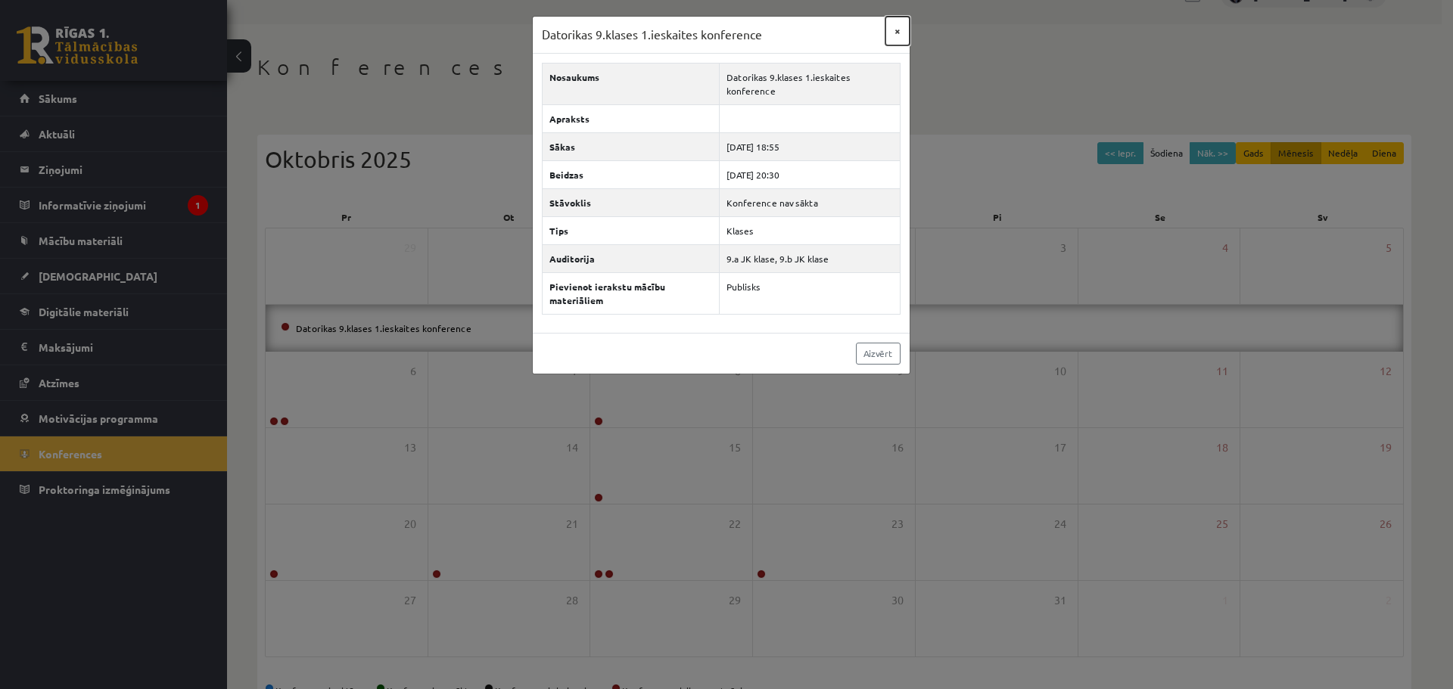
click at [896, 33] on button "×" at bounding box center [897, 31] width 24 height 29
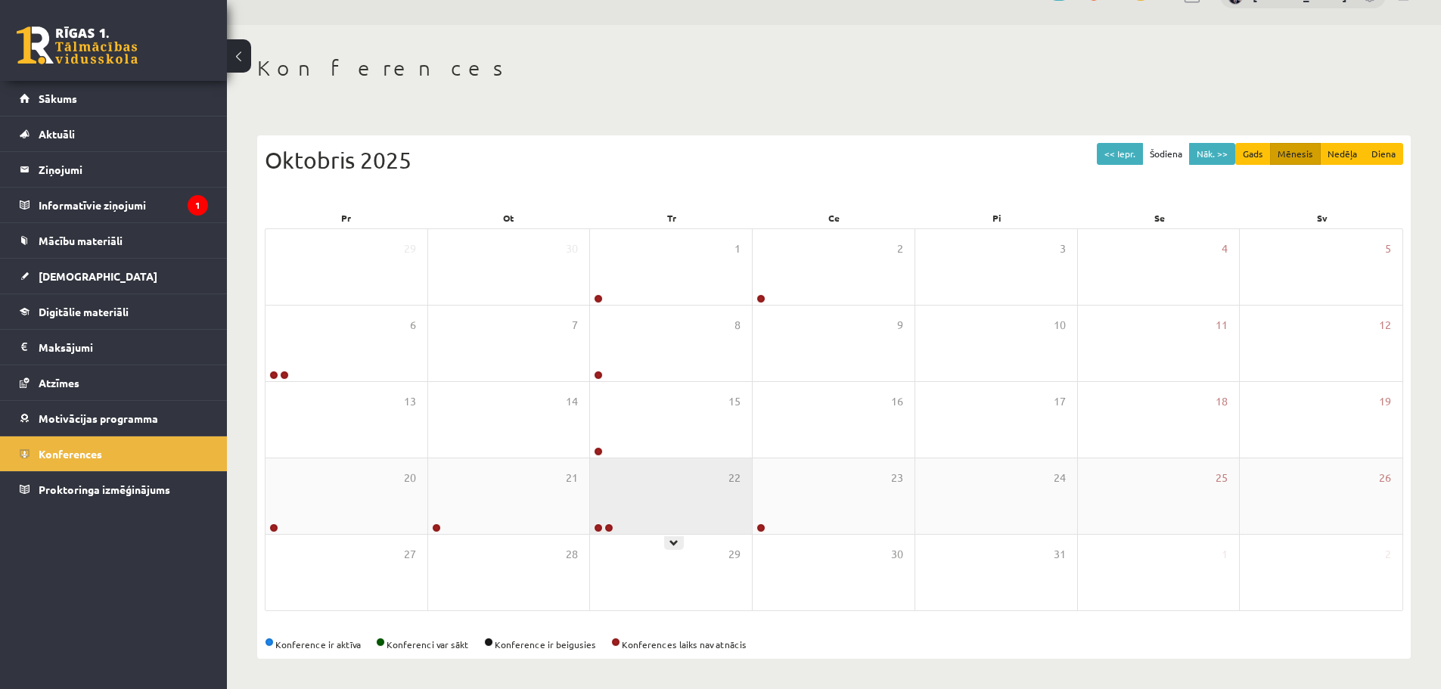
click at [675, 520] on div "22" at bounding box center [671, 496] width 162 height 76
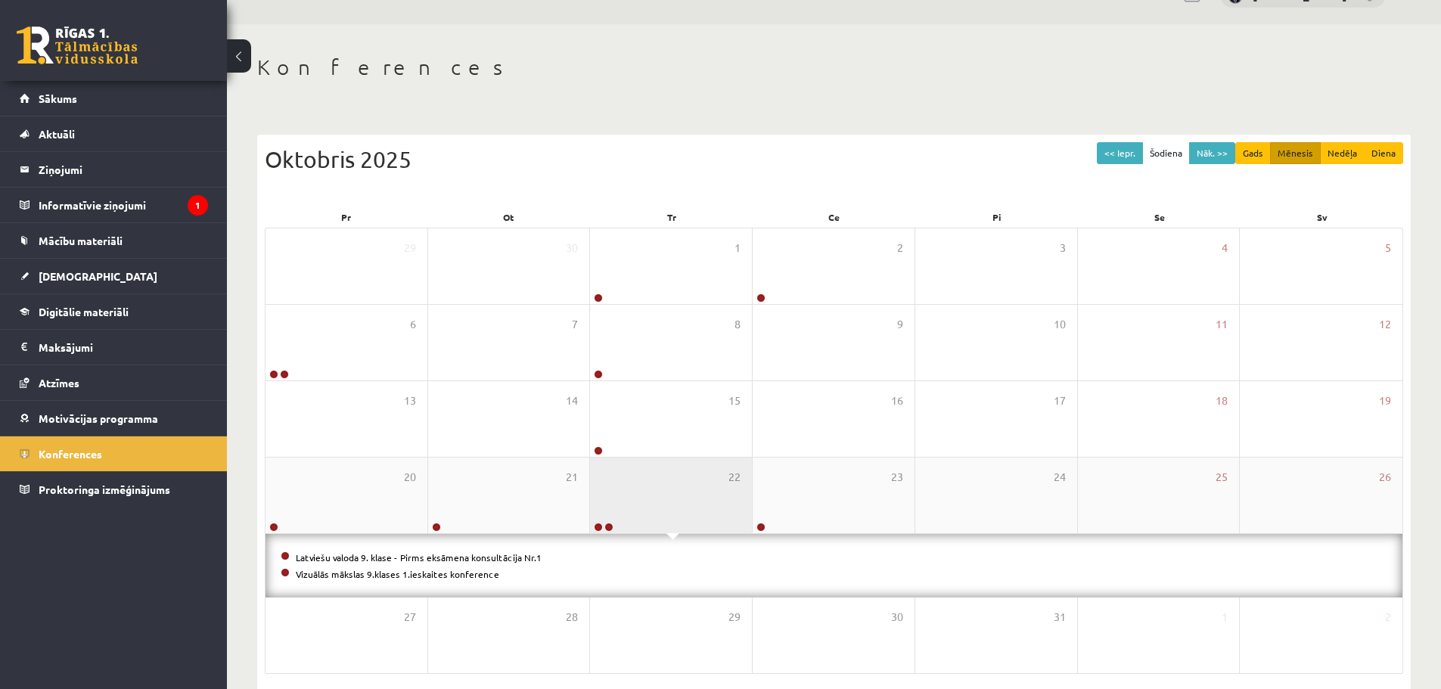
click at [655, 502] on div "22" at bounding box center [671, 496] width 162 height 76
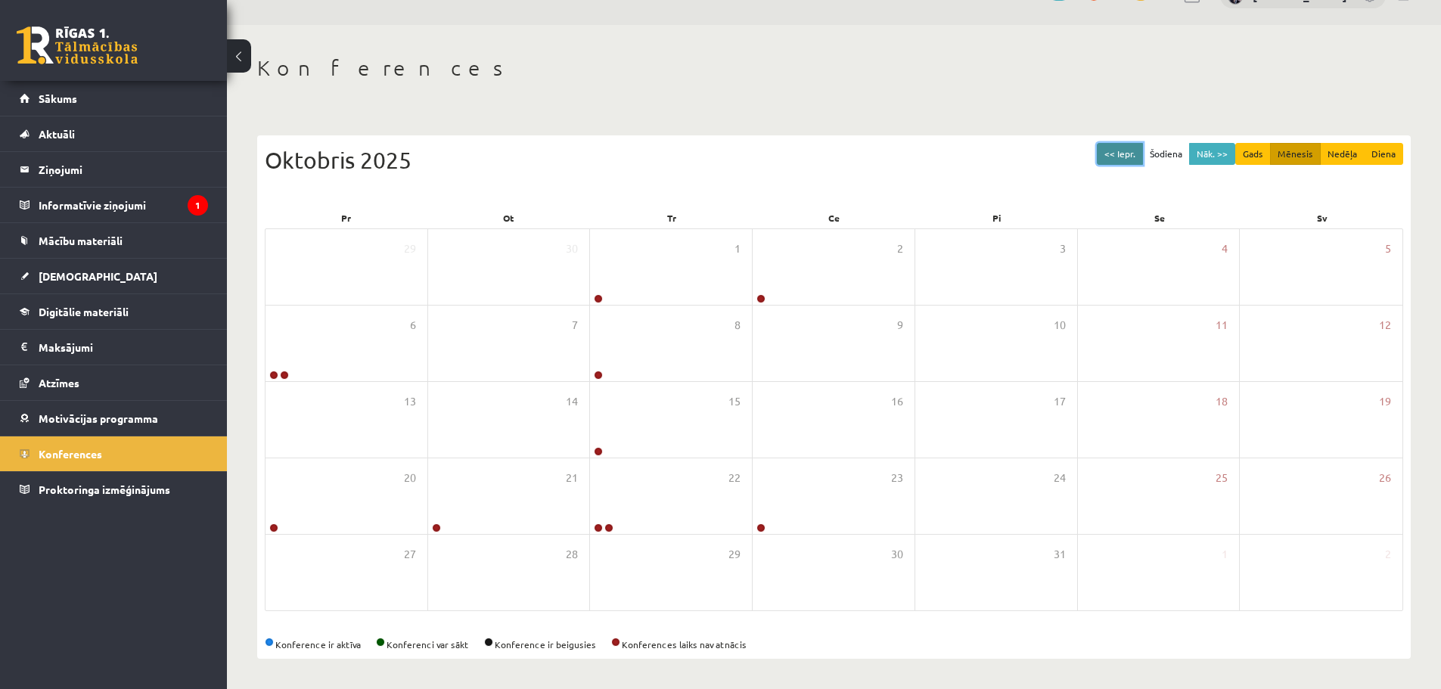
click at [1107, 158] on button "<< Iepr." at bounding box center [1120, 154] width 46 height 22
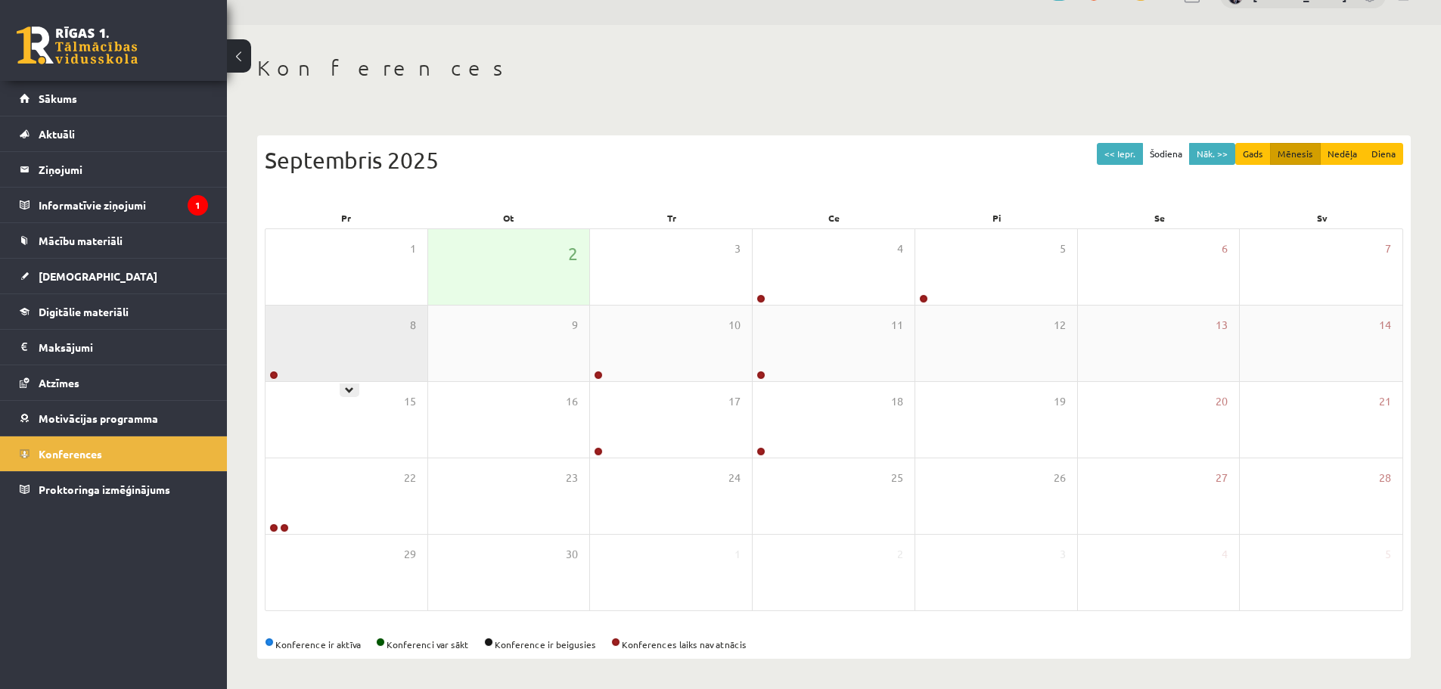
click at [384, 313] on div "8" at bounding box center [347, 344] width 162 height 76
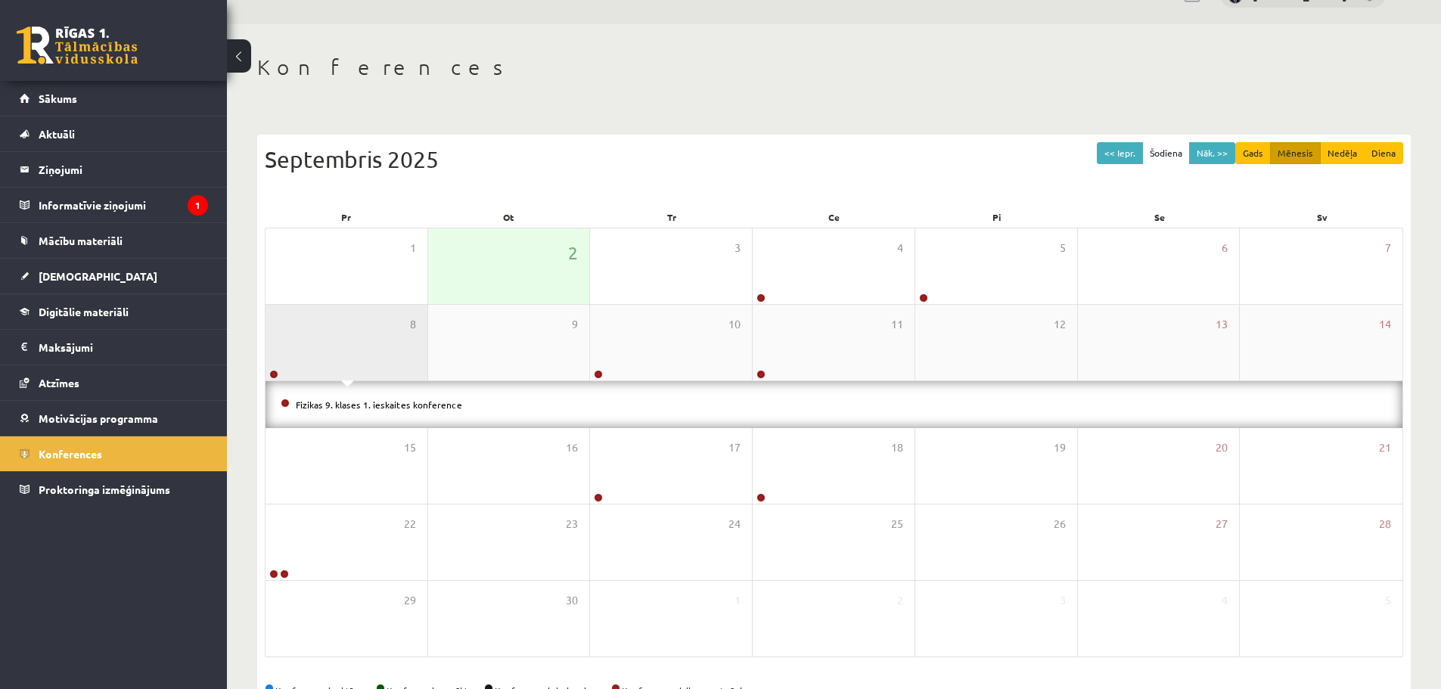
click at [384, 316] on div "8" at bounding box center [347, 343] width 162 height 76
